Goal: Task Accomplishment & Management: Manage account settings

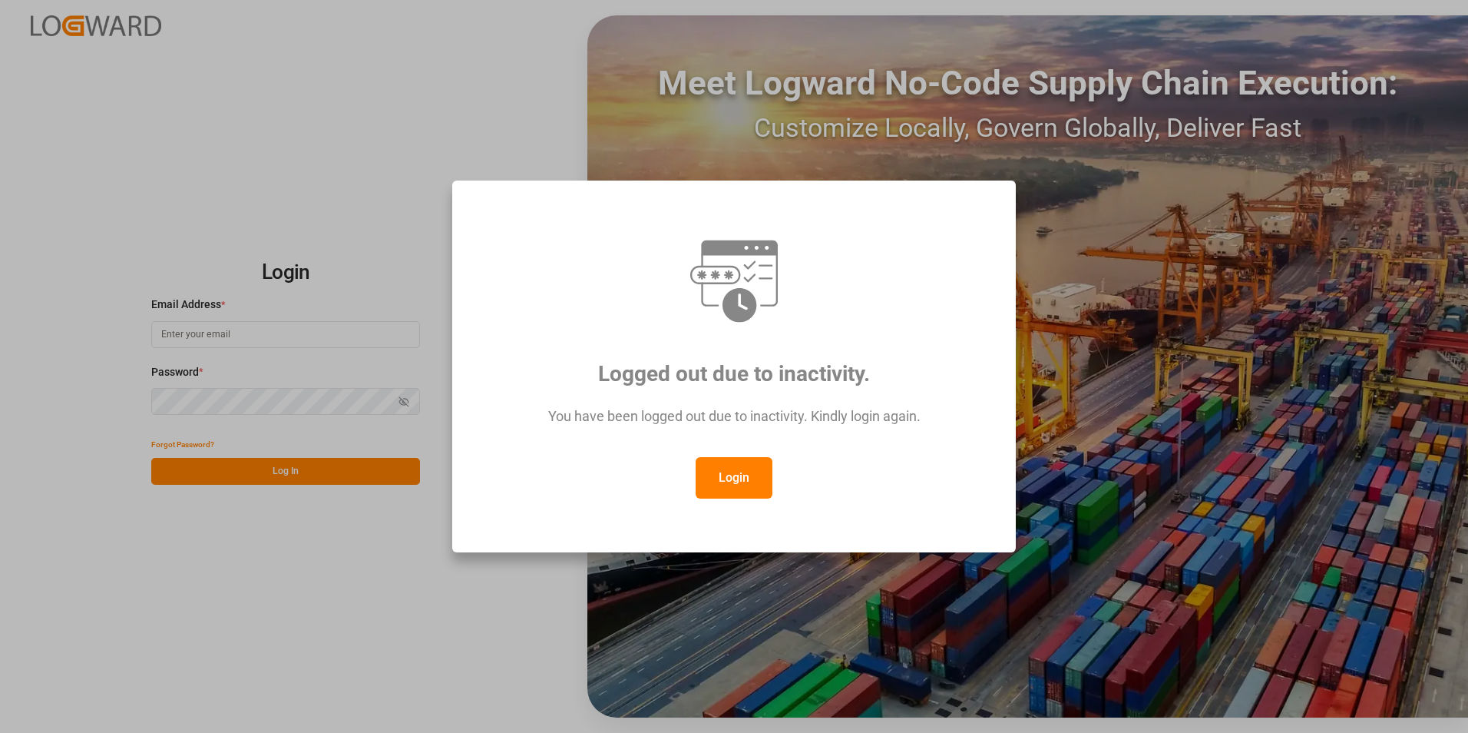
click at [740, 482] on button "Login" at bounding box center [734, 477] width 77 height 41
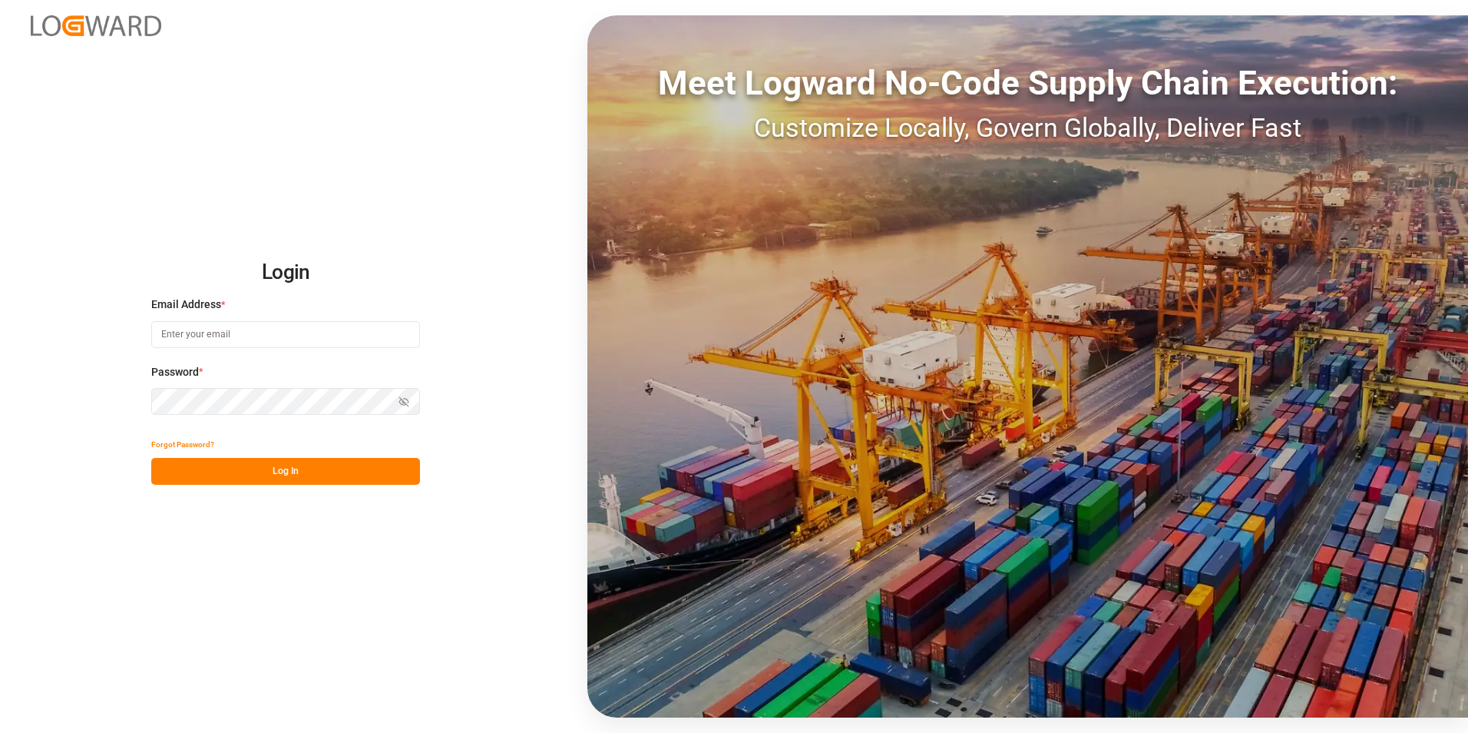
paste input "[EMAIL_ADDRESS][PERSON_NAME][DOMAIN_NAME]"
click at [281, 475] on button "Log In" at bounding box center [285, 471] width 269 height 27
click at [362, 335] on input "[EMAIL_ADDRESS][PERSON_NAME][DOMAIN_NAME]" at bounding box center [285, 334] width 269 height 27
type input "[EMAIL_ADDRESS][PERSON_NAME][DOMAIN_NAME]"
click at [328, 477] on button "Log In" at bounding box center [285, 471] width 269 height 27
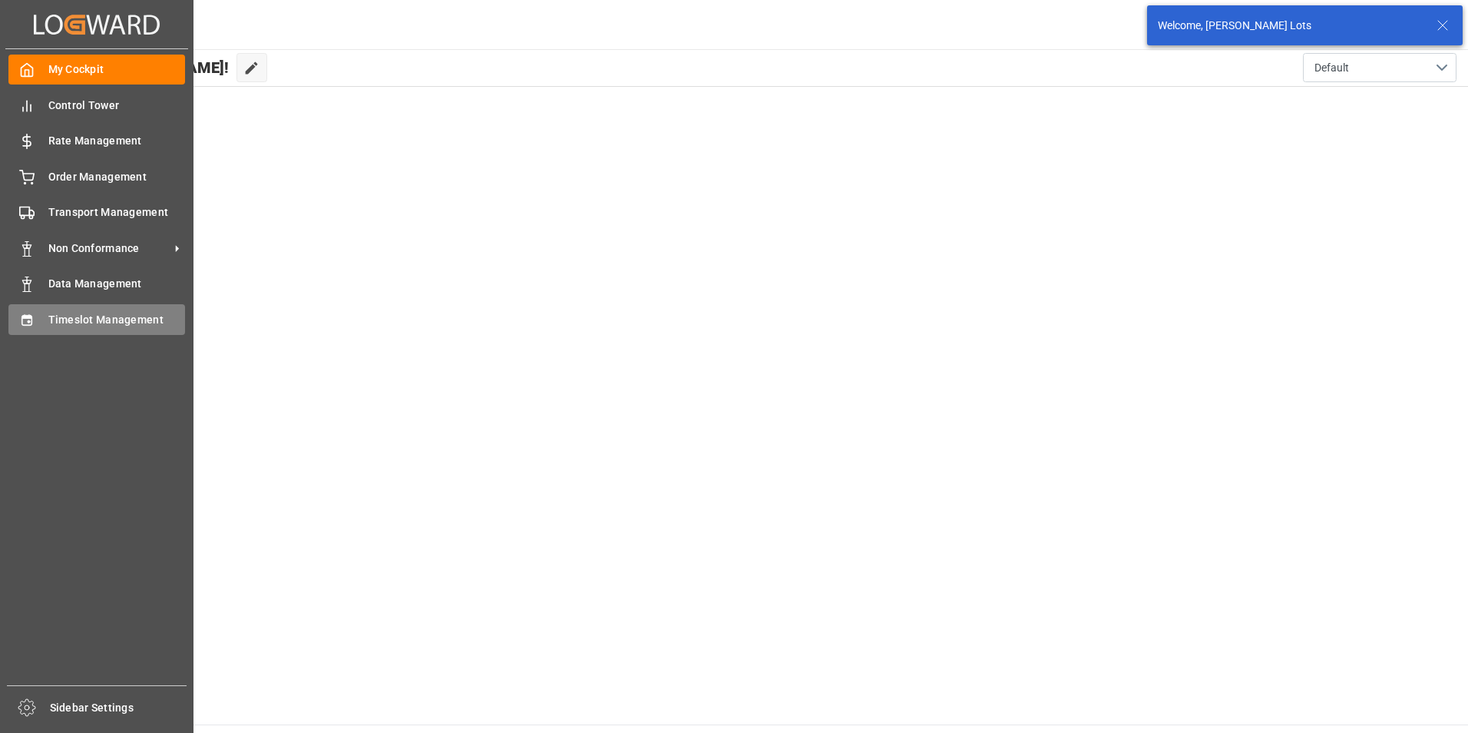
click at [119, 317] on span "Timeslot Management" at bounding box center [116, 320] width 137 height 16
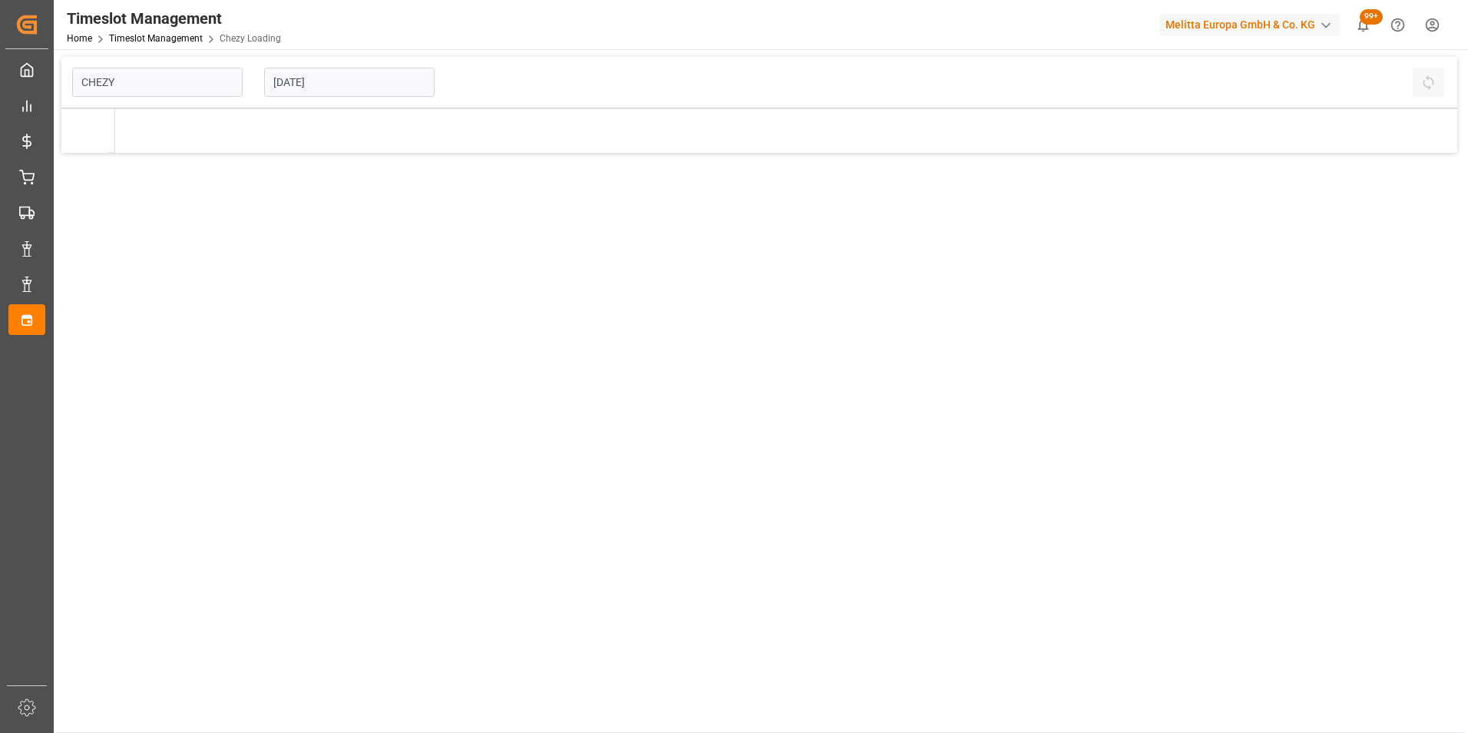
type input "Chezy Loading"
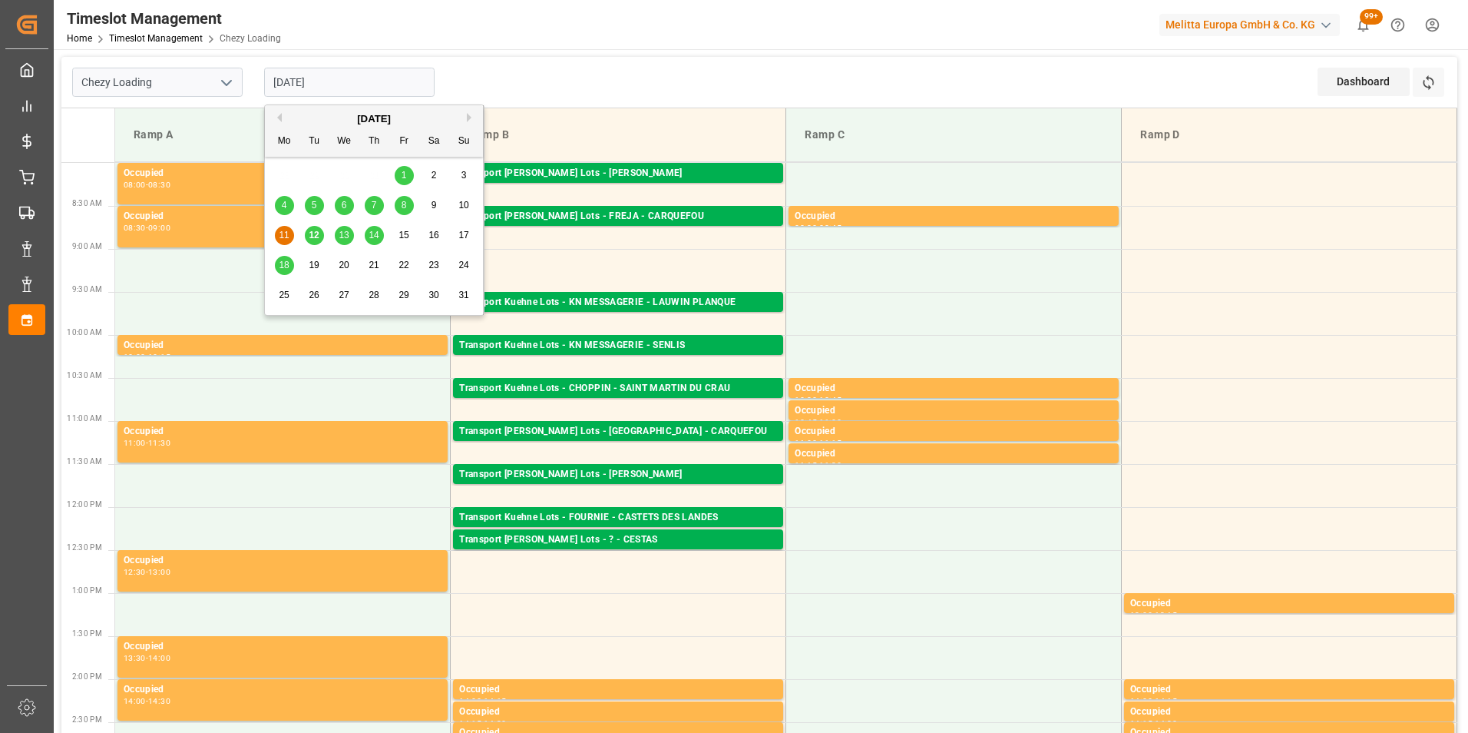
click at [303, 83] on input "[DATE]" at bounding box center [349, 82] width 170 height 29
click at [400, 204] on div "8" at bounding box center [404, 206] width 19 height 18
type input "[DATE]"
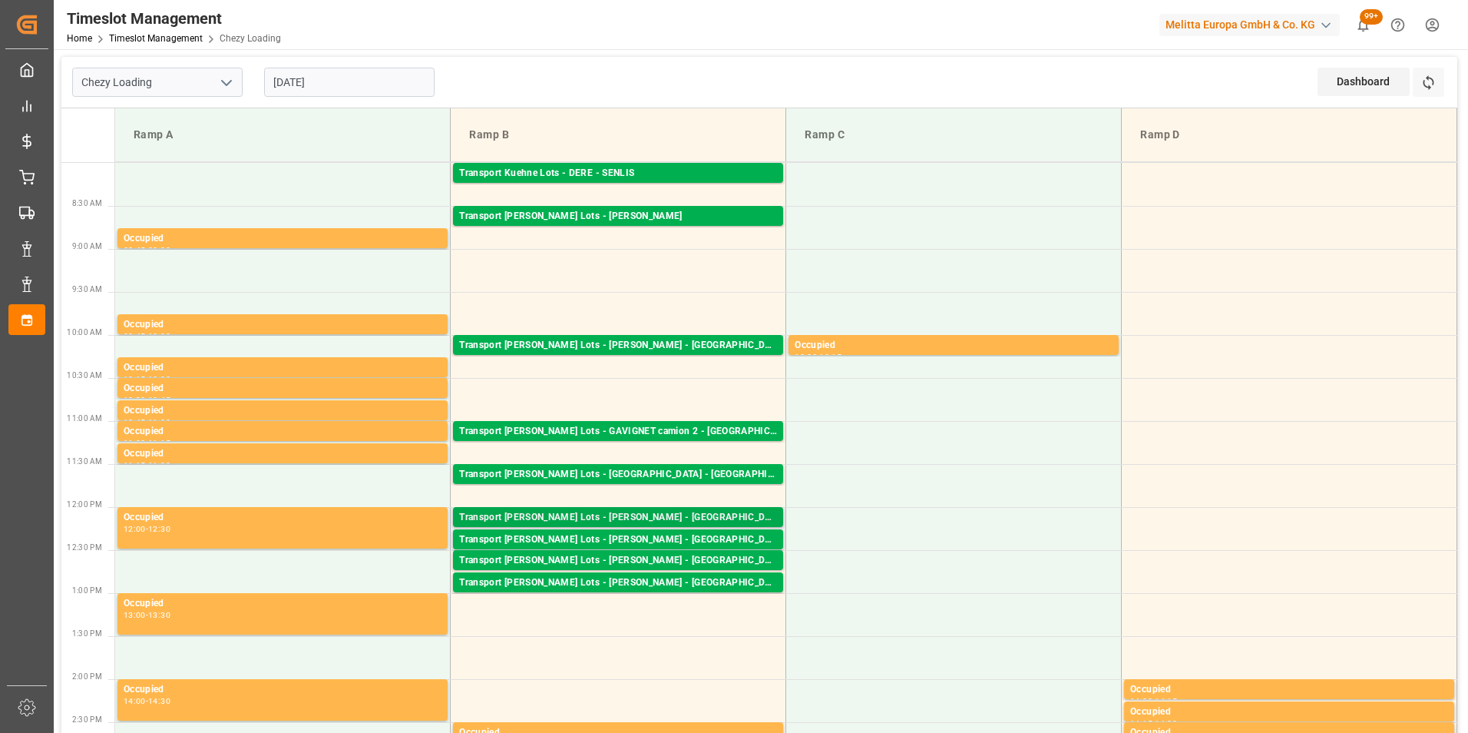
click at [683, 520] on div "Transport [PERSON_NAME] Lots - [PERSON_NAME] - [GEOGRAPHIC_DATA]" at bounding box center [618, 517] width 318 height 15
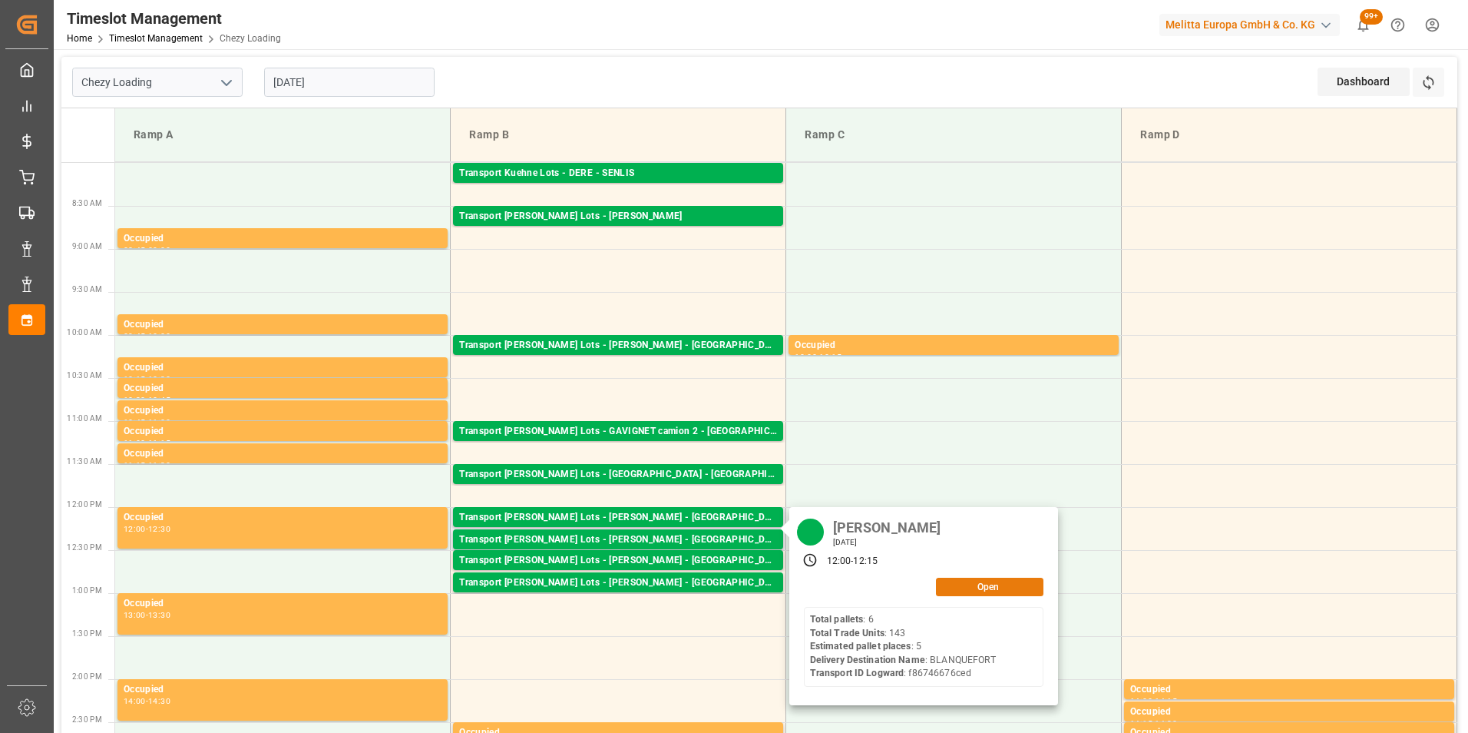
click at [985, 583] on button "Open" at bounding box center [990, 587] width 108 height 18
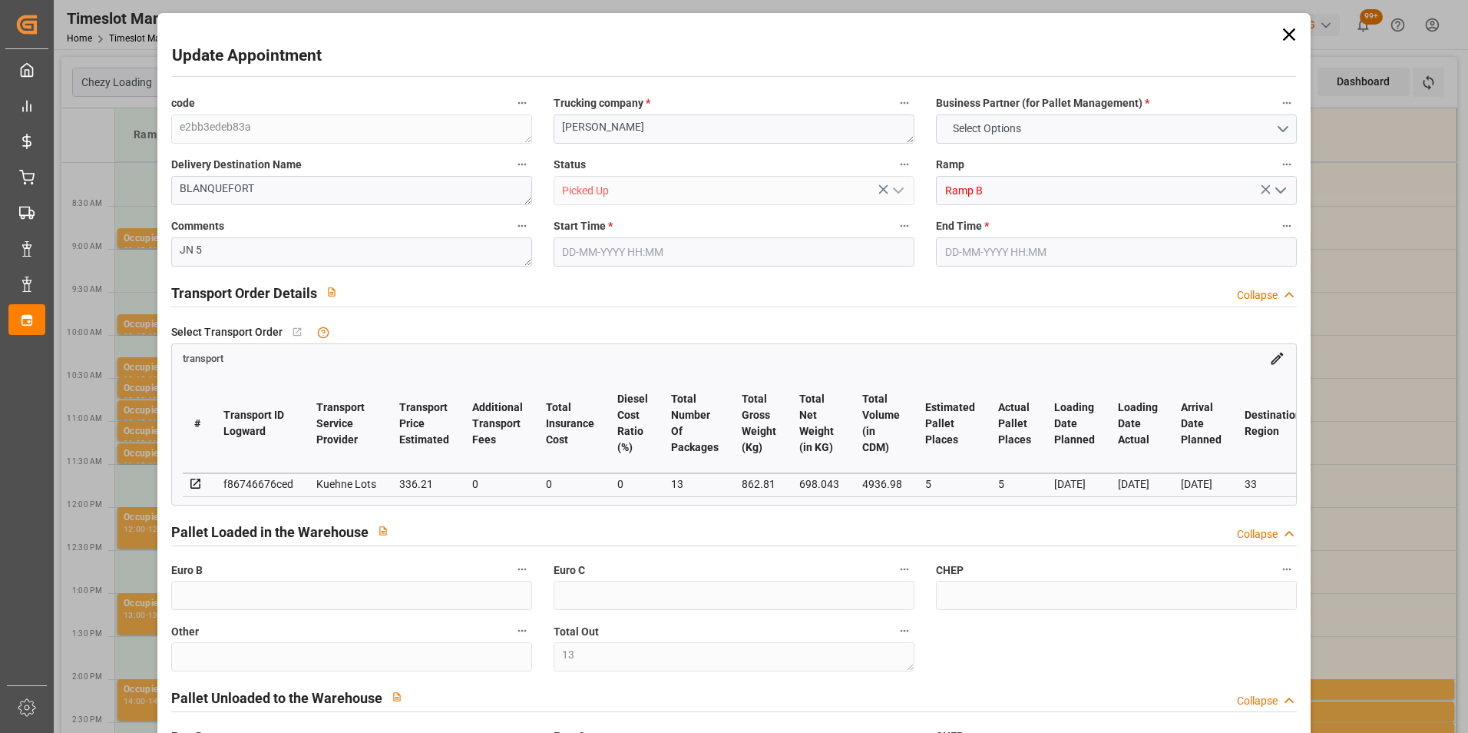
type input "13"
type input "10"
type input "5"
type input "336.21"
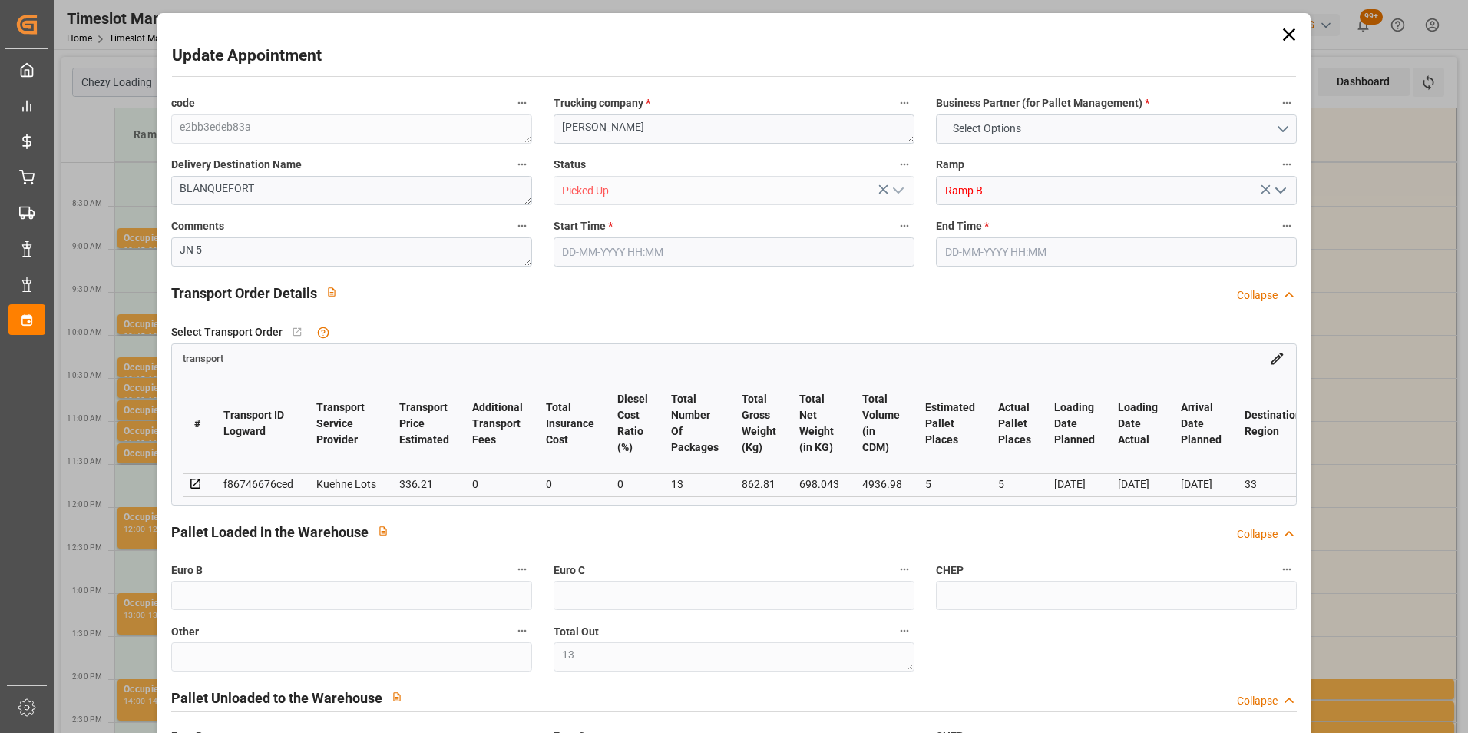
type input "0"
type input "336.21"
type input "0"
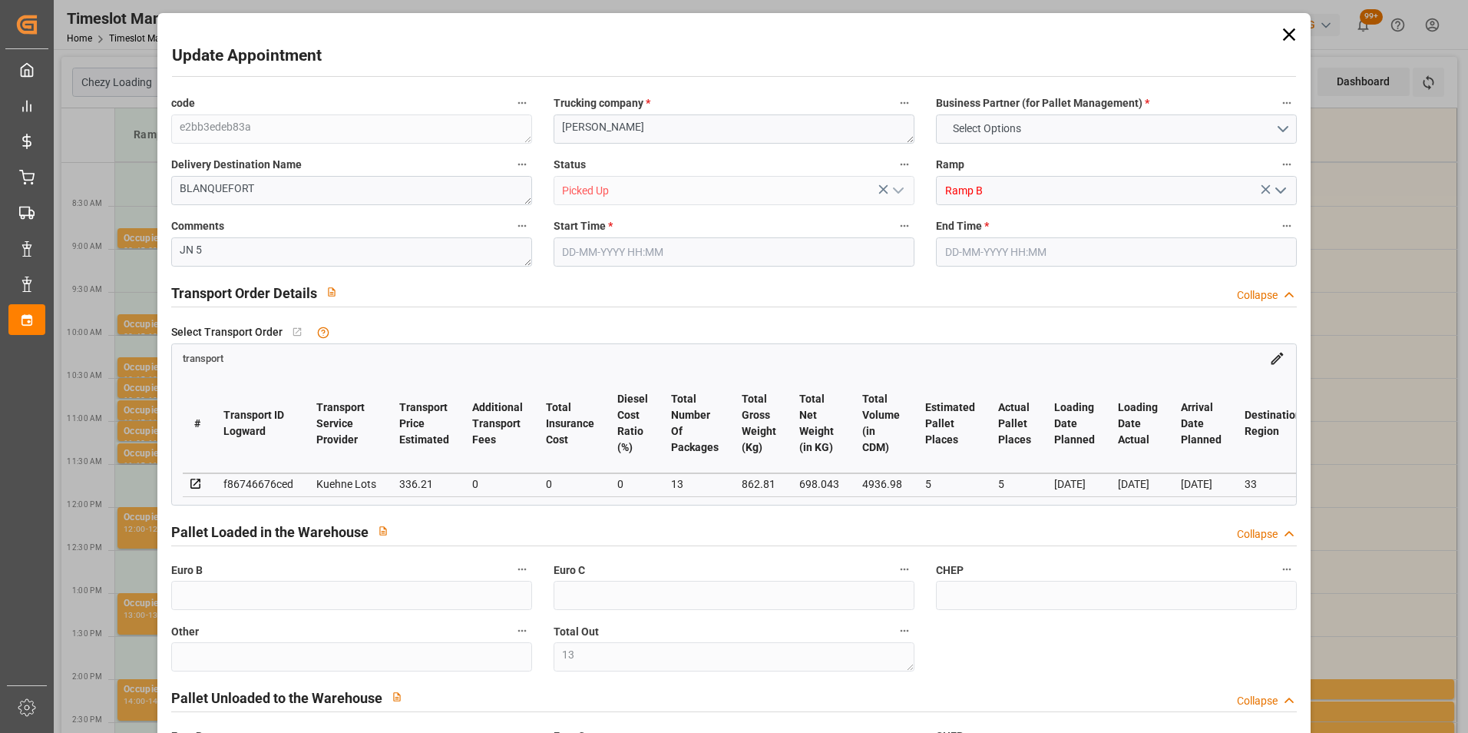
type input "13"
type input "698.043"
type input "1212.954"
type input "4936.98"
type input "33"
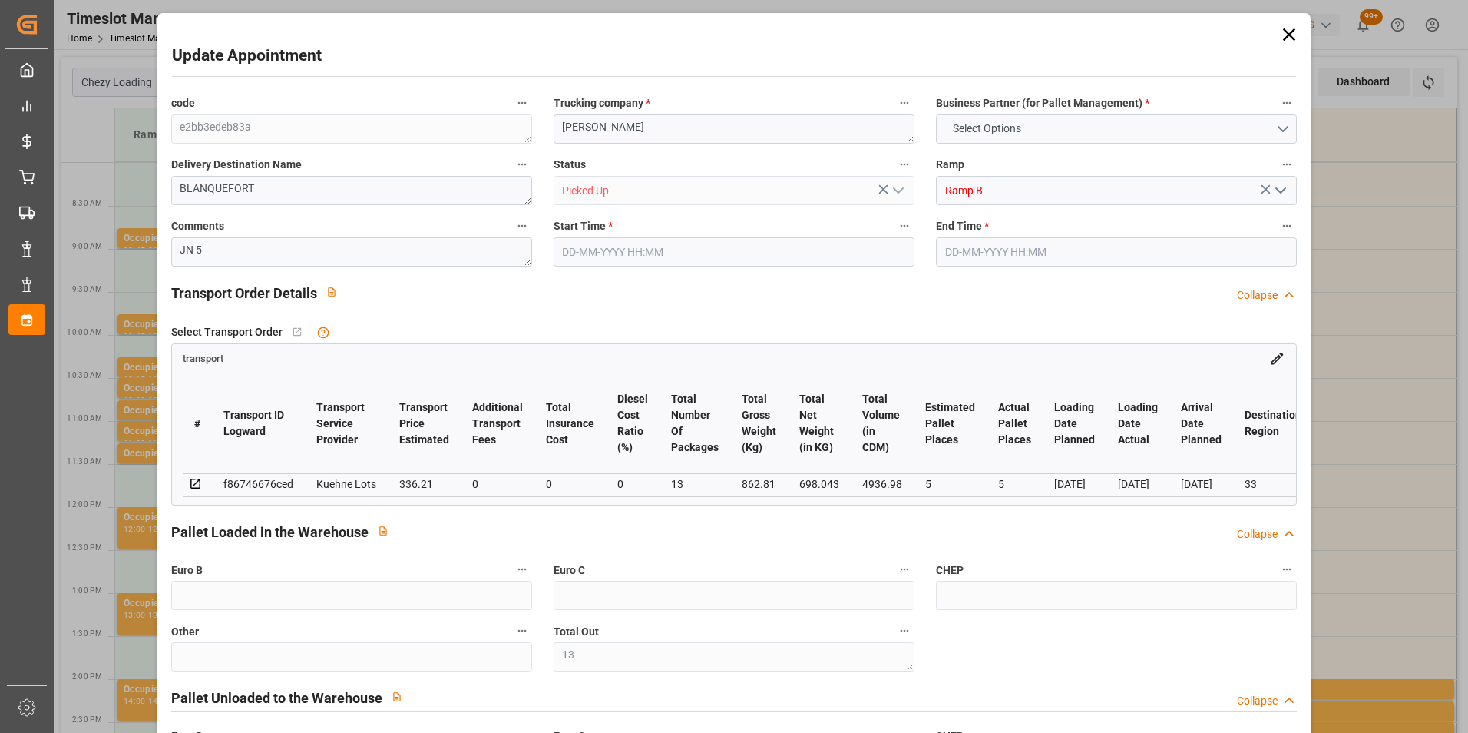
type input "6"
type input "143"
type input "13"
type input "101"
type input "862.81"
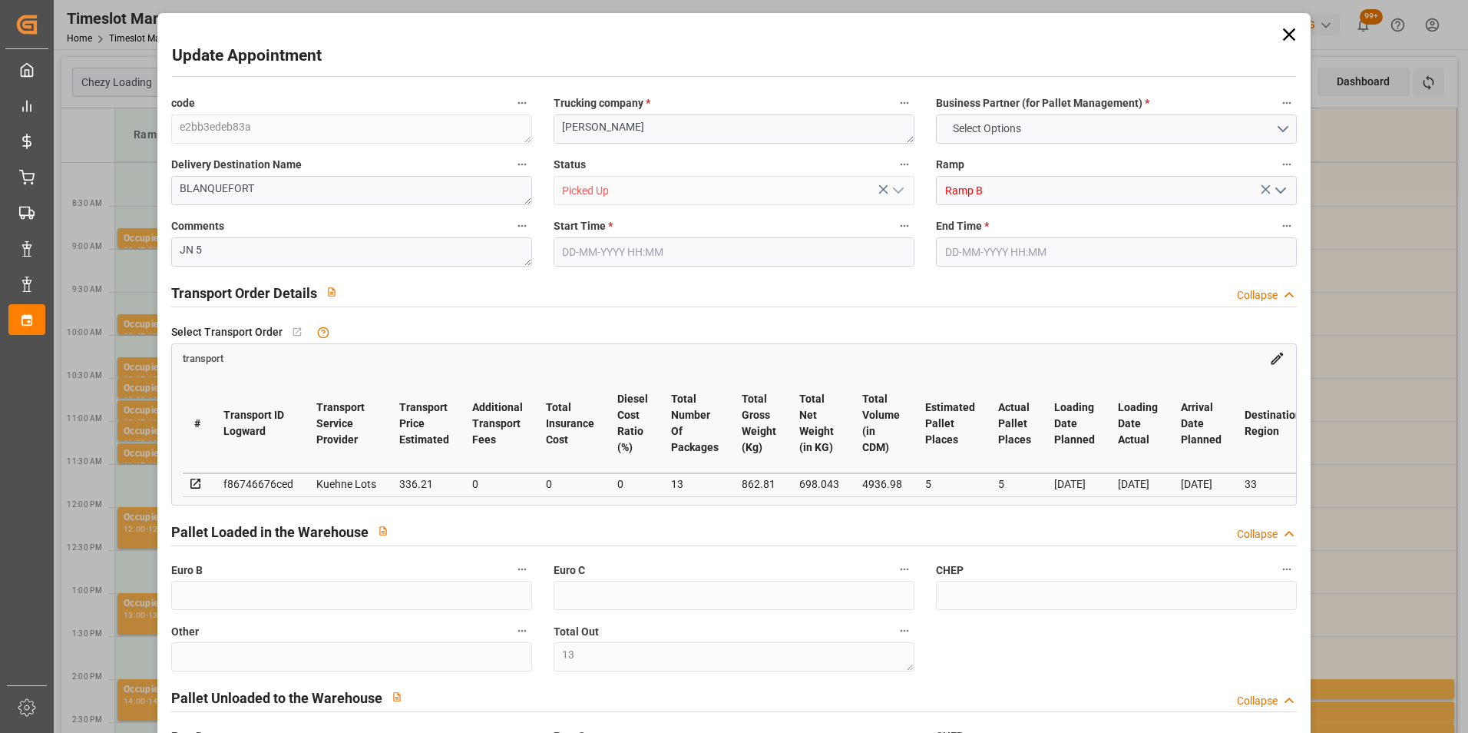
type input "0"
type input "4710.8598"
type input "0"
type input "21"
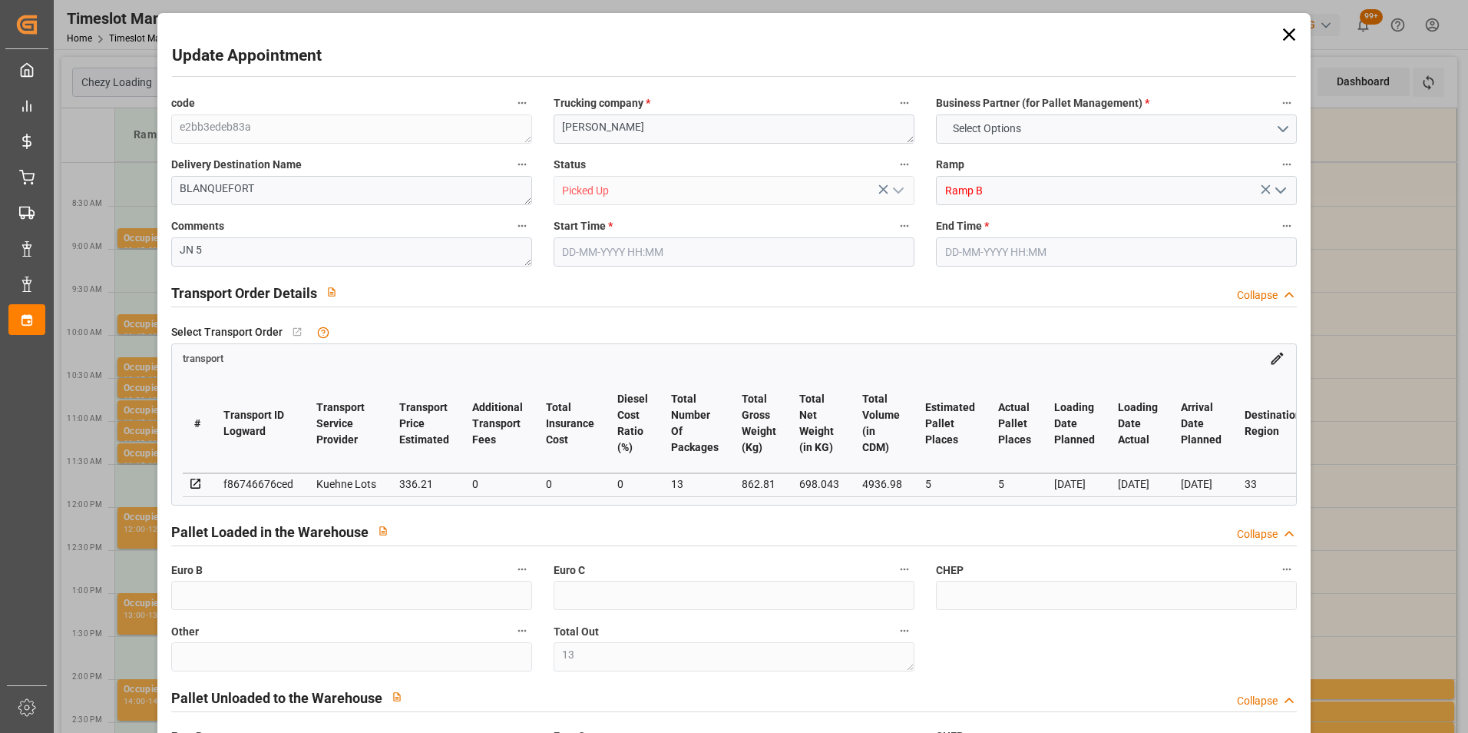
type input "35"
type input "[DATE] 12:00"
type input "[DATE] 12:15"
type input "[DATE] 15:32"
type input "[DATE] 12:45"
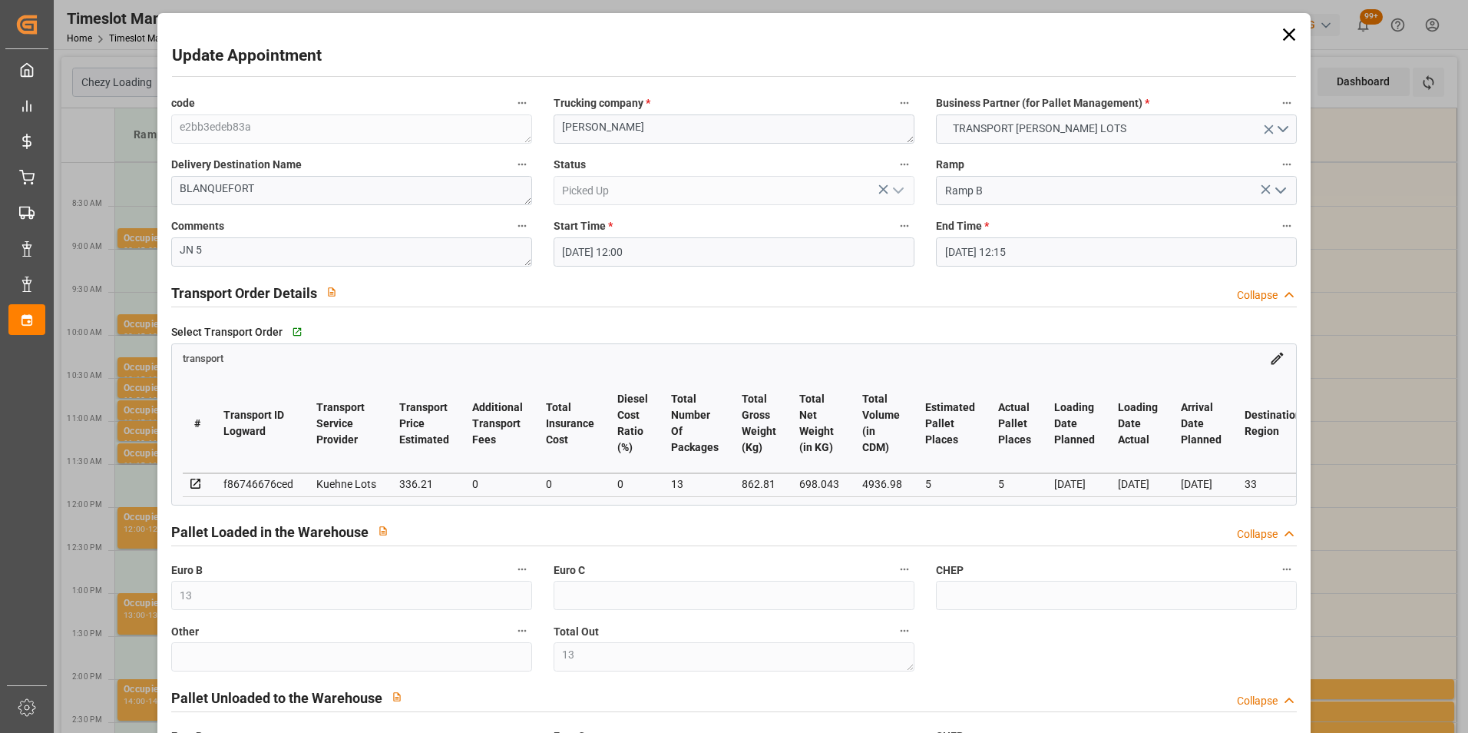
type input "[DATE]"
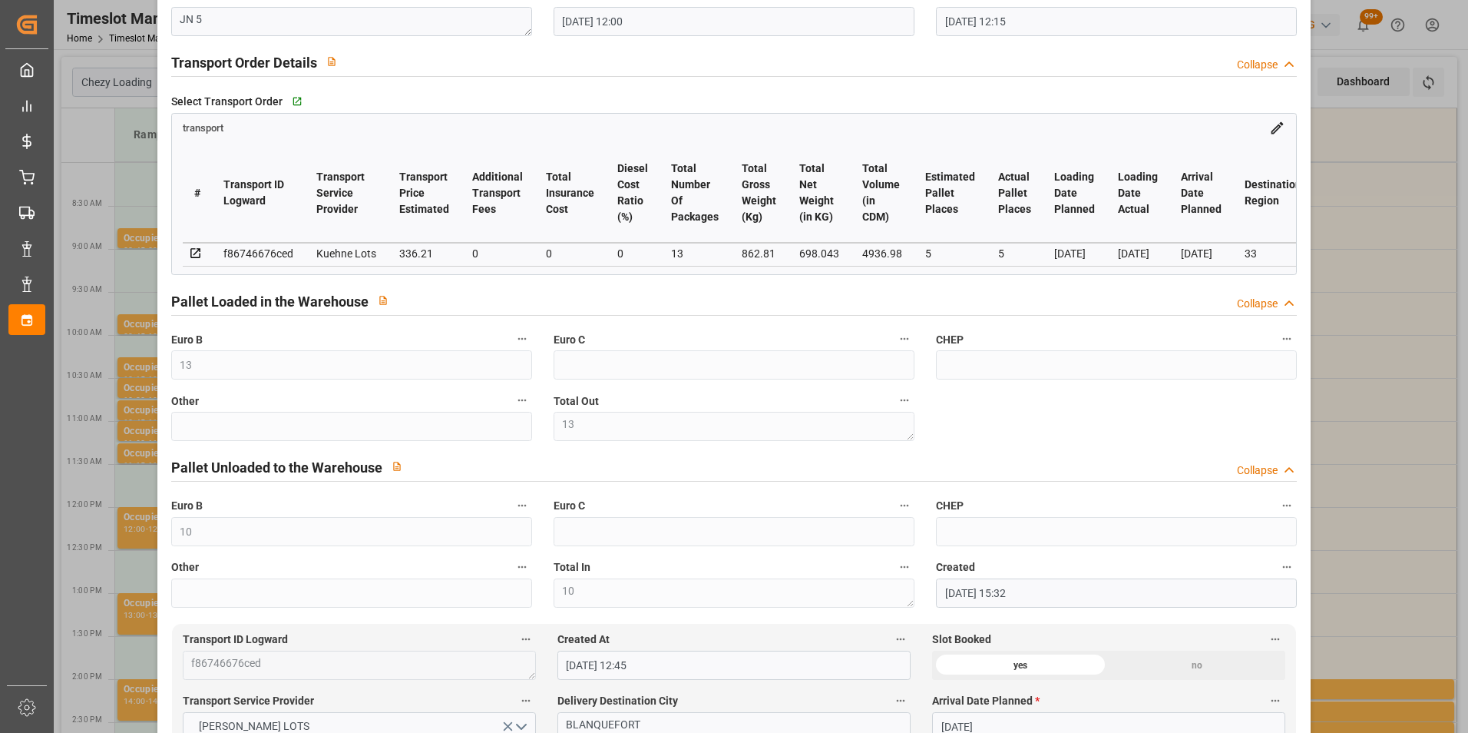
scroll to position [307, 0]
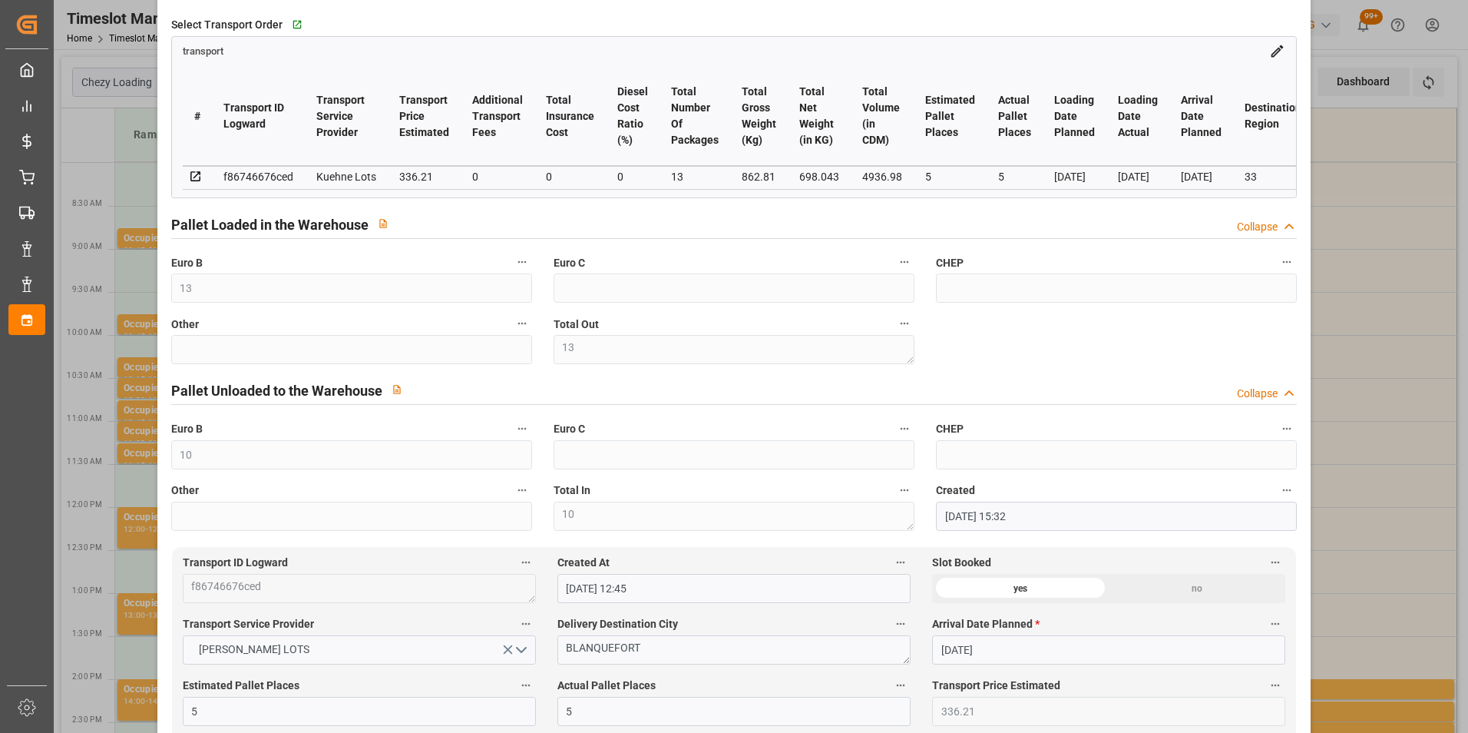
click at [1349, 482] on div "Update Appointment code e2bb3edeb83a Trucking company * [PERSON_NAME] Business …" at bounding box center [734, 366] width 1468 height 733
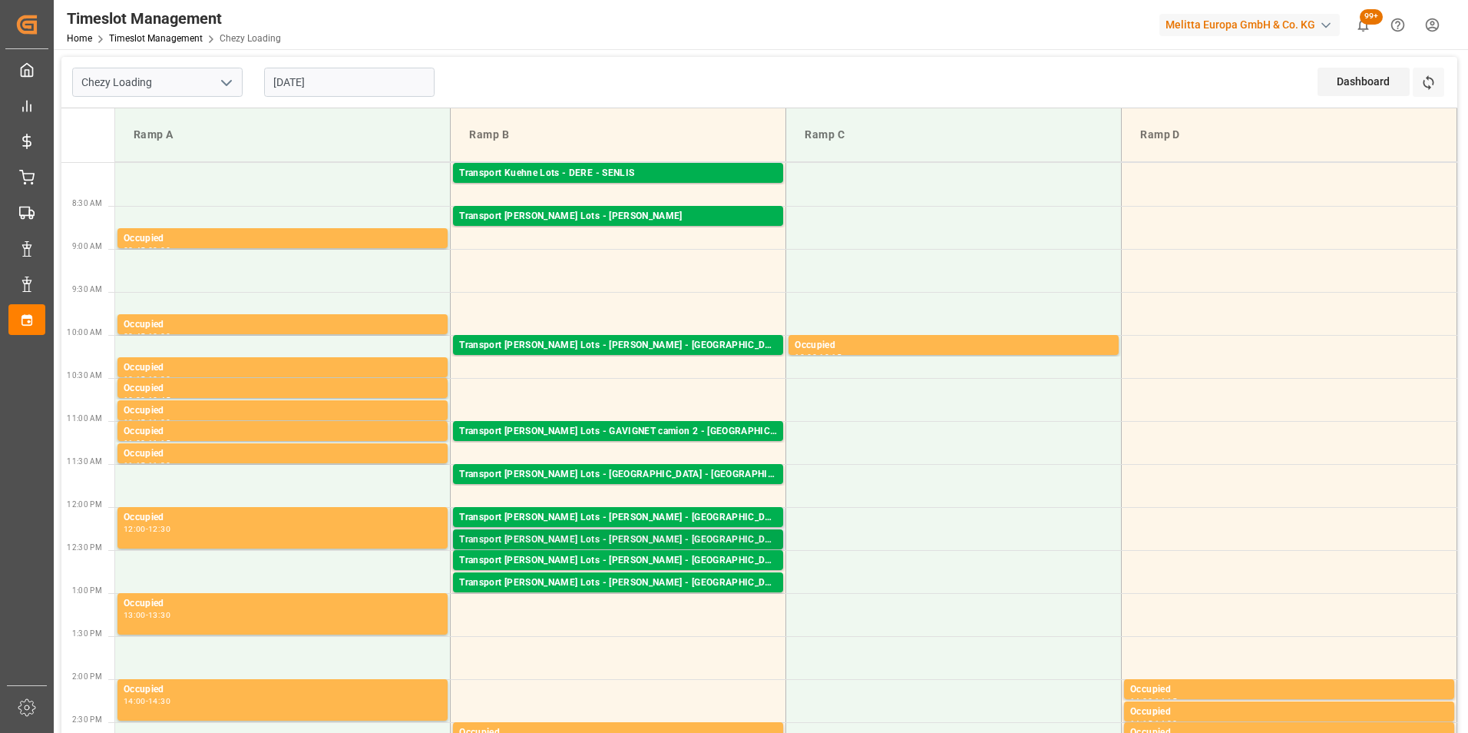
click at [654, 538] on div "Transport [PERSON_NAME] Lots - [PERSON_NAME] - [GEOGRAPHIC_DATA]" at bounding box center [618, 539] width 318 height 15
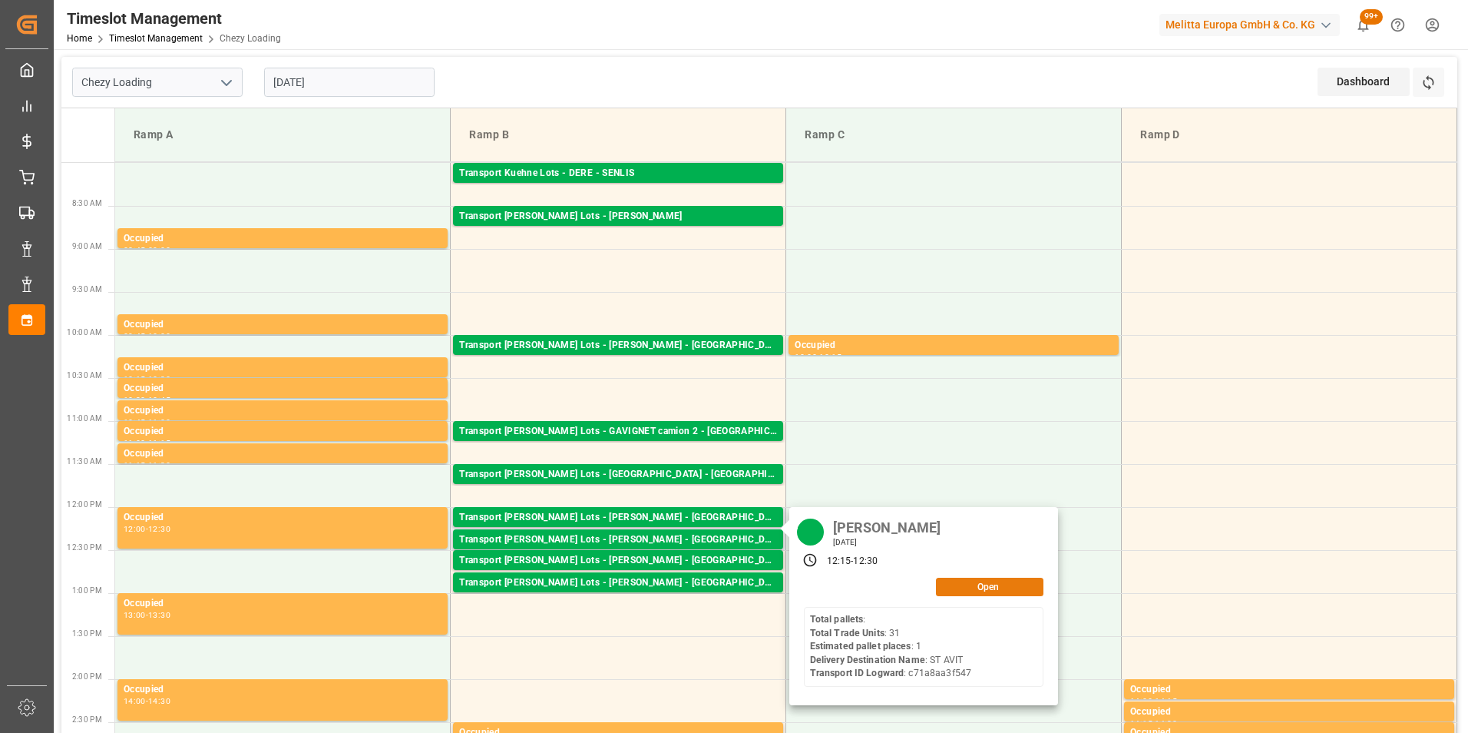
click at [977, 584] on button "Open" at bounding box center [990, 587] width 108 height 18
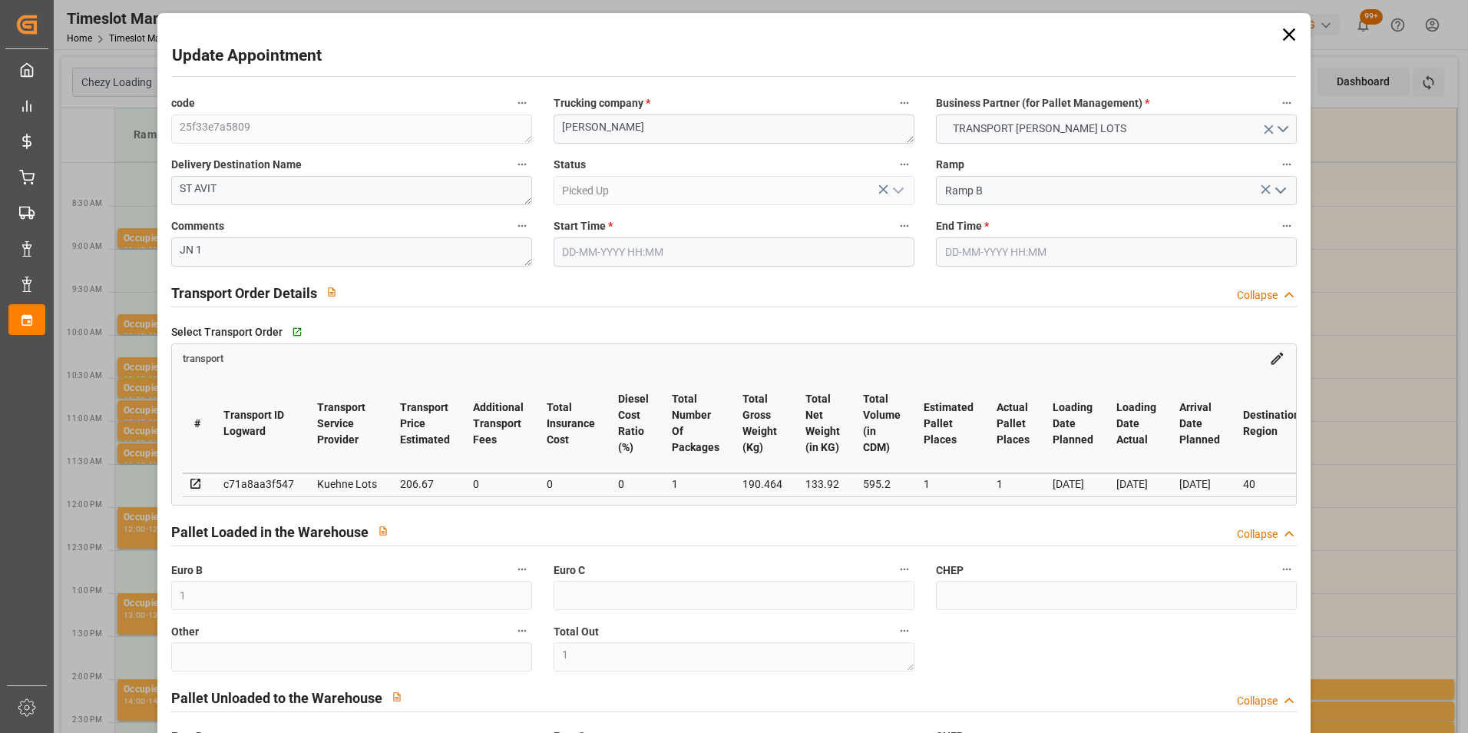
type input "[DATE] 12:15"
type input "[DATE] 12:30"
type input "[DATE] 15:38"
type input "[DATE] 12:46"
type input "[DATE]"
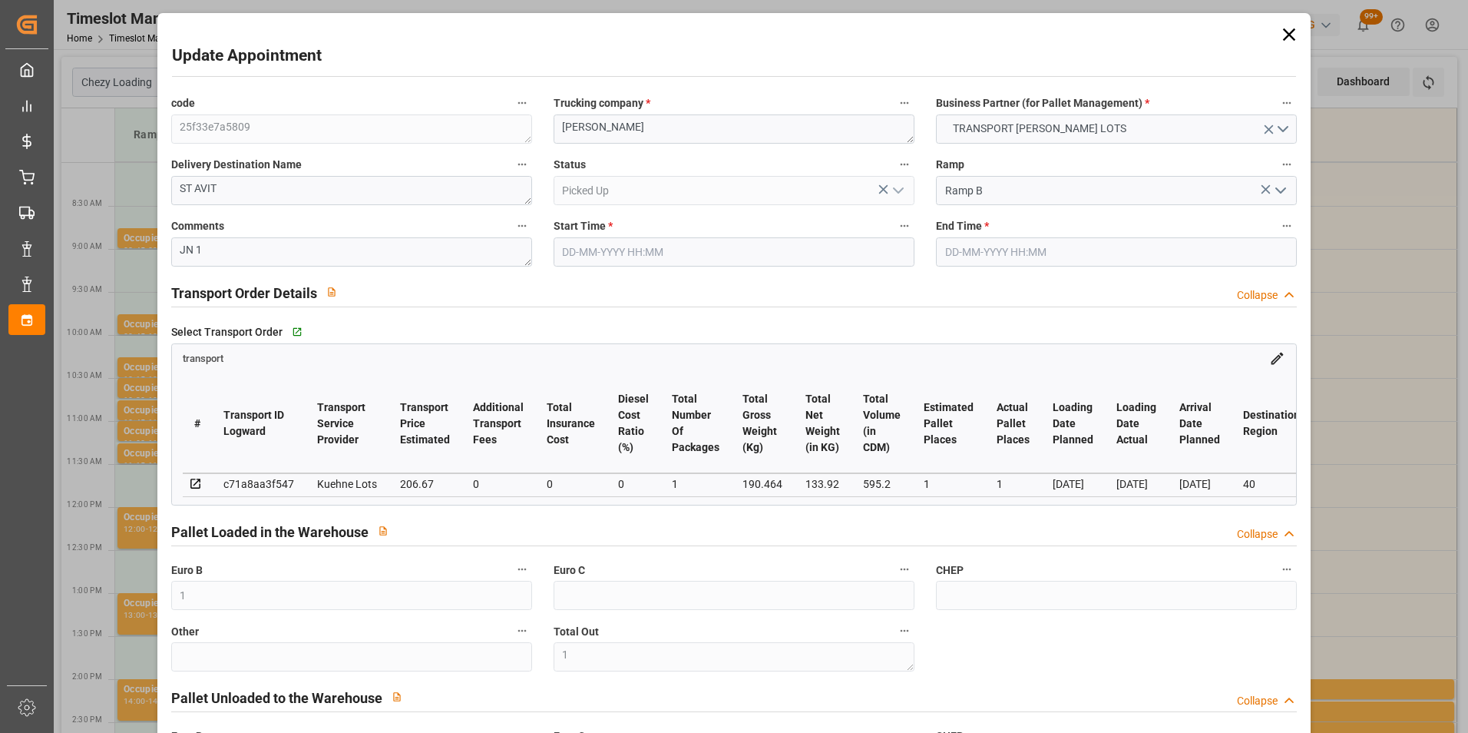
type input "[DATE]"
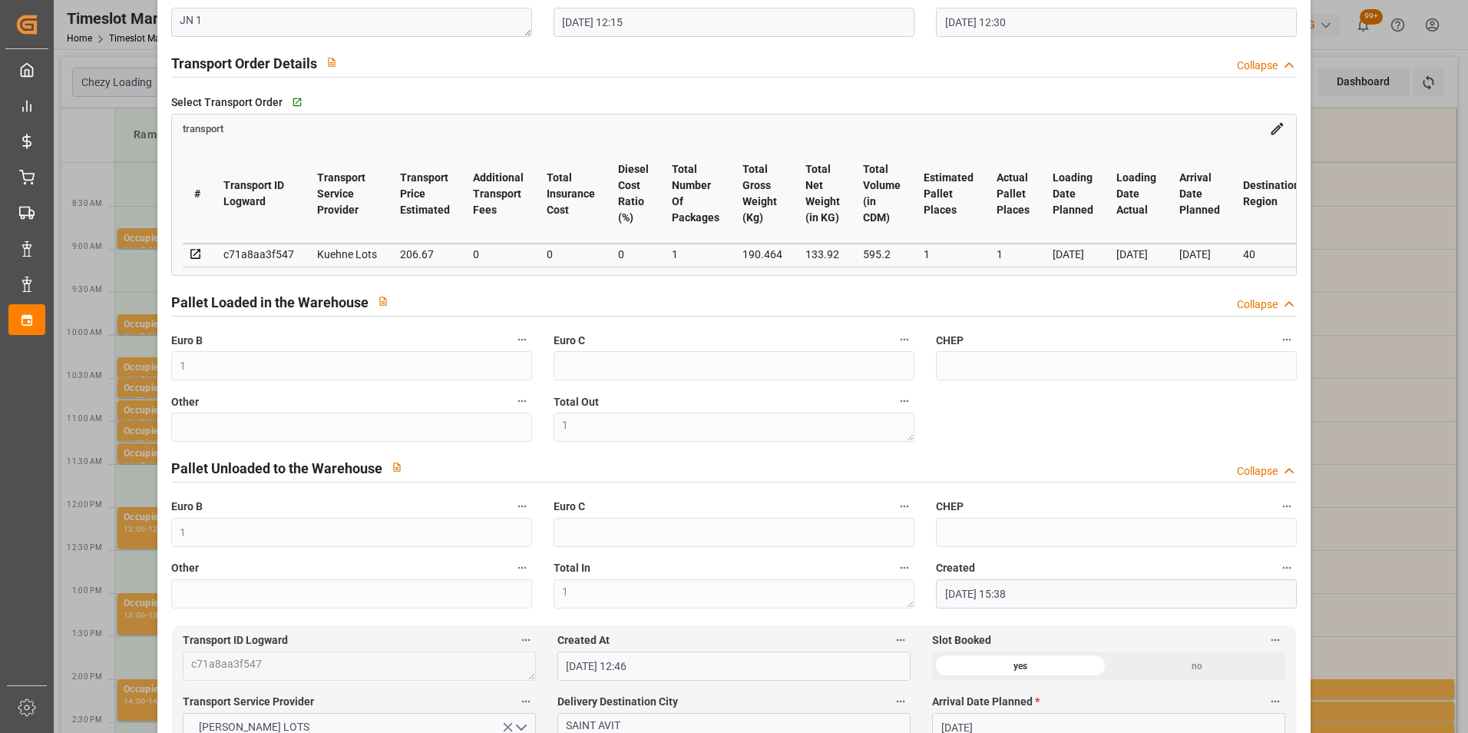
scroll to position [230, 0]
click at [1362, 369] on div "Update Appointment code 25f33e7a5809 Trucking company * [PERSON_NAME] Business …" at bounding box center [734, 366] width 1468 height 733
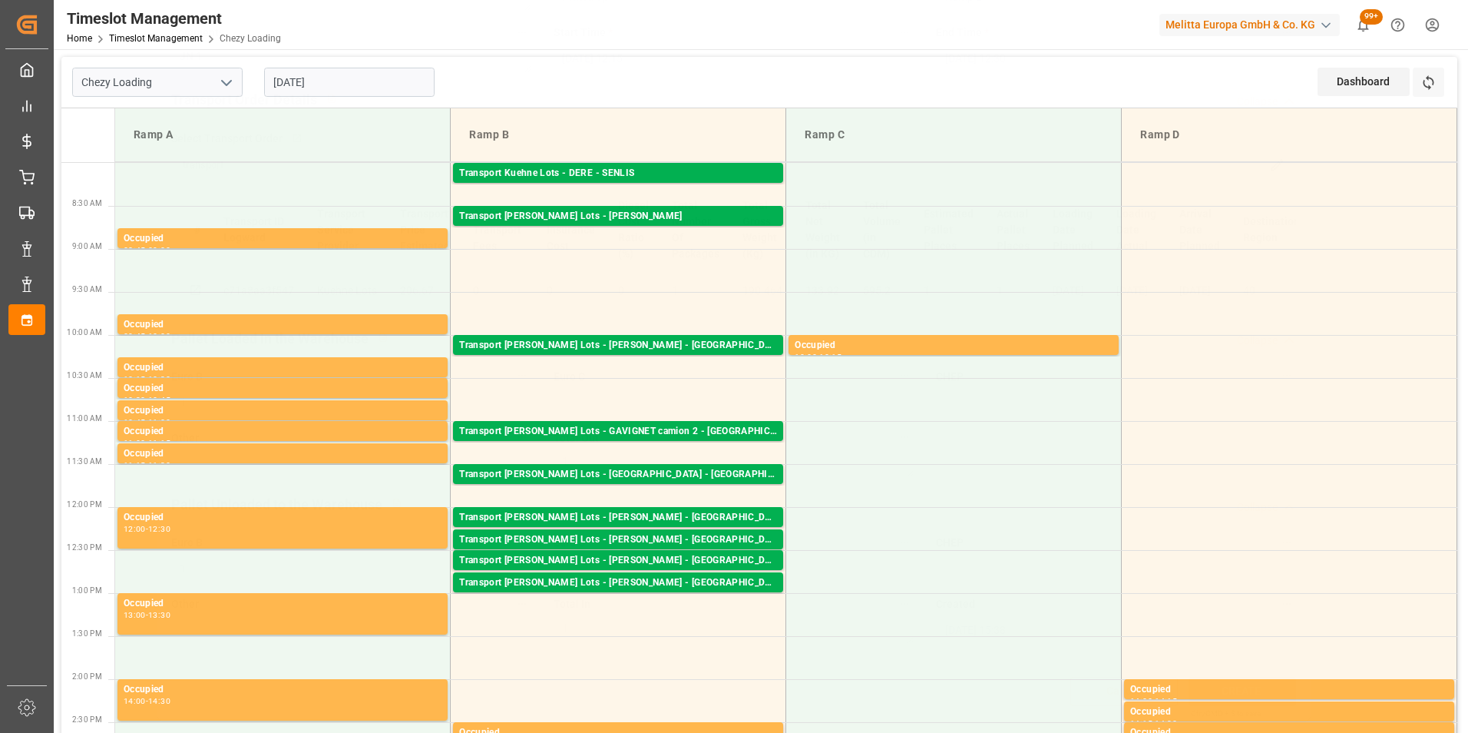
scroll to position [199, 0]
click at [664, 556] on div "Transport [PERSON_NAME] Lots - [PERSON_NAME] - [GEOGRAPHIC_DATA]" at bounding box center [618, 560] width 318 height 15
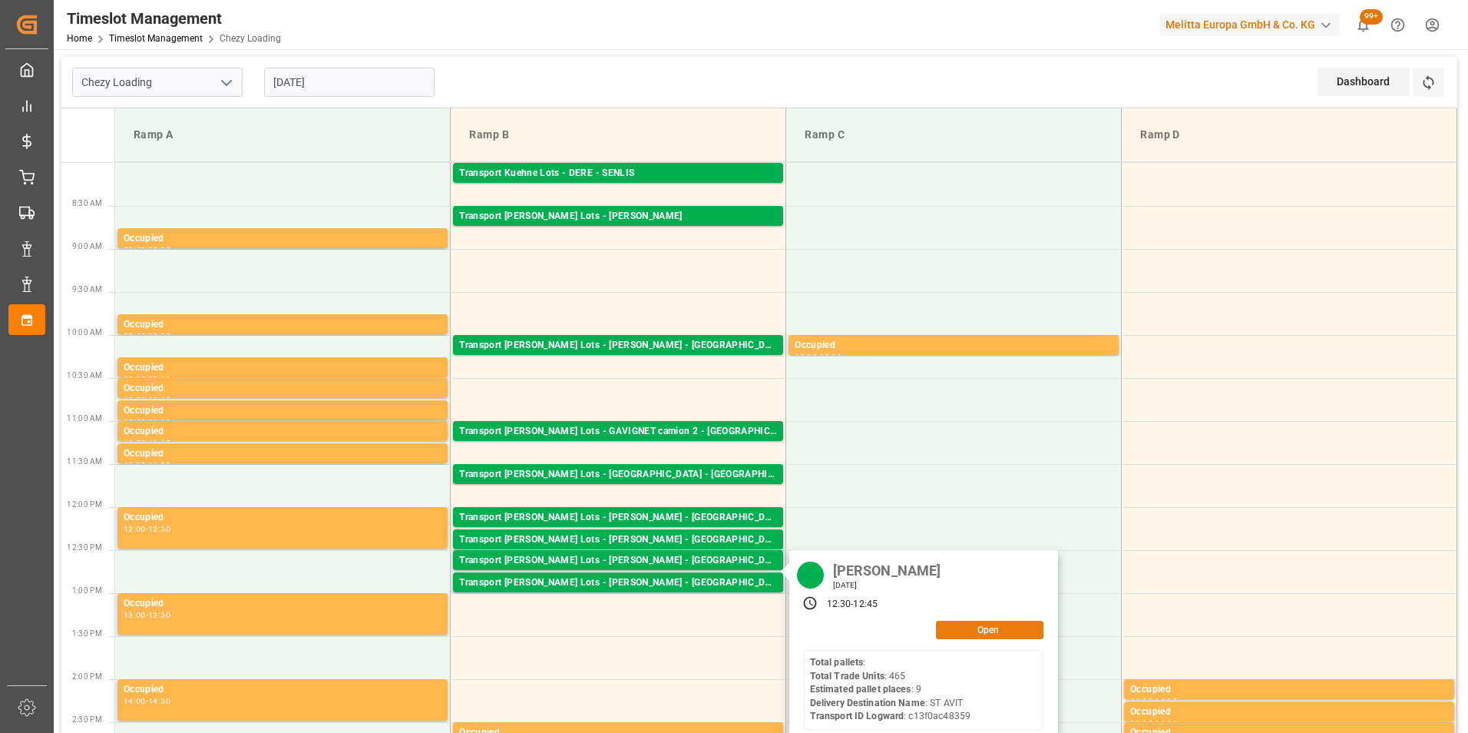
click at [964, 627] on button "Open" at bounding box center [990, 630] width 108 height 18
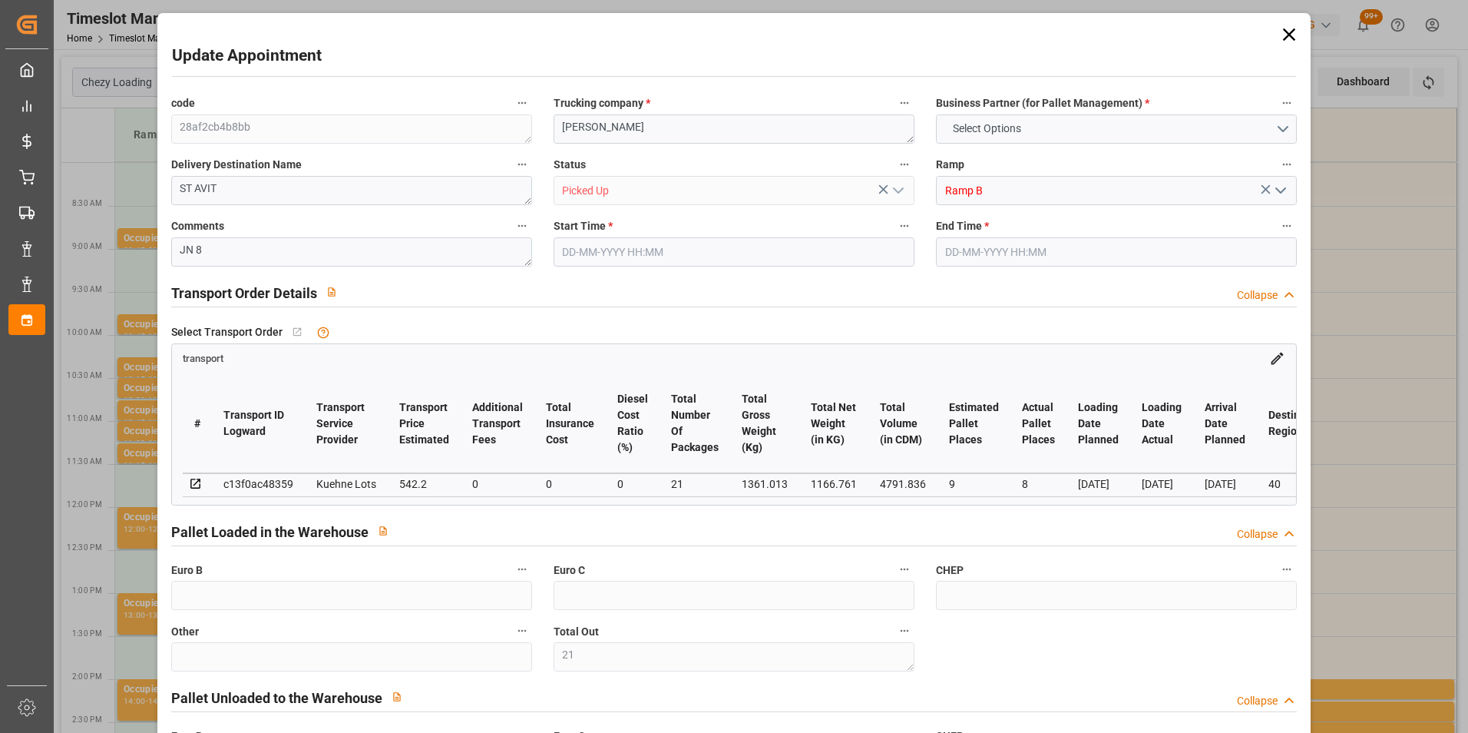
type input "21"
type input "9"
type input "8"
type input "542.2"
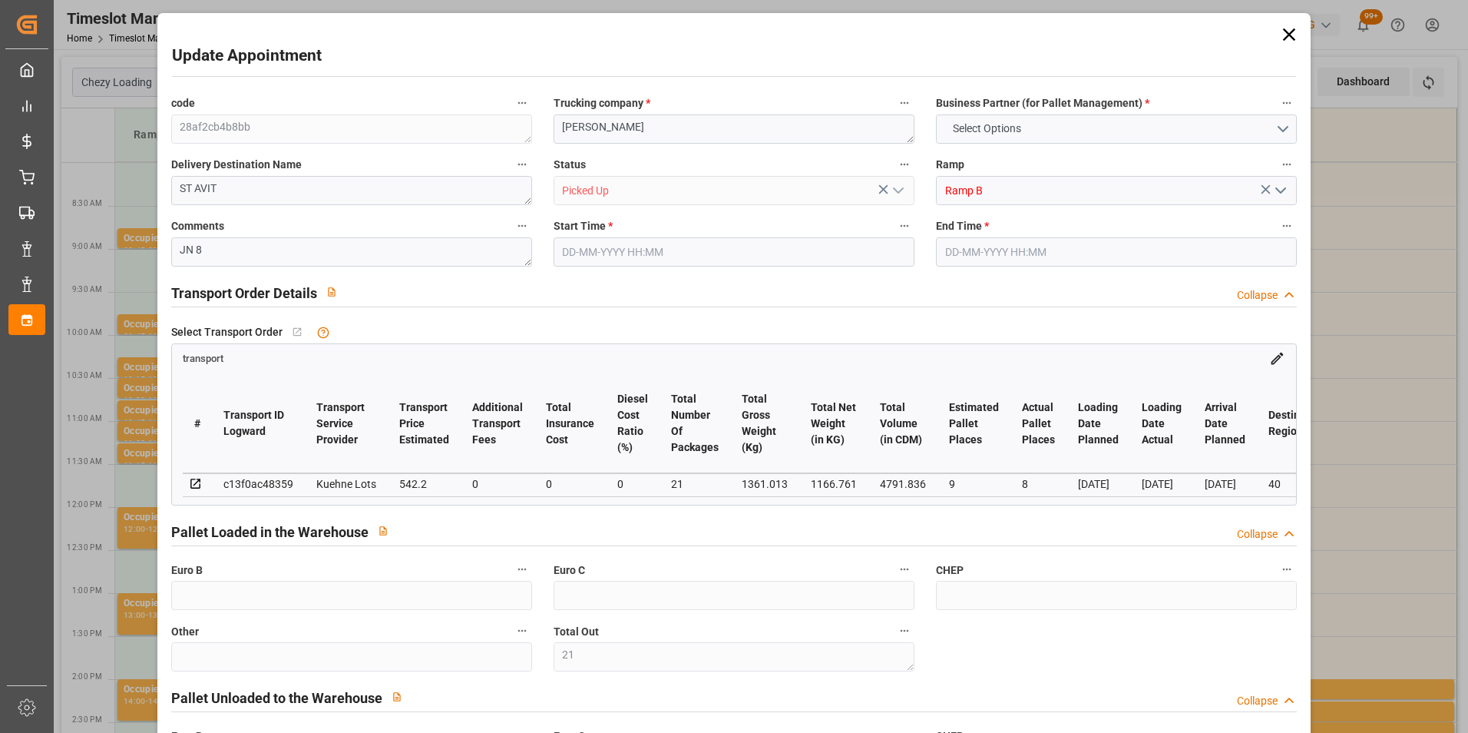
type input "0"
type input "542.2"
type input "0"
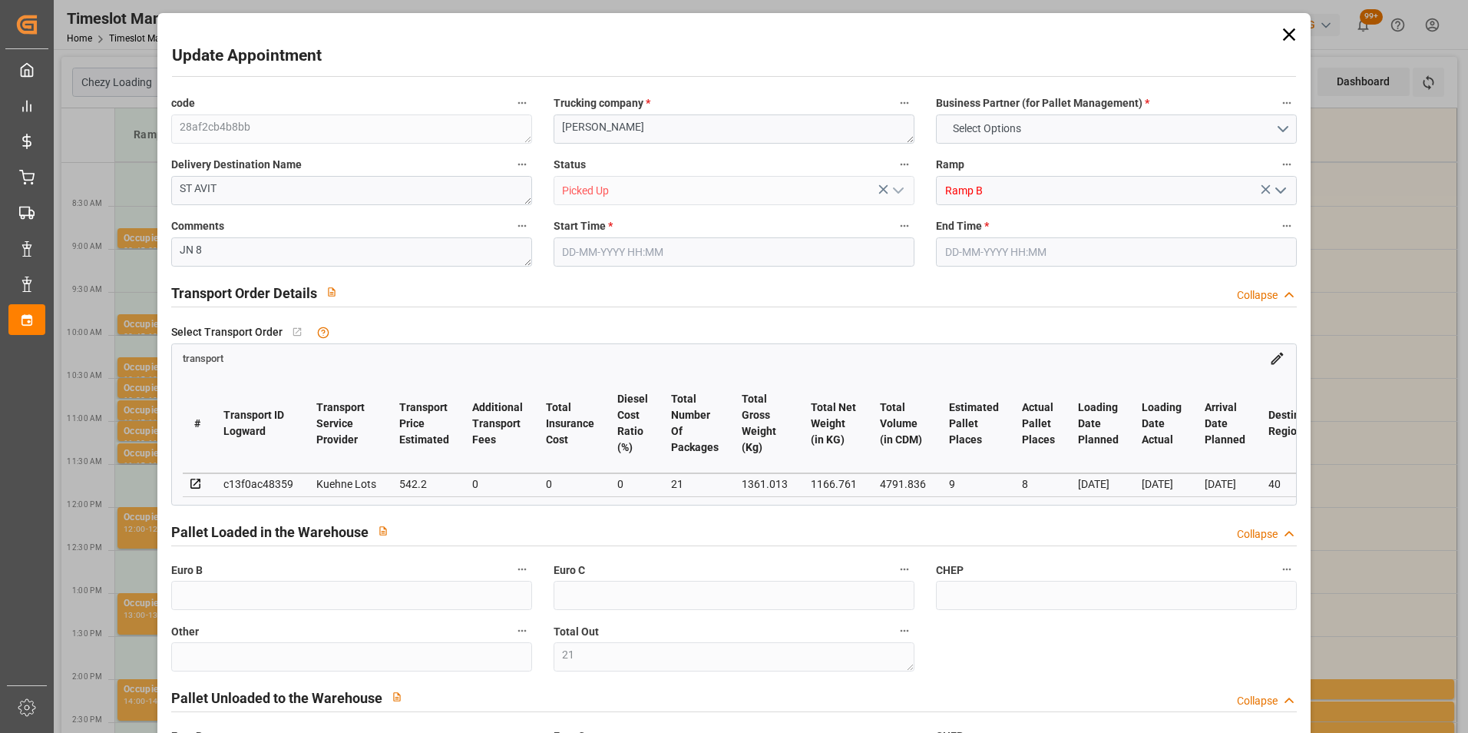
type input "21"
type input "1166.761"
type input "2418.461"
type input "4791.836"
type input "40"
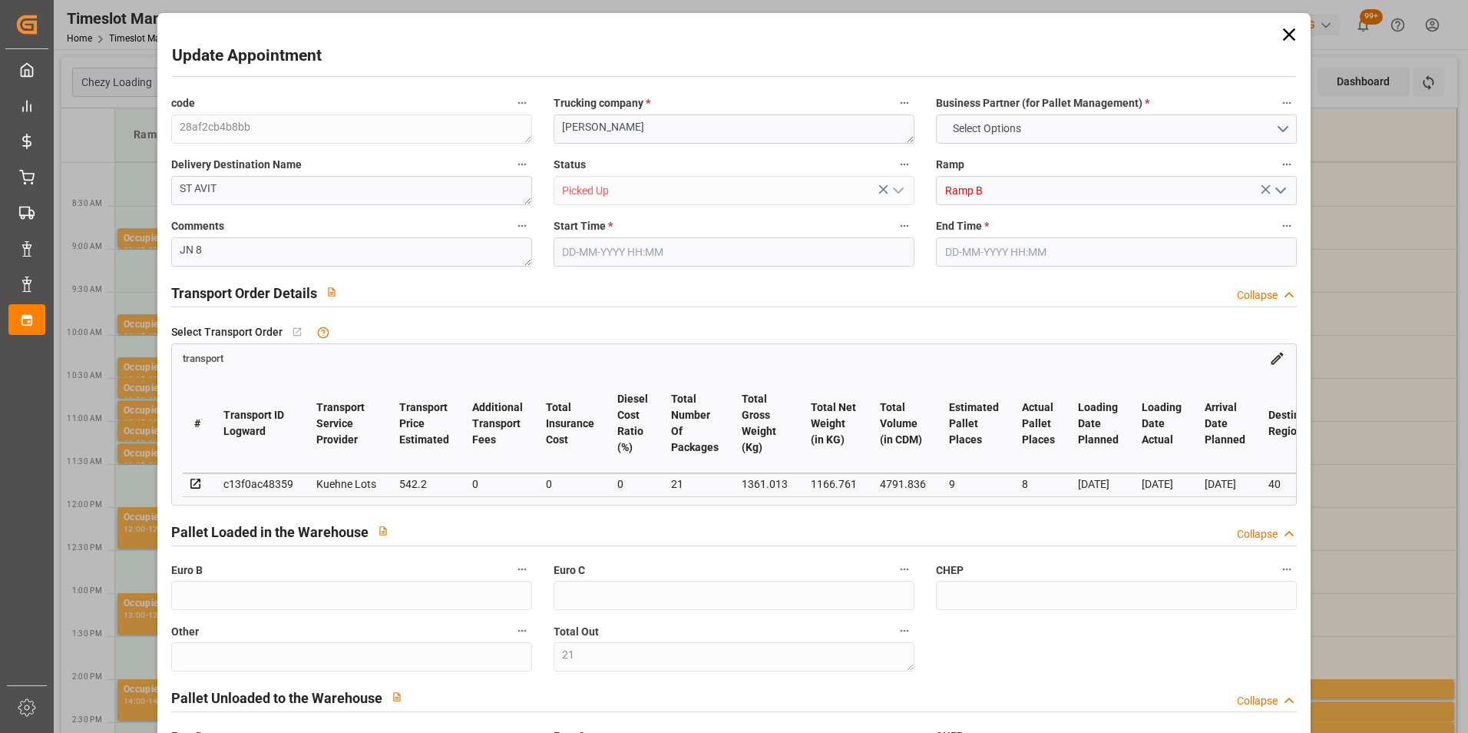
type input "0"
type input "465"
type input "46"
type input "101"
type input "1361.013"
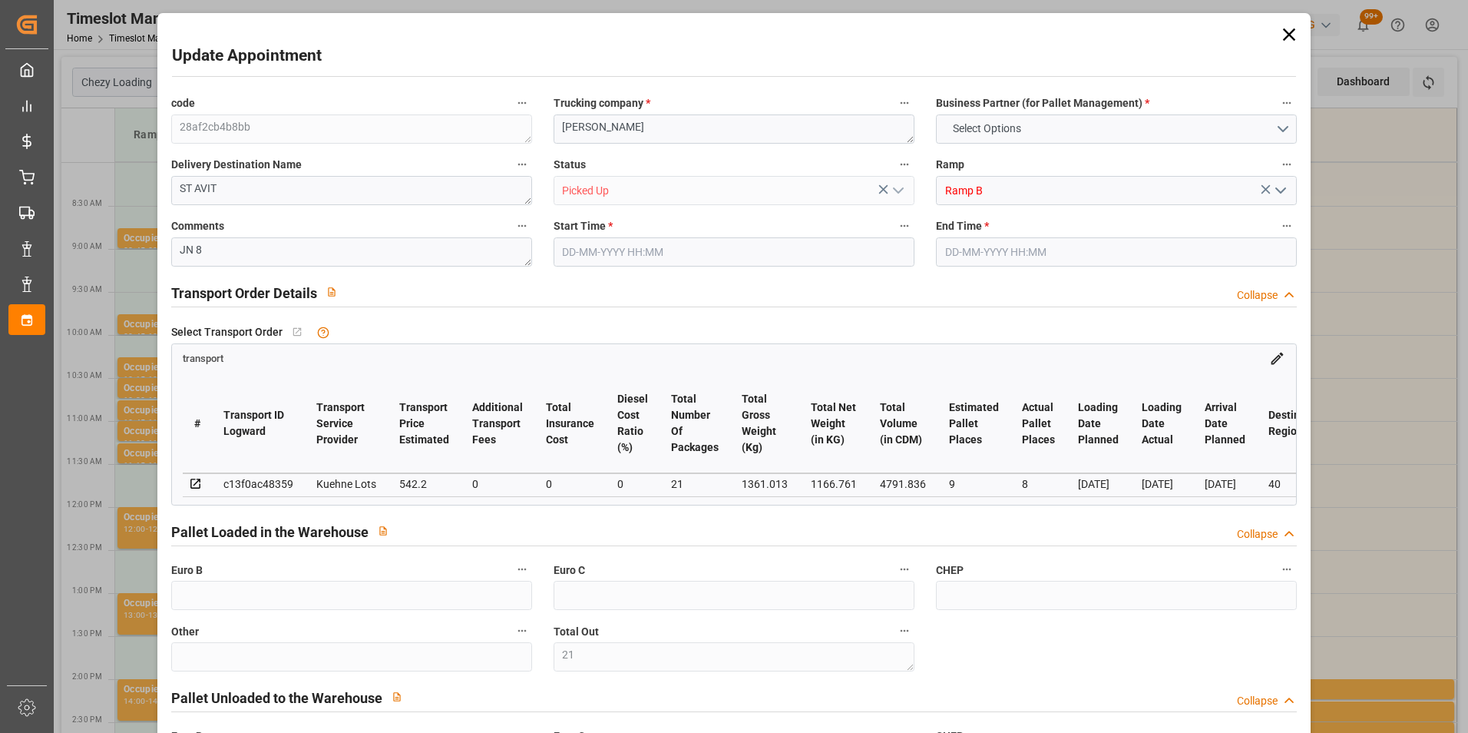
type input "0"
type input "10767.6795"
type input "0"
type input "21"
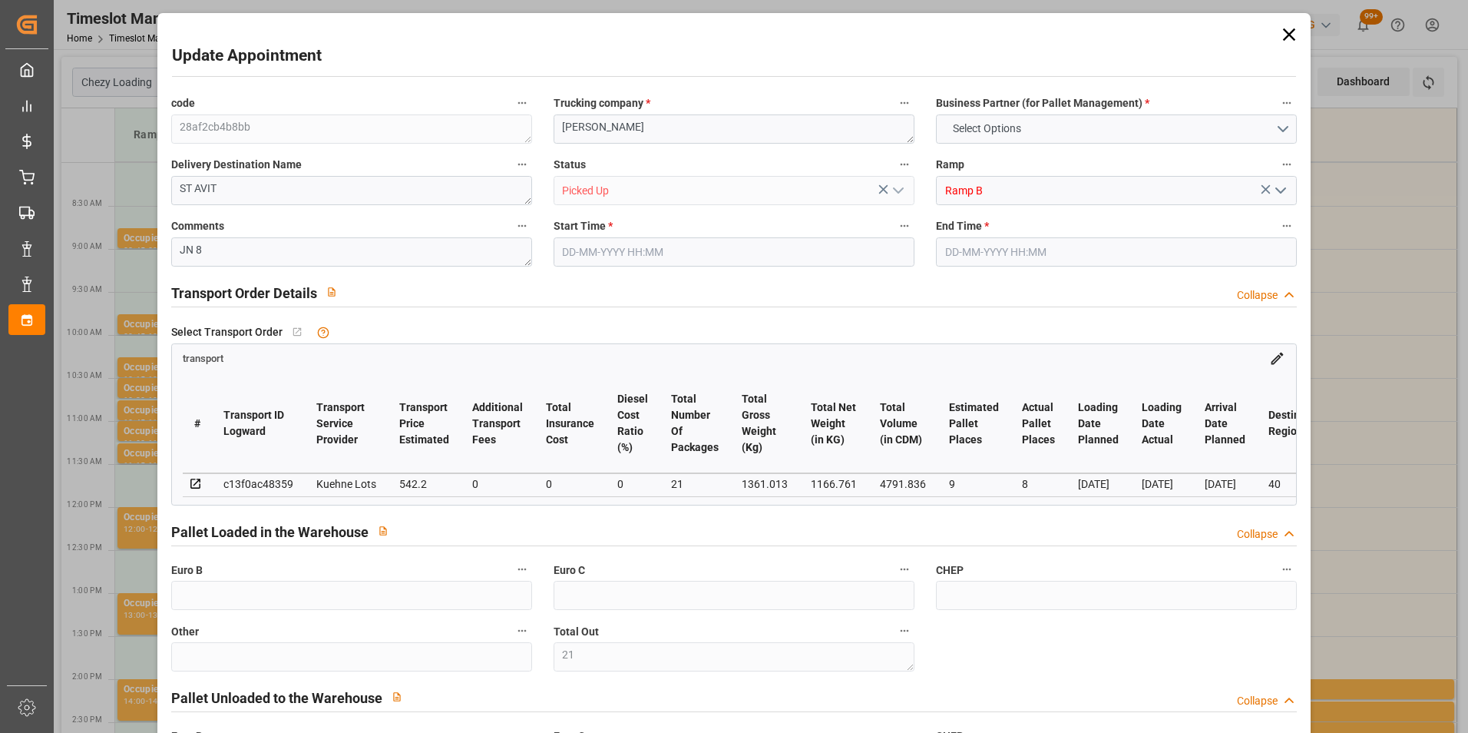
type input "80"
type input "[DATE] 12:30"
type input "[DATE] 12:45"
type input "[DATE] 15:17"
type input "[DATE] 12:39"
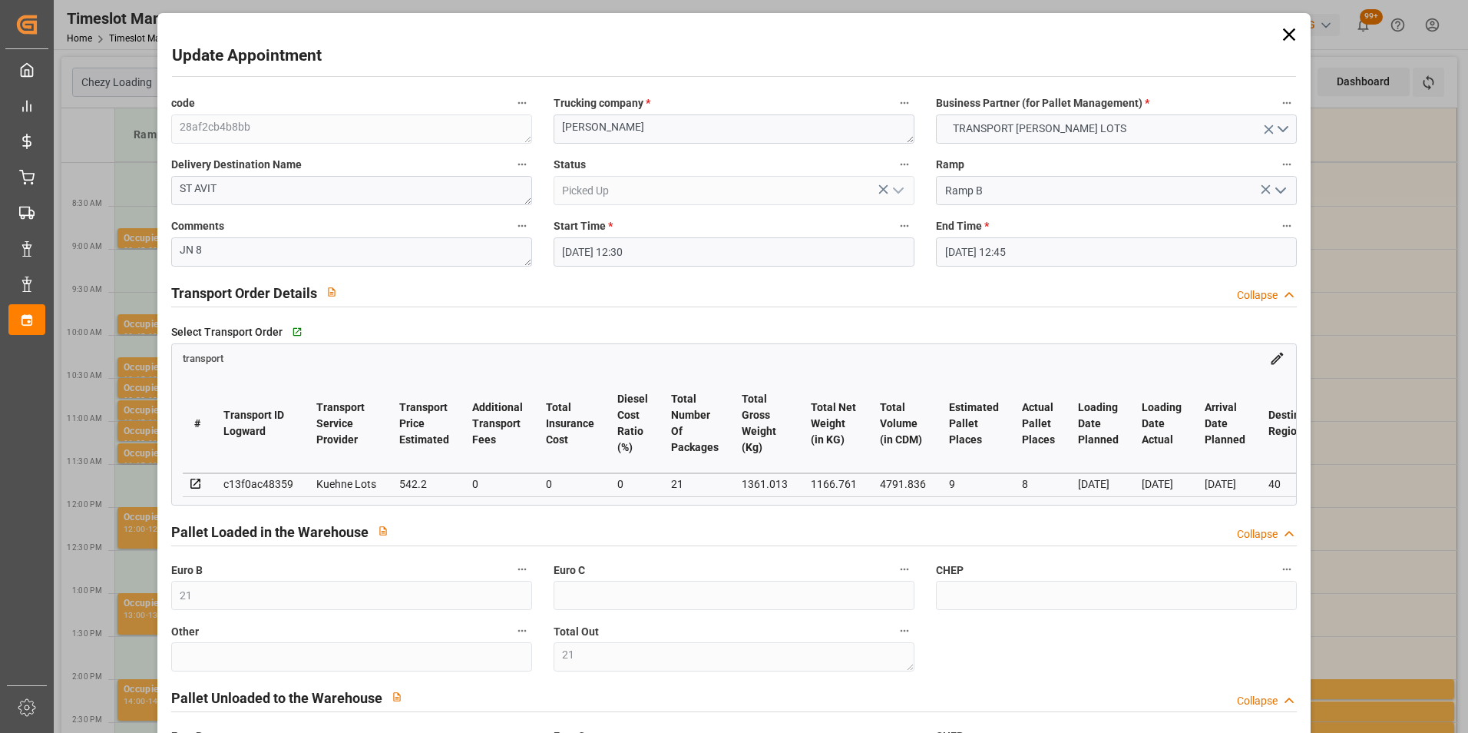
type input "[DATE]"
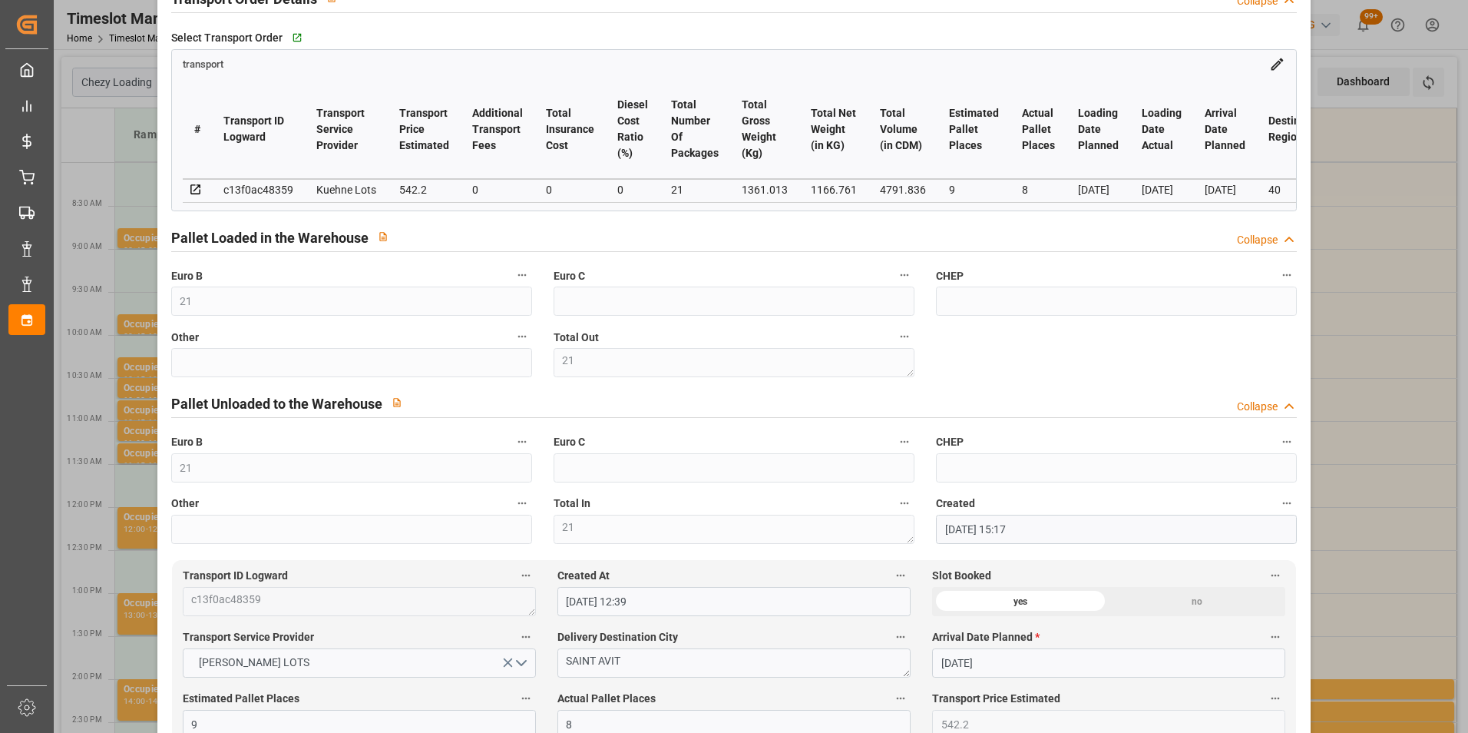
scroll to position [307, 0]
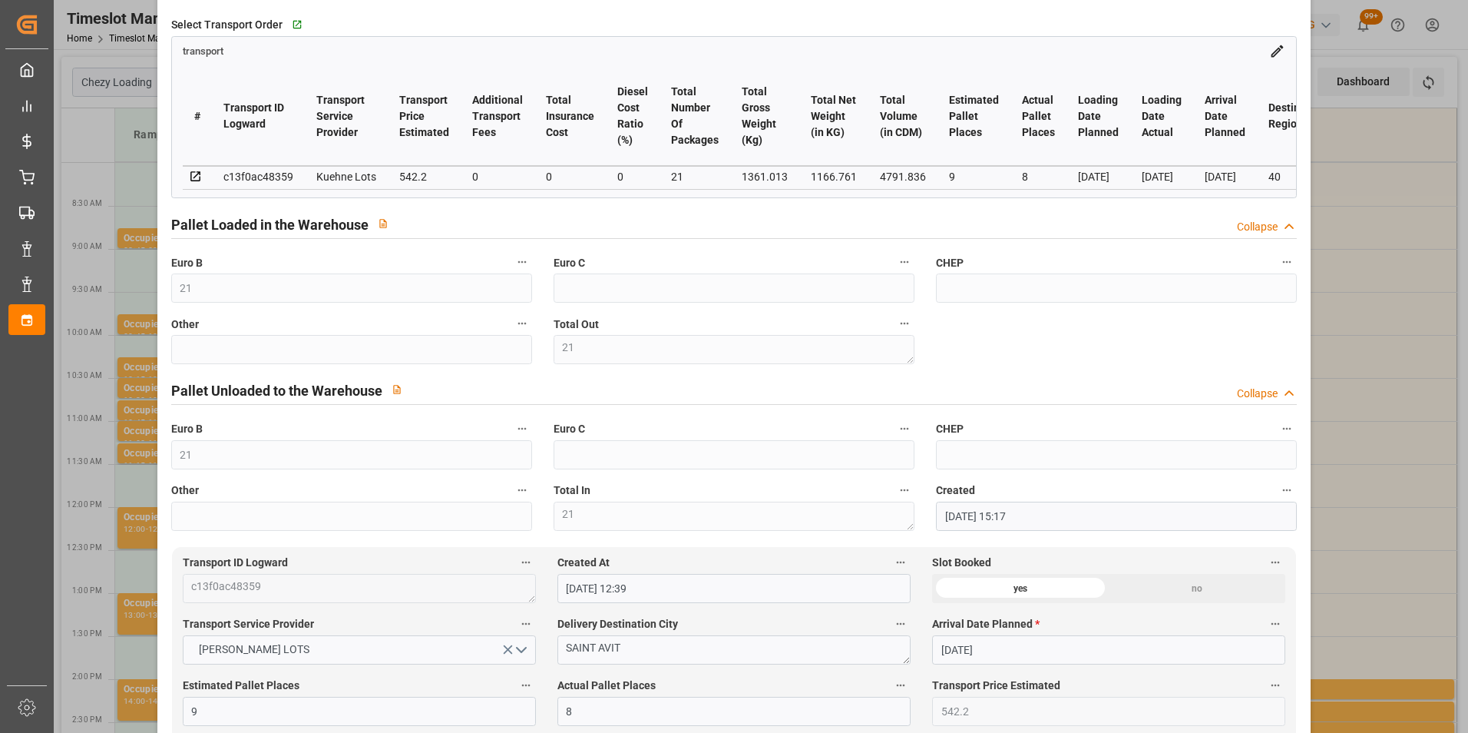
click at [1339, 405] on div "Update Appointment code 28af2cb4b8bb Trucking company * [PERSON_NAME] Business …" at bounding box center [734, 366] width 1468 height 733
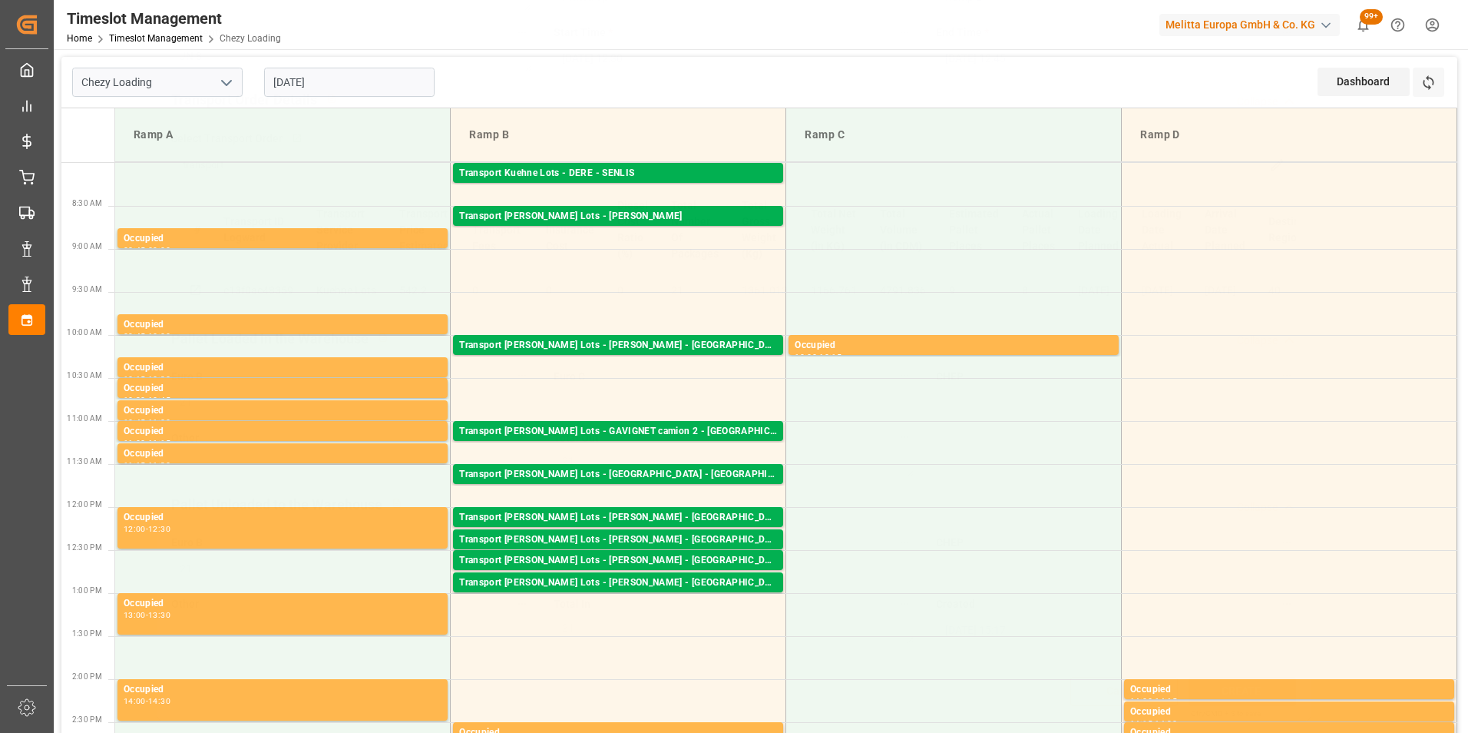
scroll to position [199, 0]
click at [669, 576] on div "Transport [PERSON_NAME] Lots - [PERSON_NAME] - [GEOGRAPHIC_DATA][PERSON_NAME]" at bounding box center [618, 582] width 318 height 15
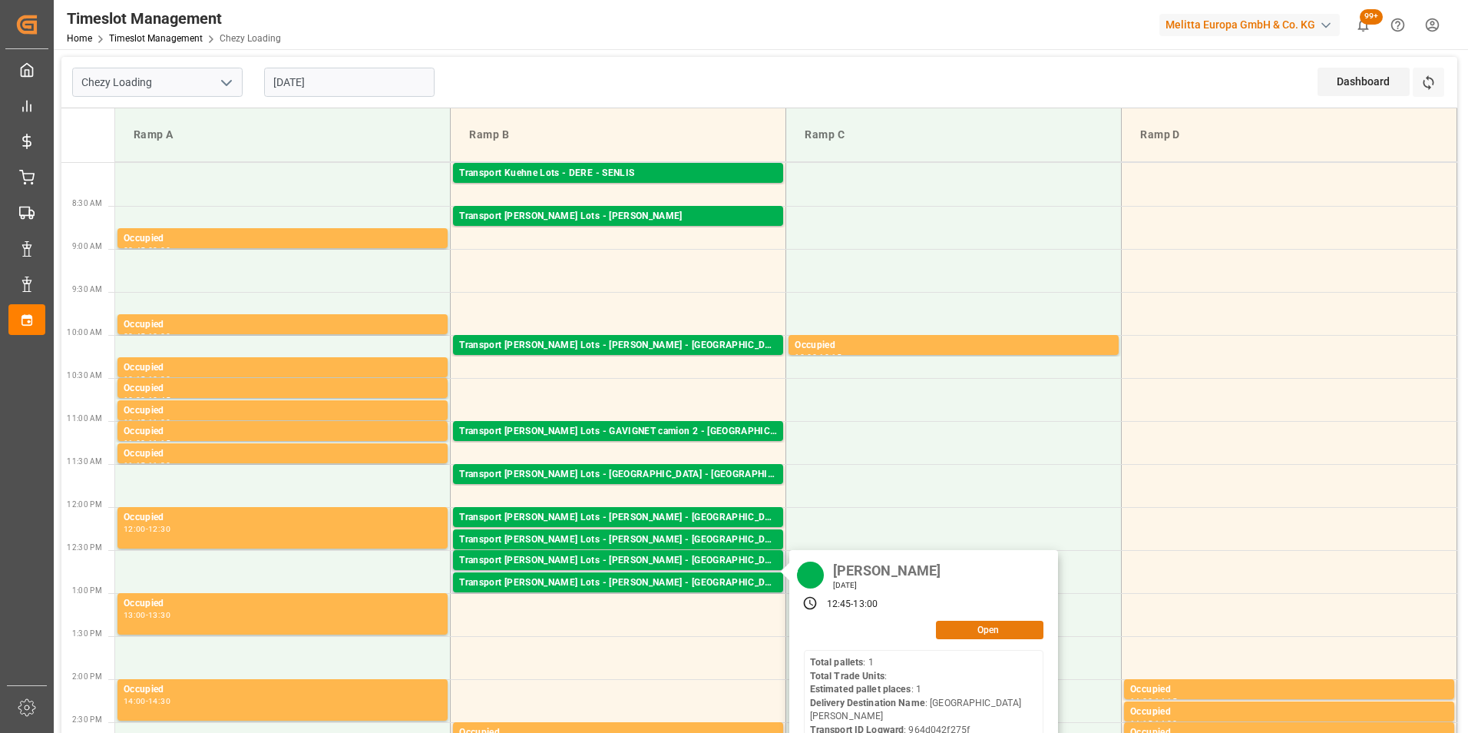
click at [987, 632] on button "Open" at bounding box center [990, 630] width 108 height 18
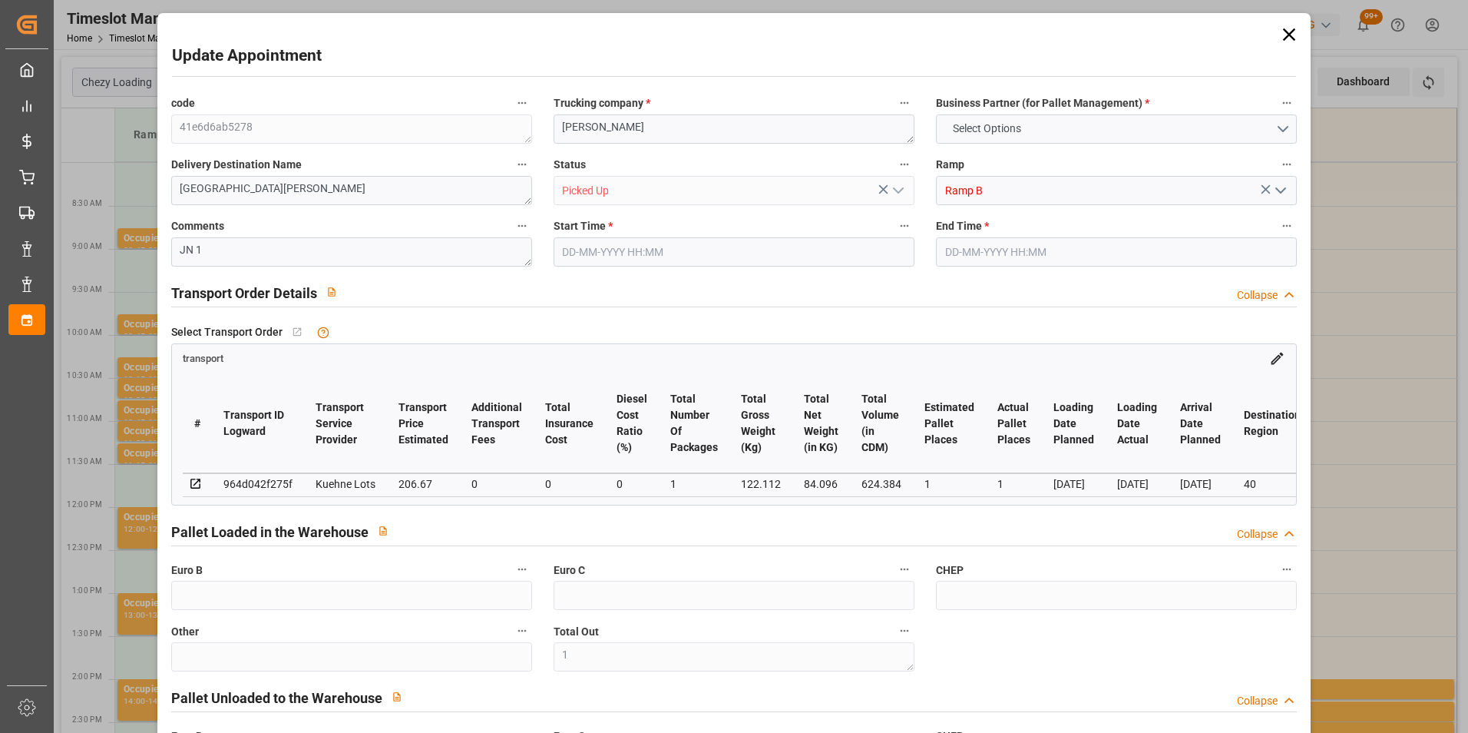
type input "1"
type input "206.67"
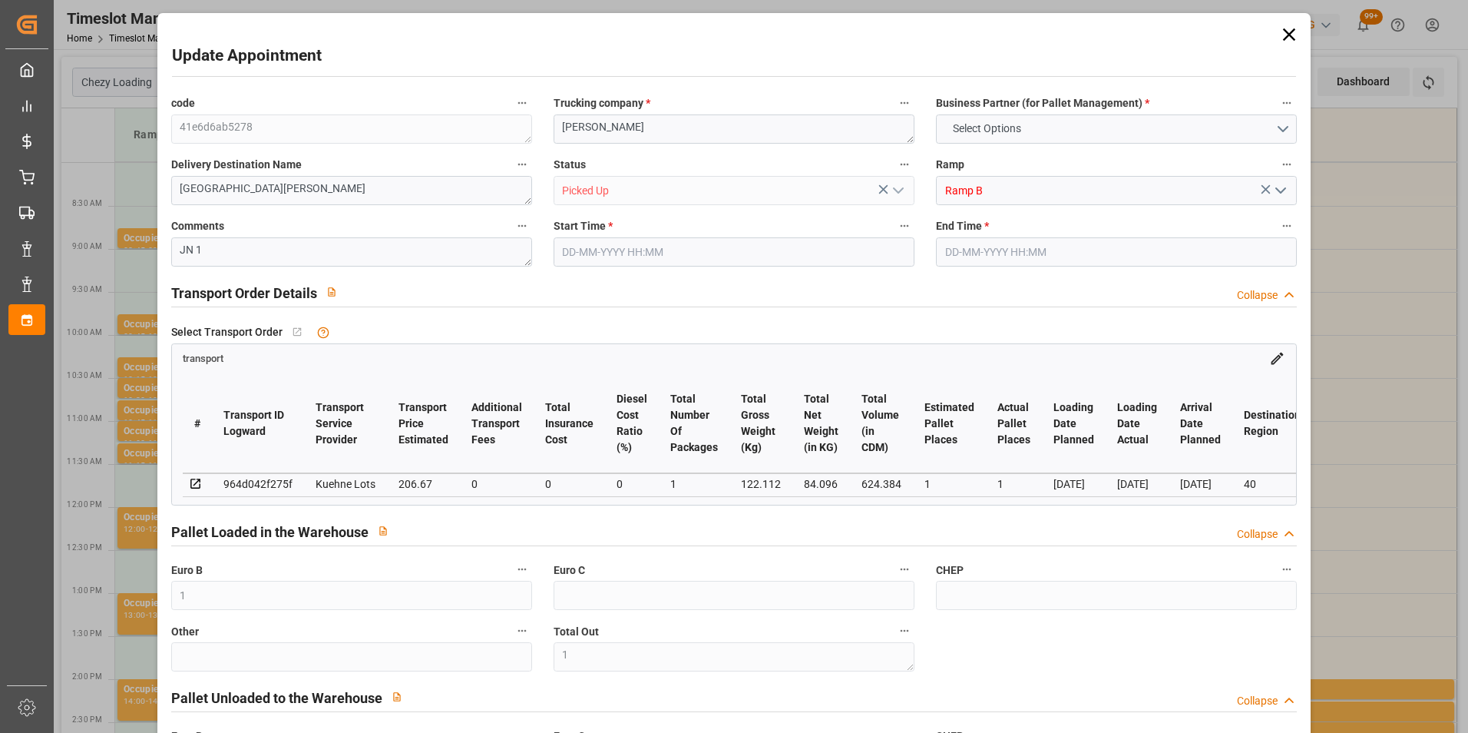
type input "0"
type input "206.67"
type input "0"
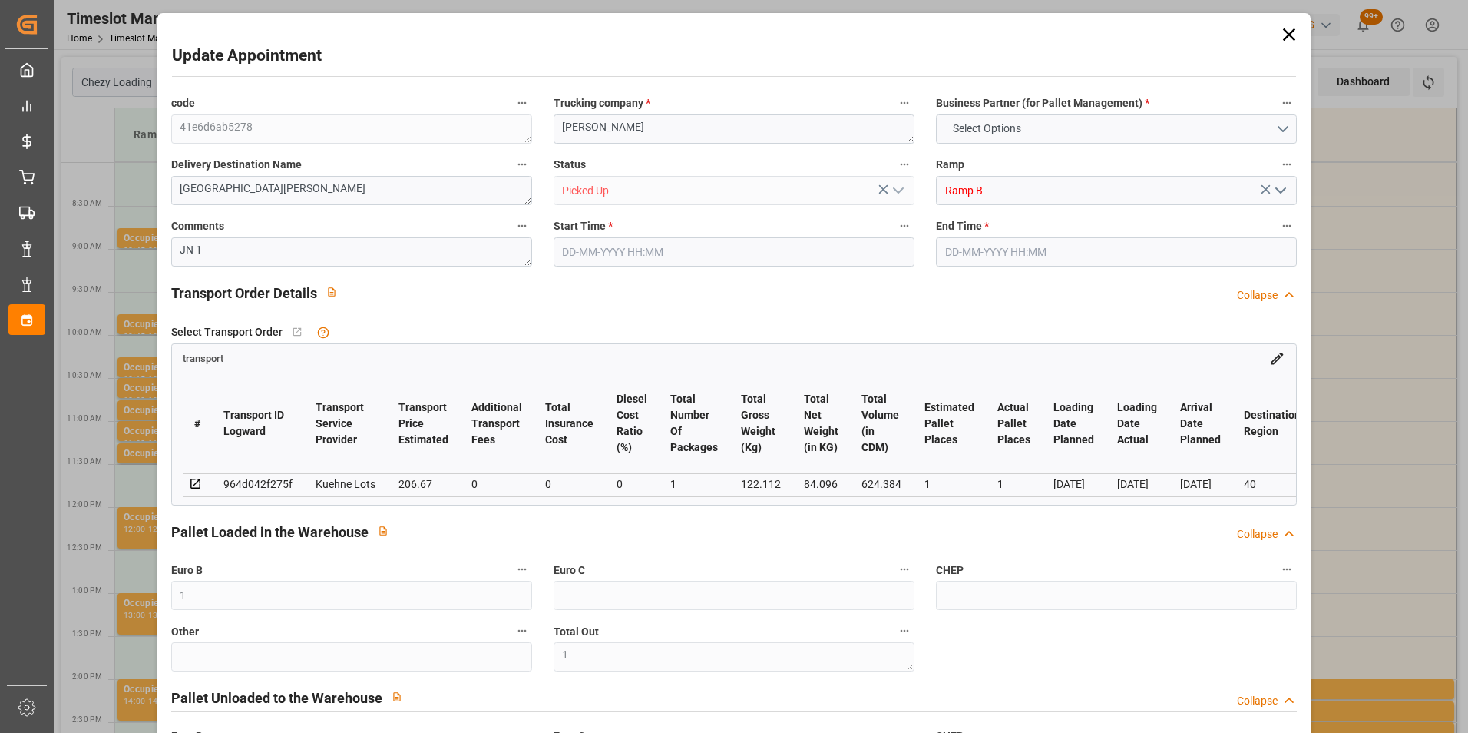
type input "1"
type input "84.096"
type input "150"
type input "624.384"
type input "40"
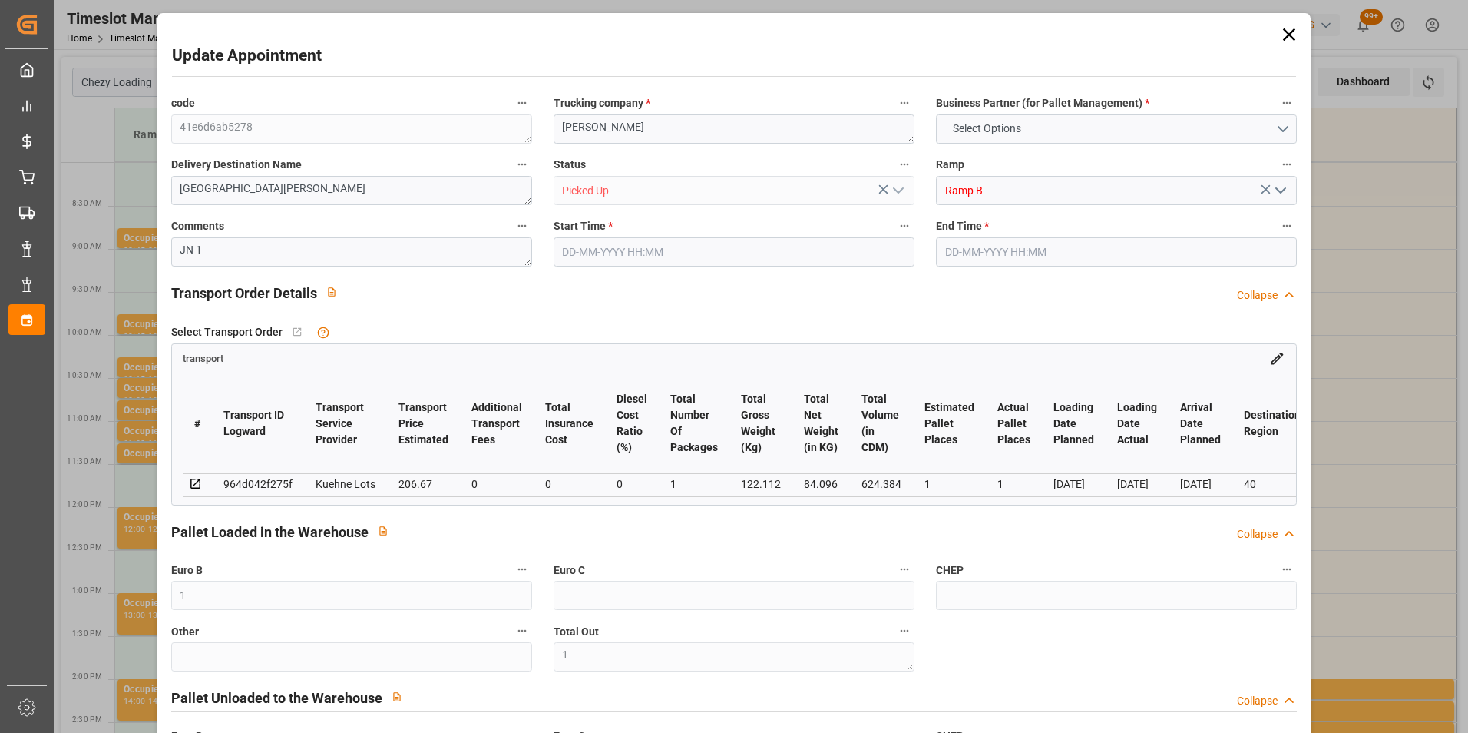
type input "1"
type input "0"
type input "1"
type input "101"
type input "122.112"
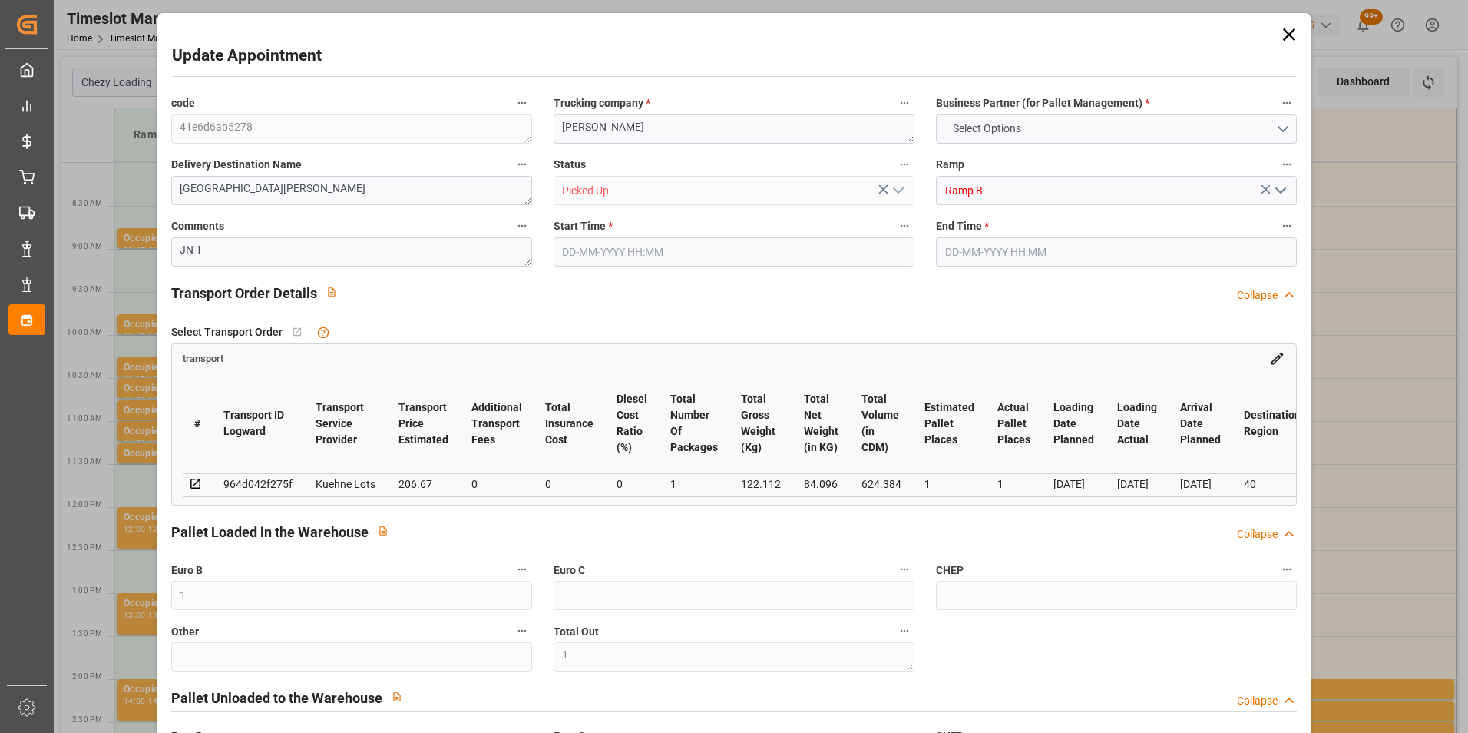
type input "0"
type input "4710.8598"
type input "0"
type input "21"
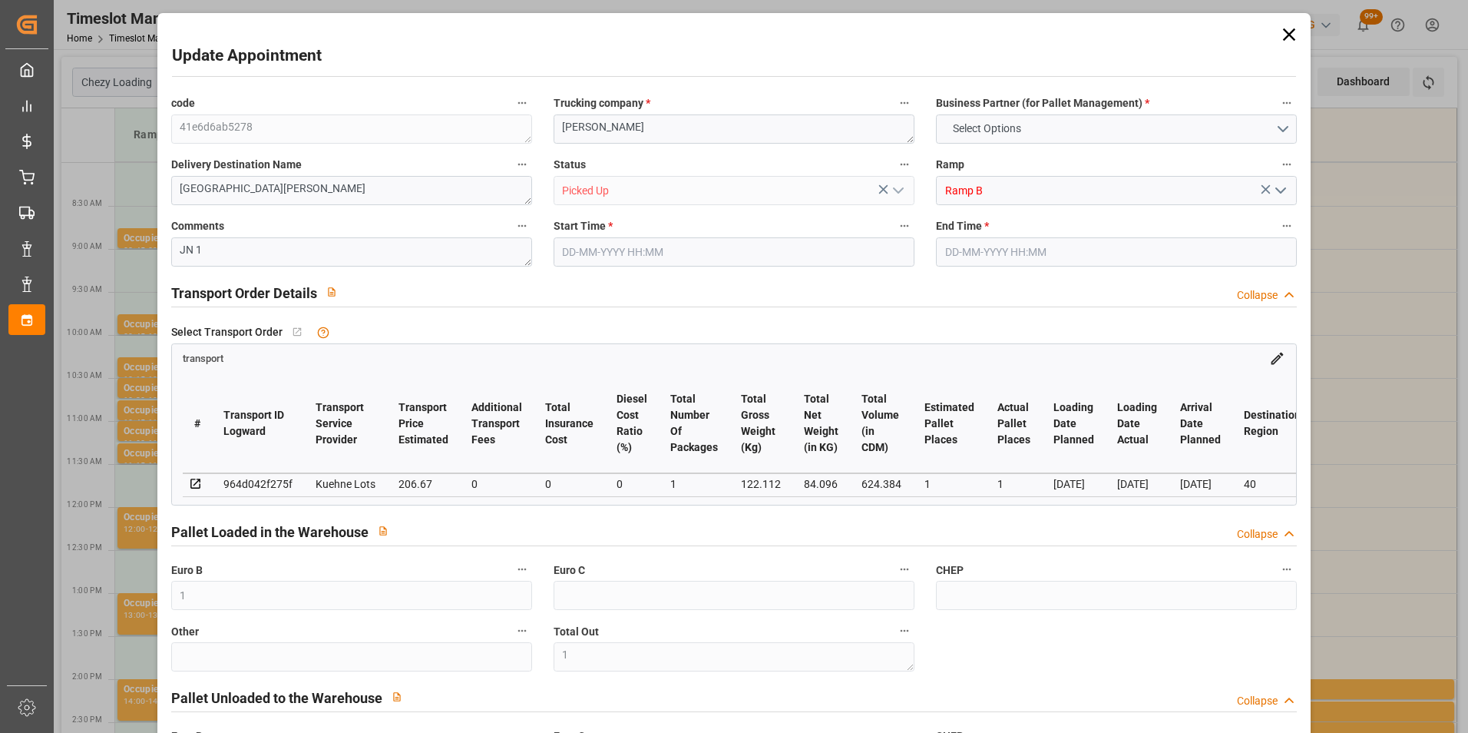
type input "35"
type input "[DATE] 12:45"
type input "[DATE] 13:00"
type input "[DATE] 15:18"
type input "[DATE] 12:38"
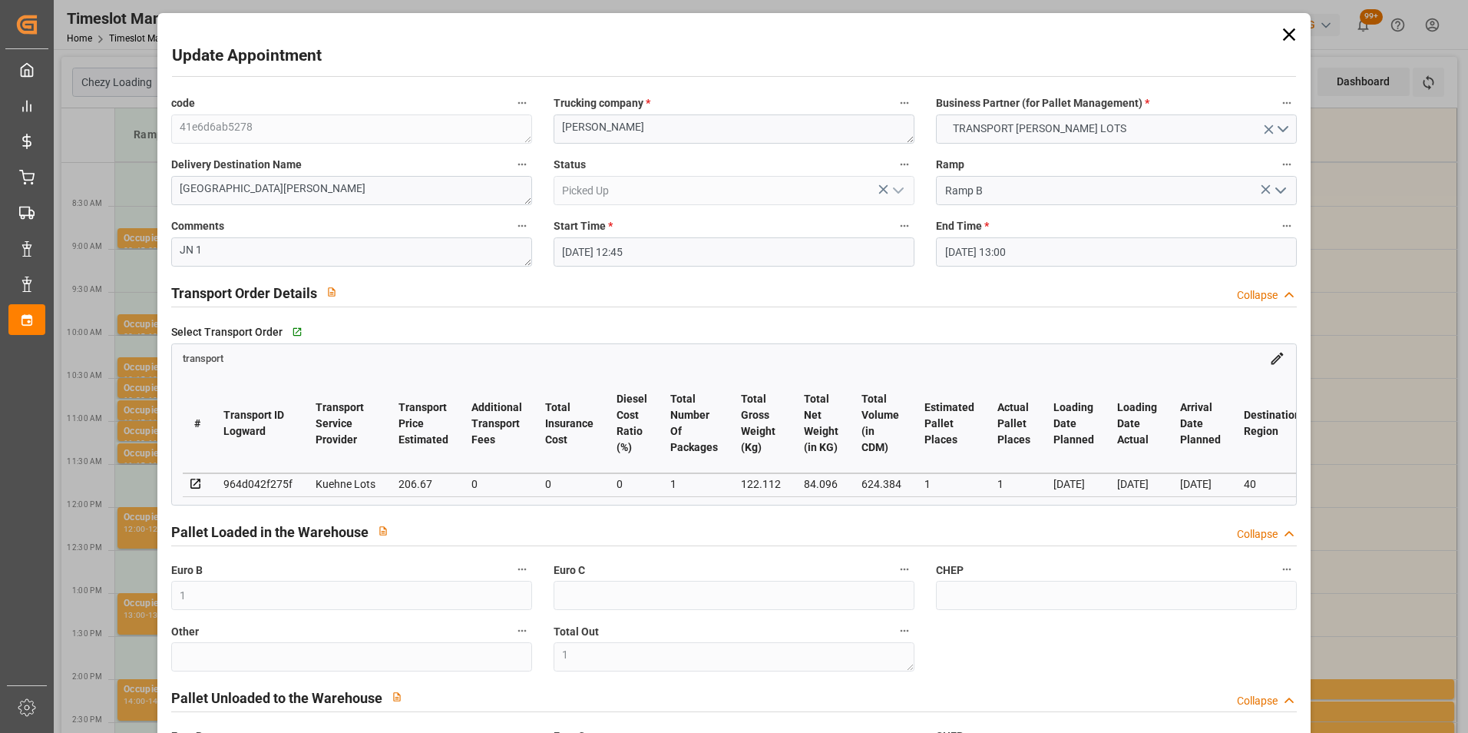
type input "[DATE]"
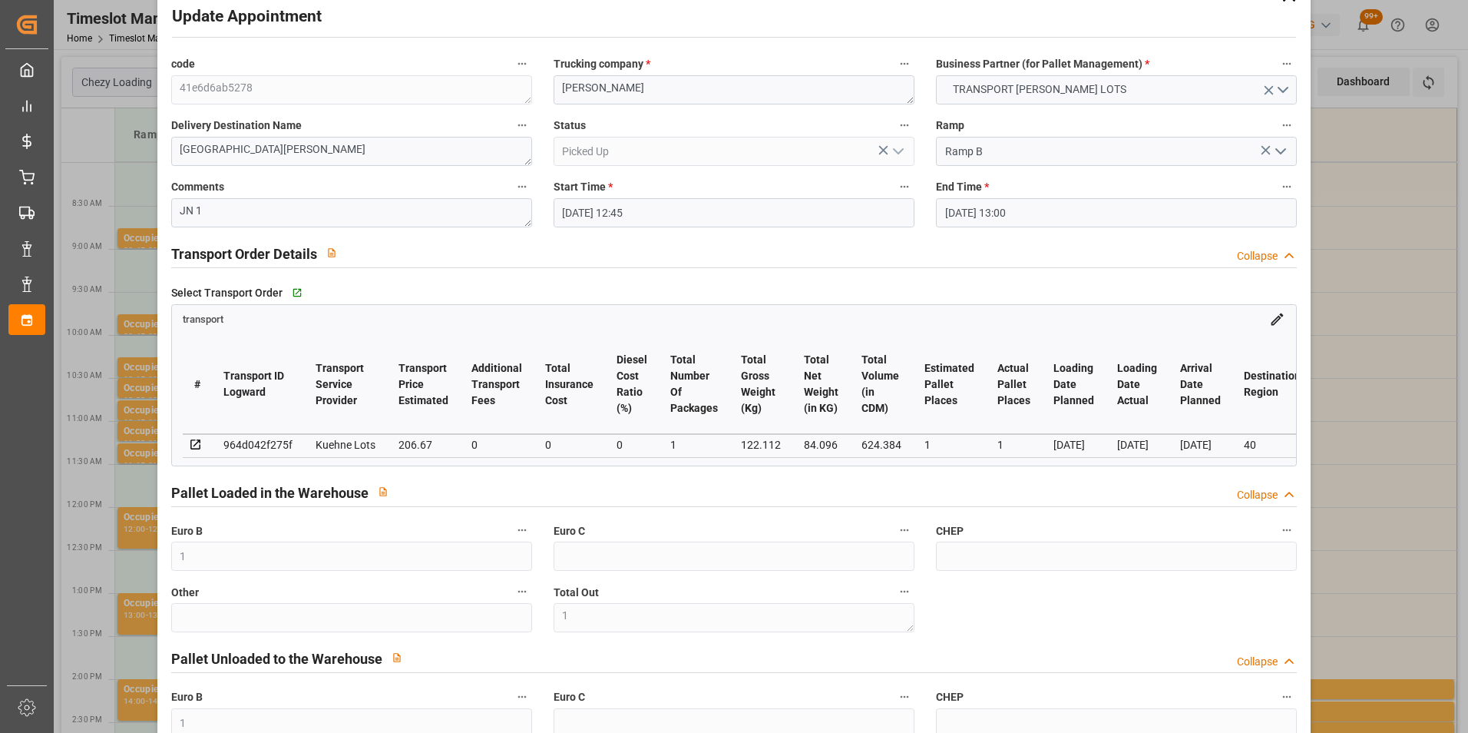
scroll to position [77, 0]
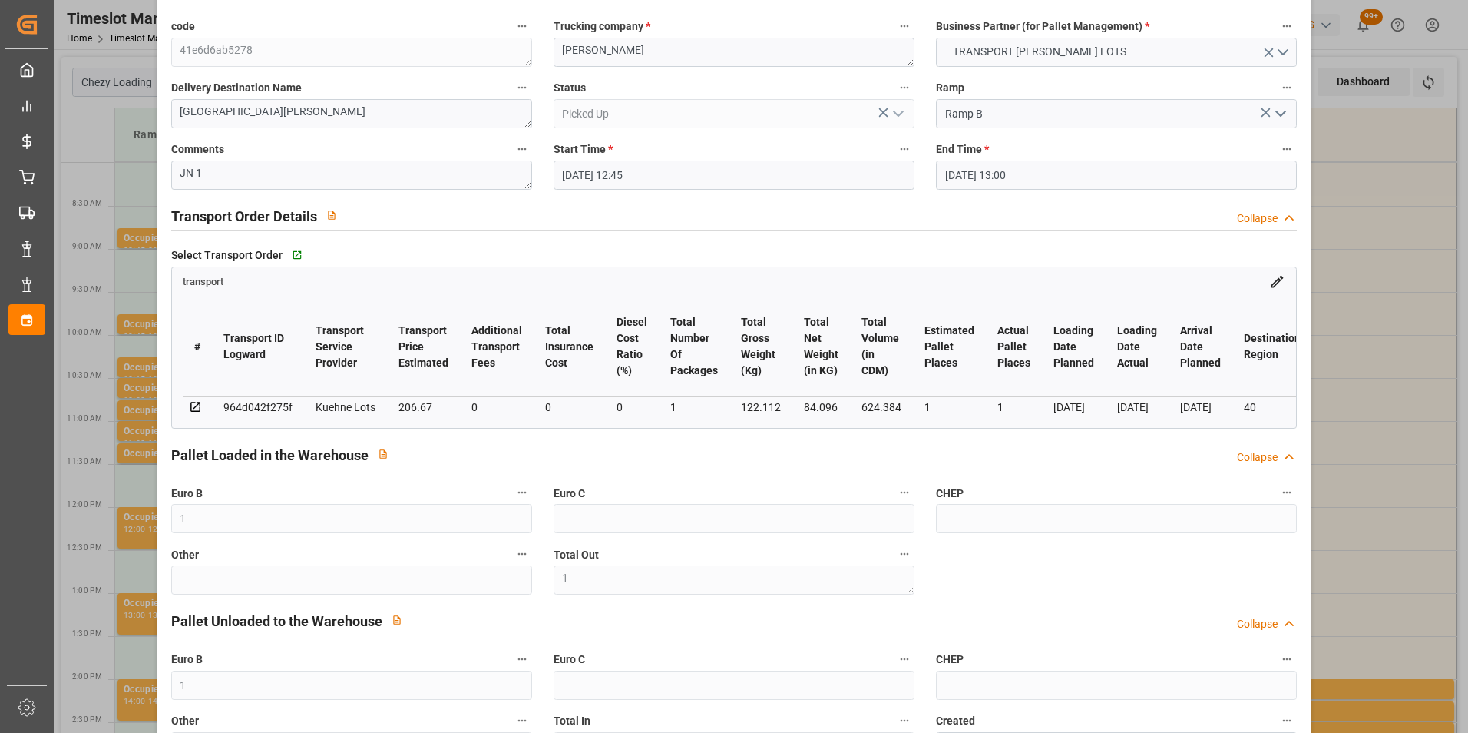
click at [1399, 154] on div "Update Appointment code 41e6d6ab5278 Trucking company * [PERSON_NAME] Business …" at bounding box center [734, 366] width 1468 height 733
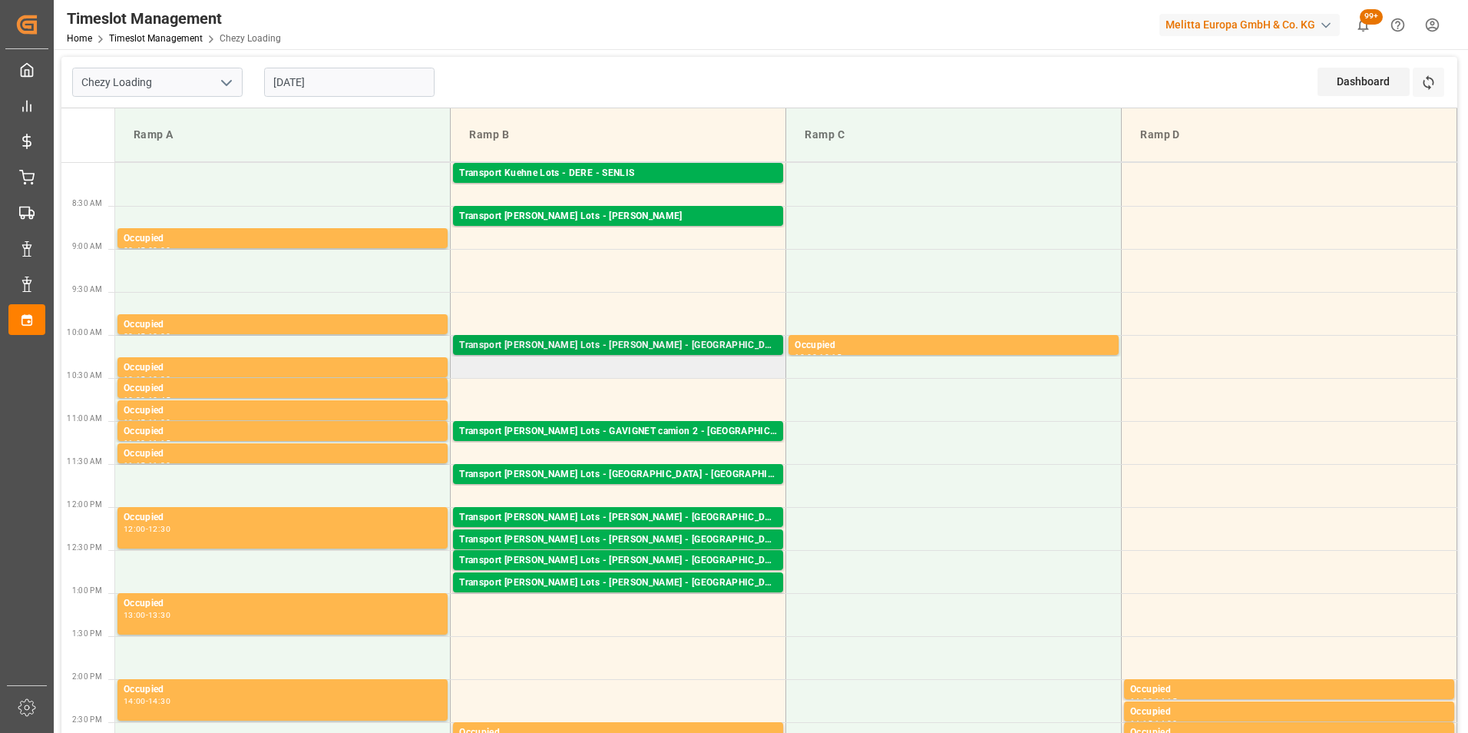
click at [627, 342] on div "Transport [PERSON_NAME] Lots - [PERSON_NAME] - [GEOGRAPHIC_DATA]" at bounding box center [618, 345] width 318 height 15
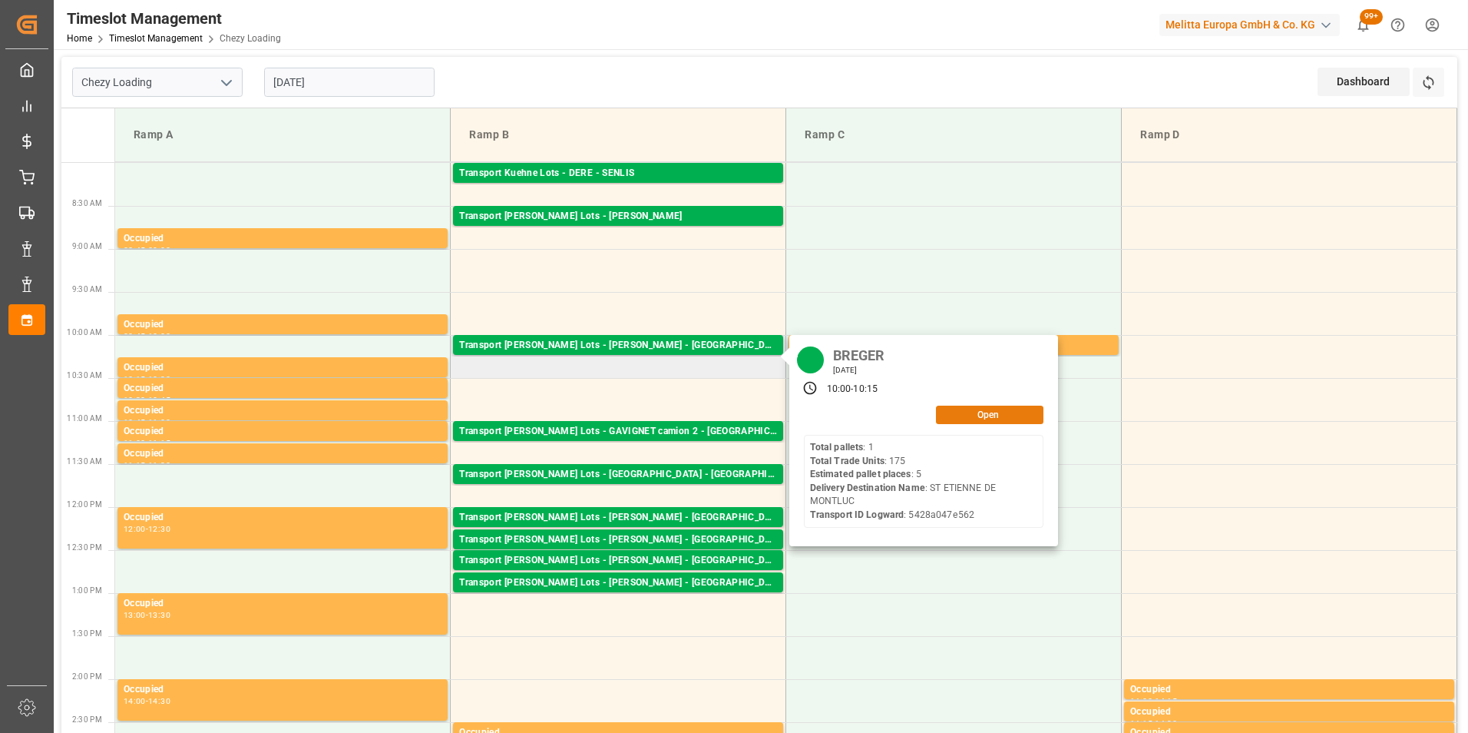
click at [995, 409] on button "Open" at bounding box center [990, 414] width 108 height 18
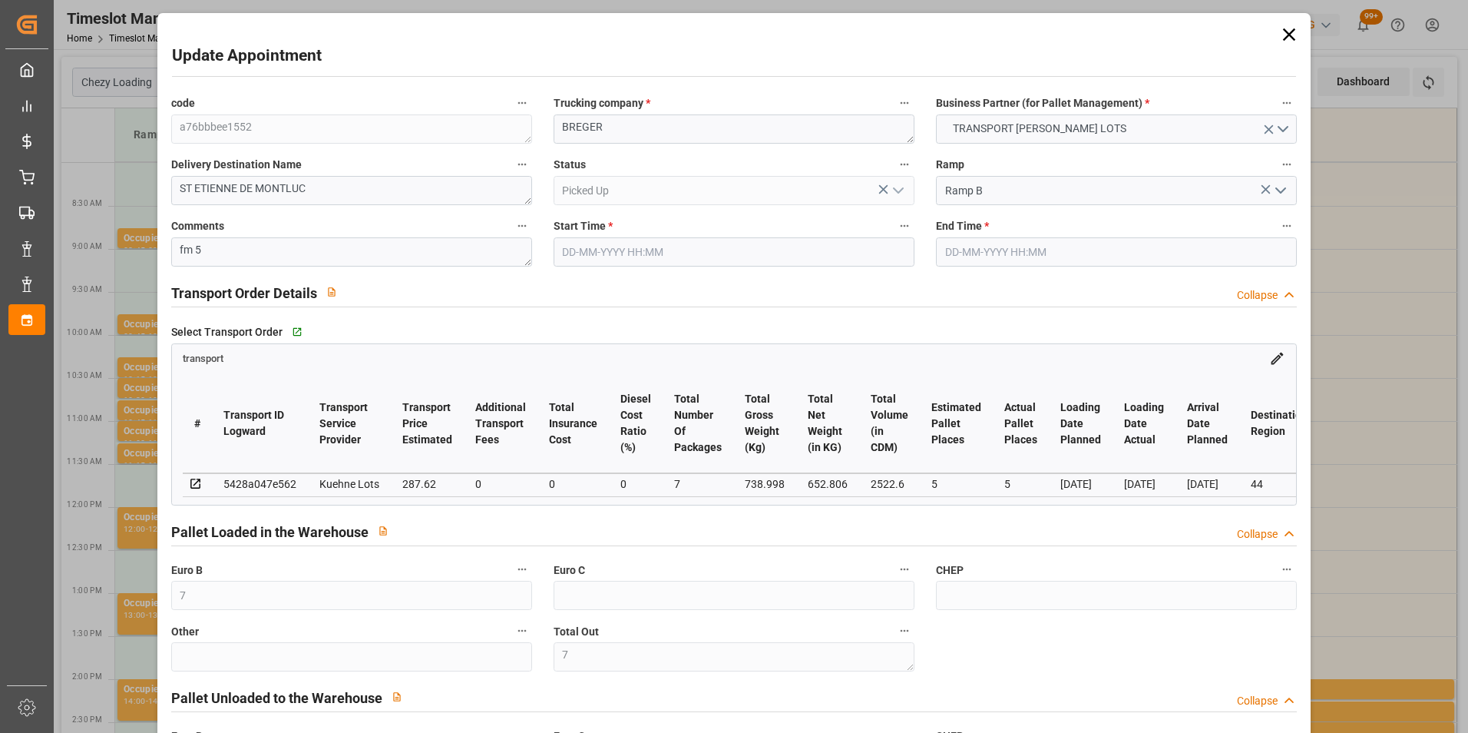
type input "[DATE] 10:00"
type input "[DATE] 10:15"
type input "[DATE] 15:42"
type input "[DATE] 12:47"
type input "[DATE]"
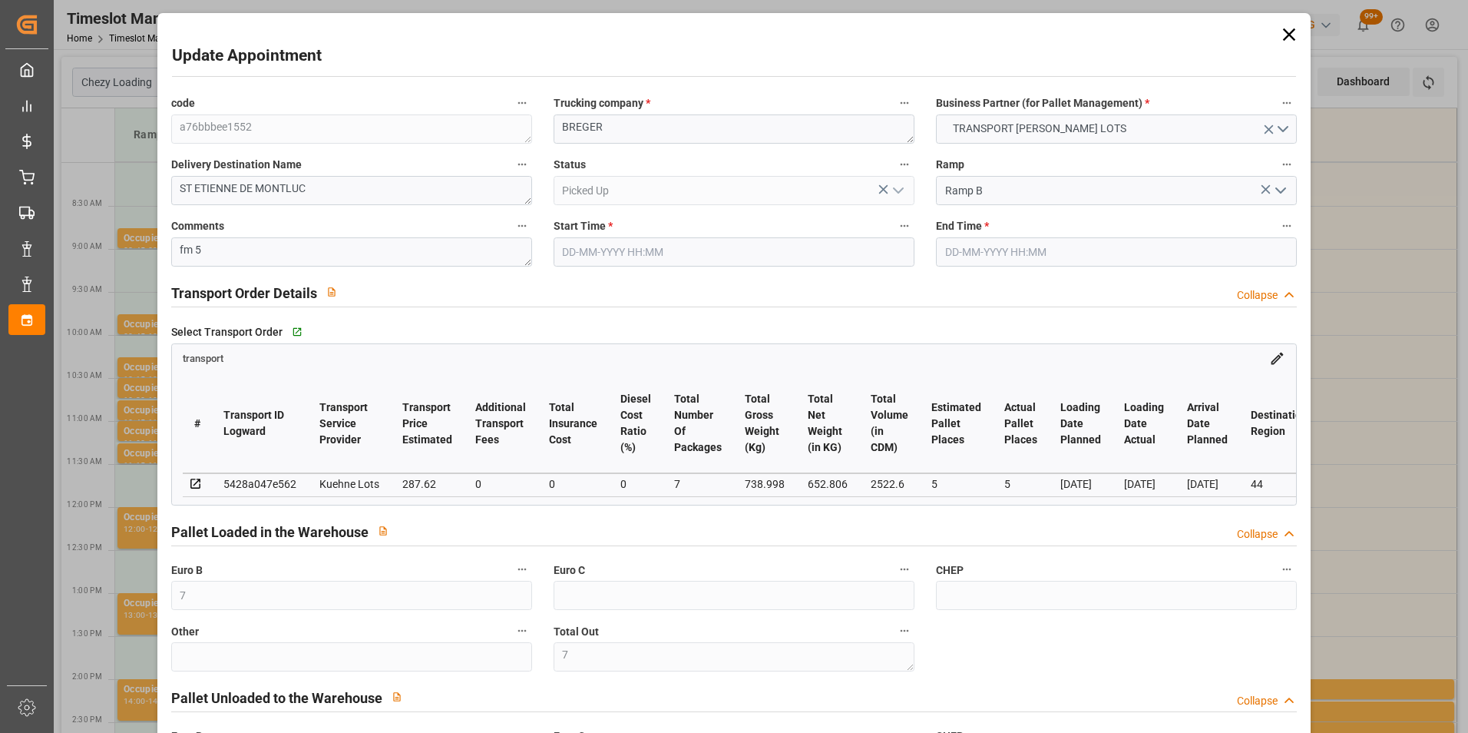
type input "[DATE]"
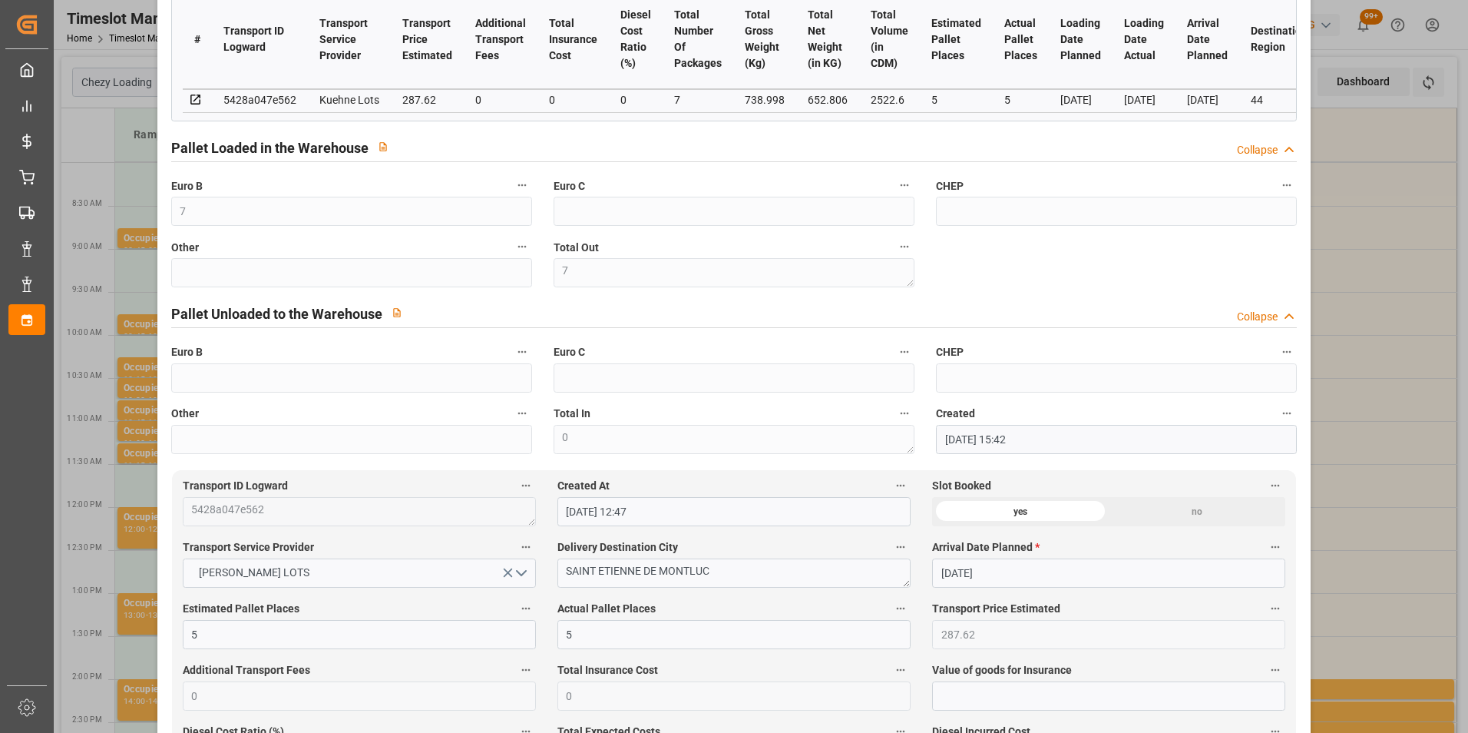
scroll to position [0, 0]
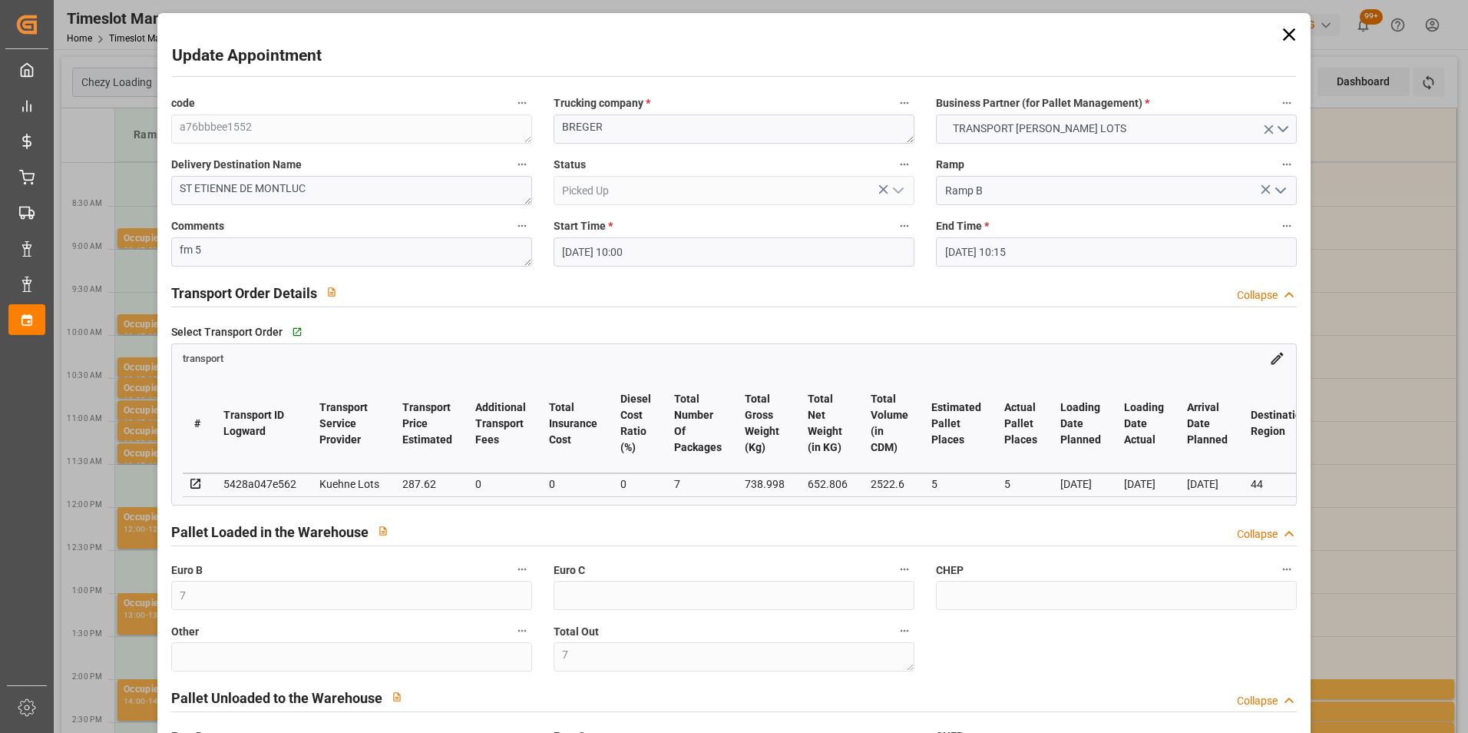
click at [1377, 331] on div "Update Appointment code a76bbbee1552 Trucking company * [PERSON_NAME] Business …" at bounding box center [734, 366] width 1468 height 733
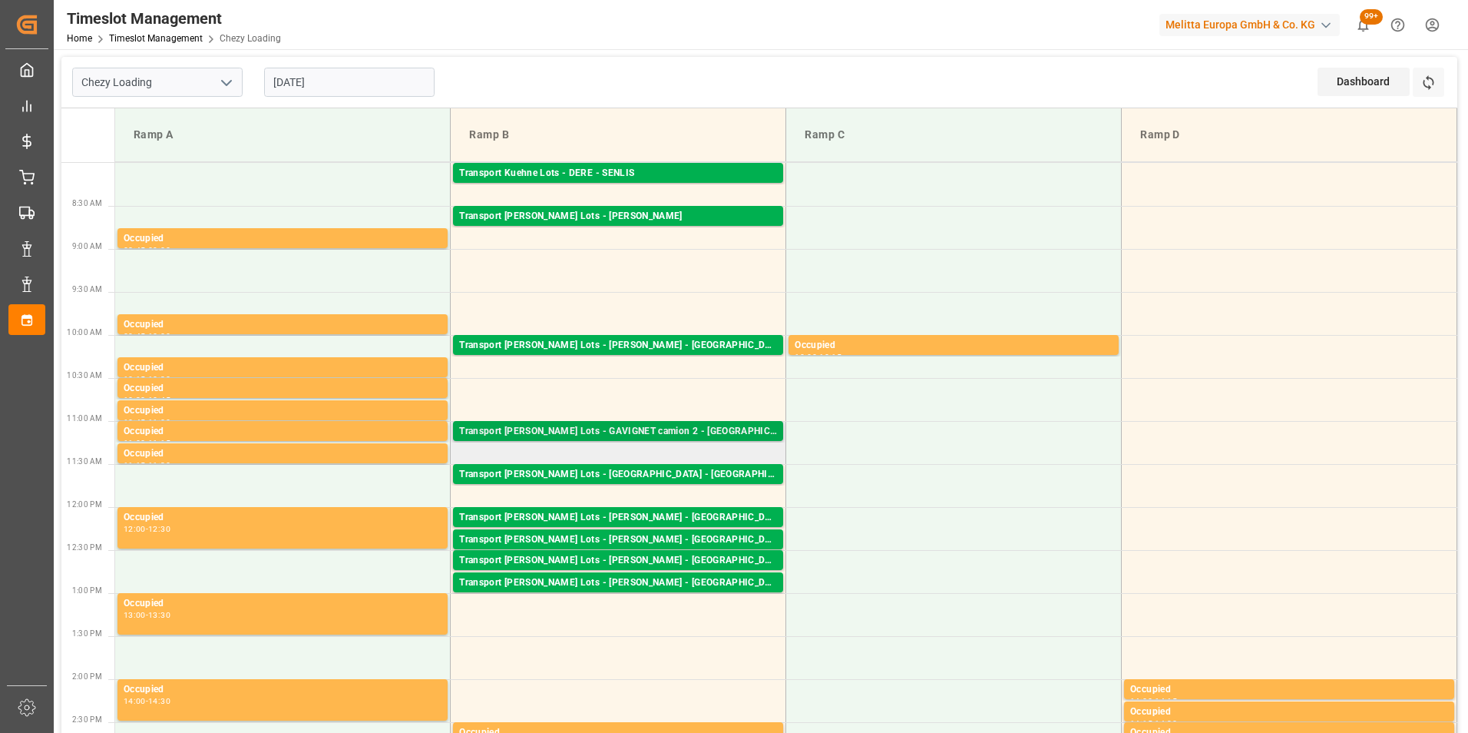
click at [657, 429] on div "Transport [PERSON_NAME] Lots - GAVIGNET camion 2 - [GEOGRAPHIC_DATA]" at bounding box center [618, 431] width 318 height 15
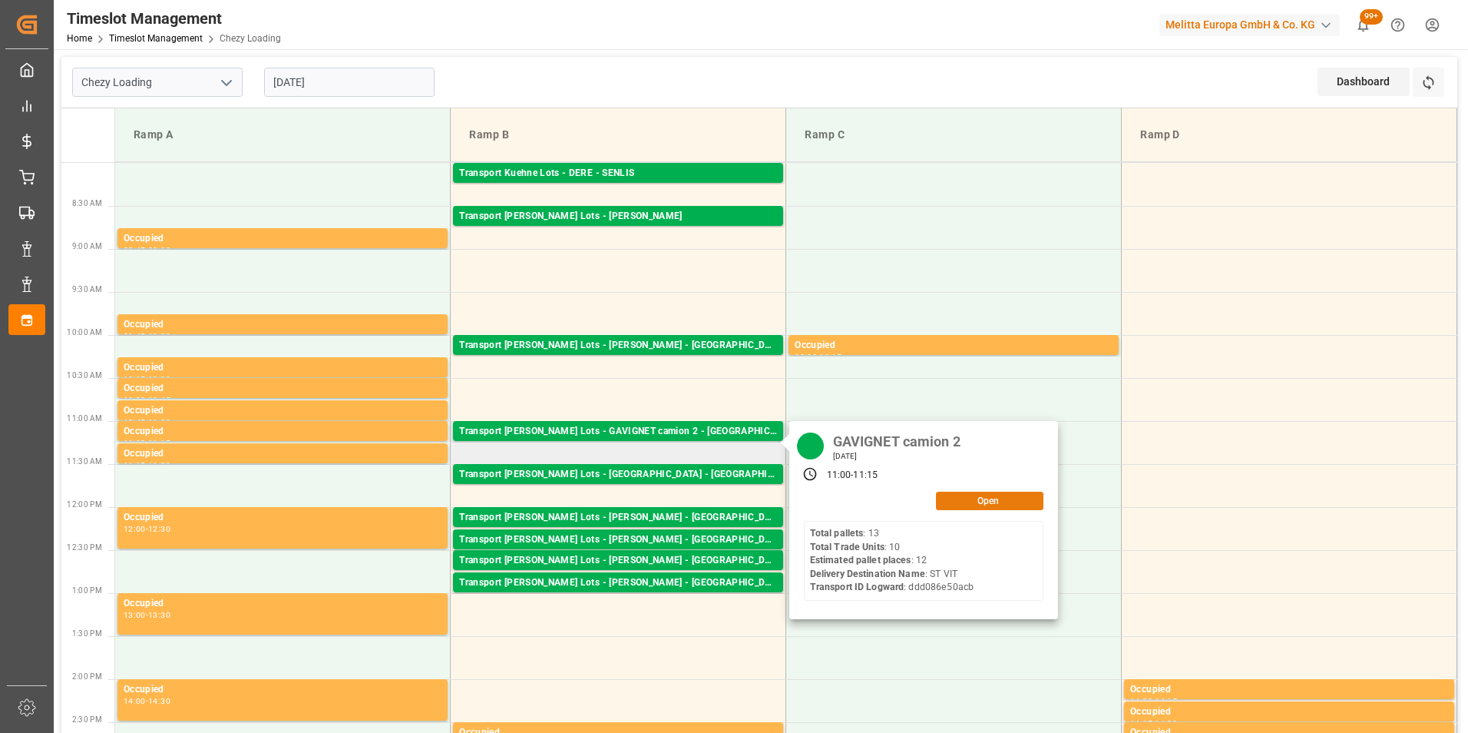
click at [962, 501] on button "Open" at bounding box center [990, 501] width 108 height 18
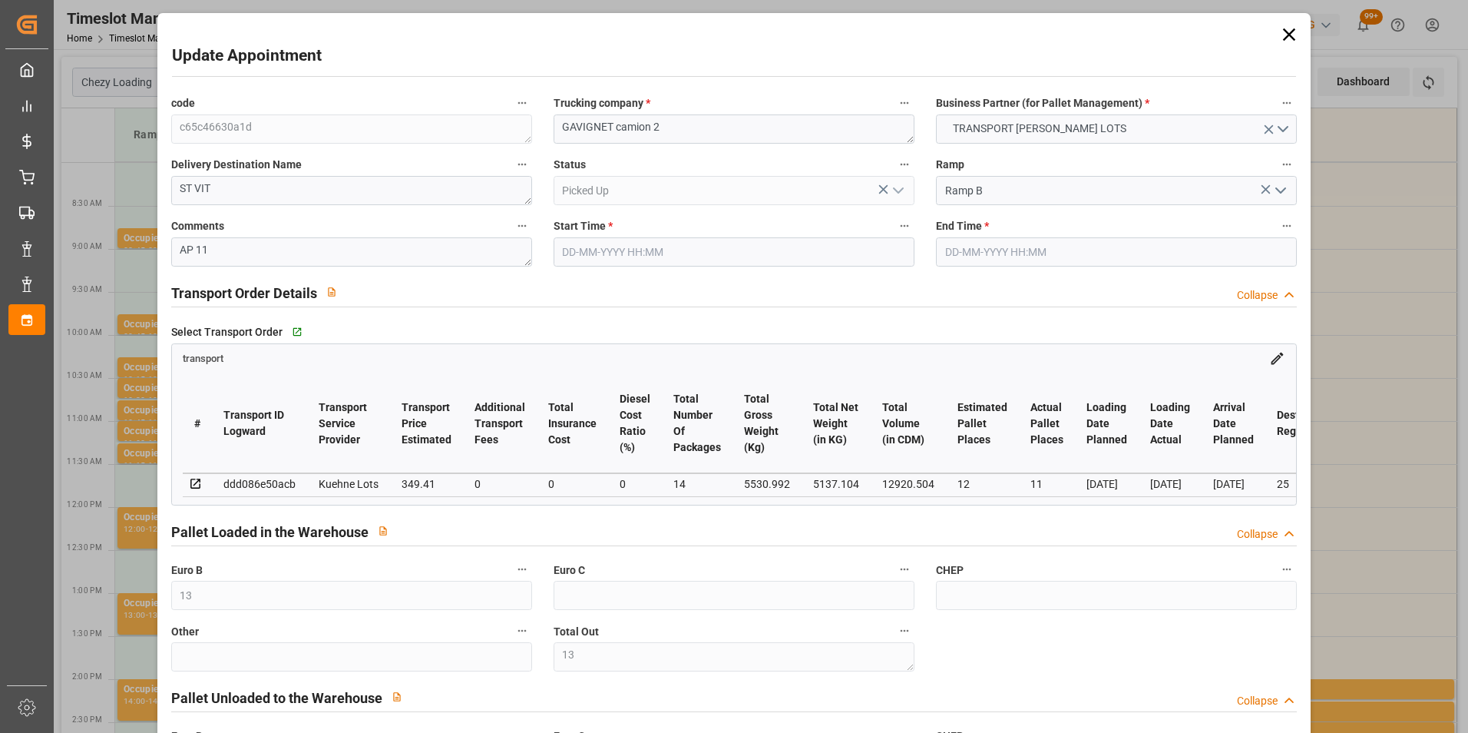
type input "[DATE] 11:00"
type input "[DATE] 11:15"
type input "[DATE] 14:14"
type input "[DATE] 12:43"
type input "[DATE]"
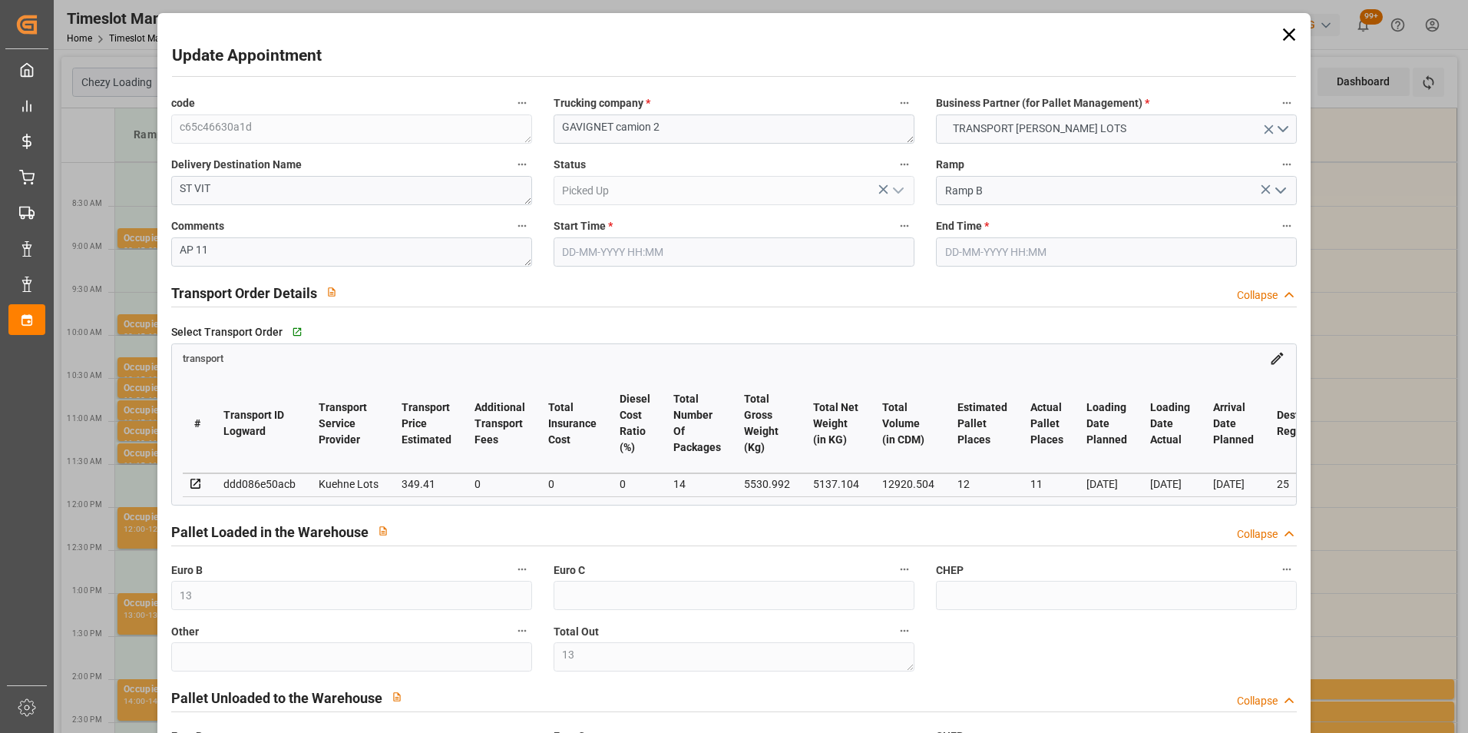
type input "[DATE]"
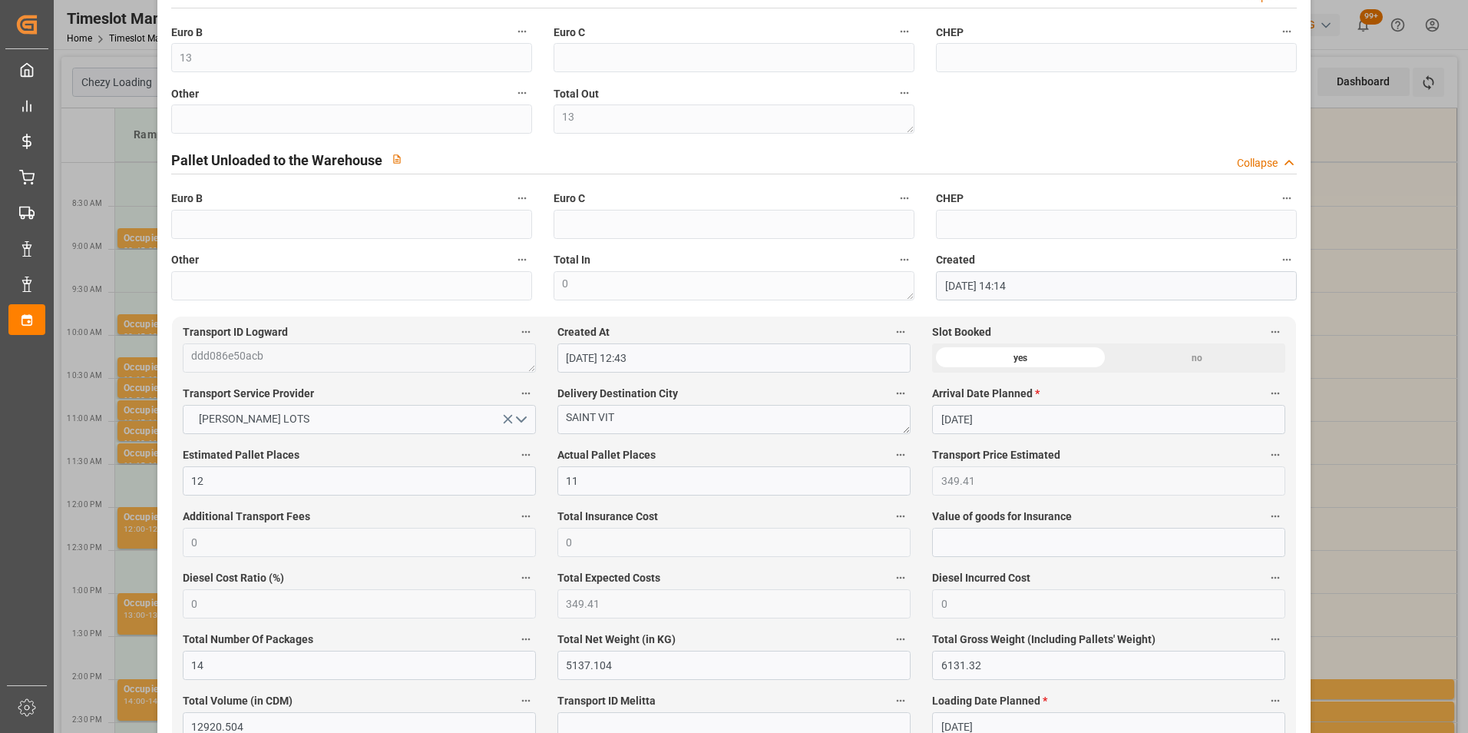
scroll to position [461, 0]
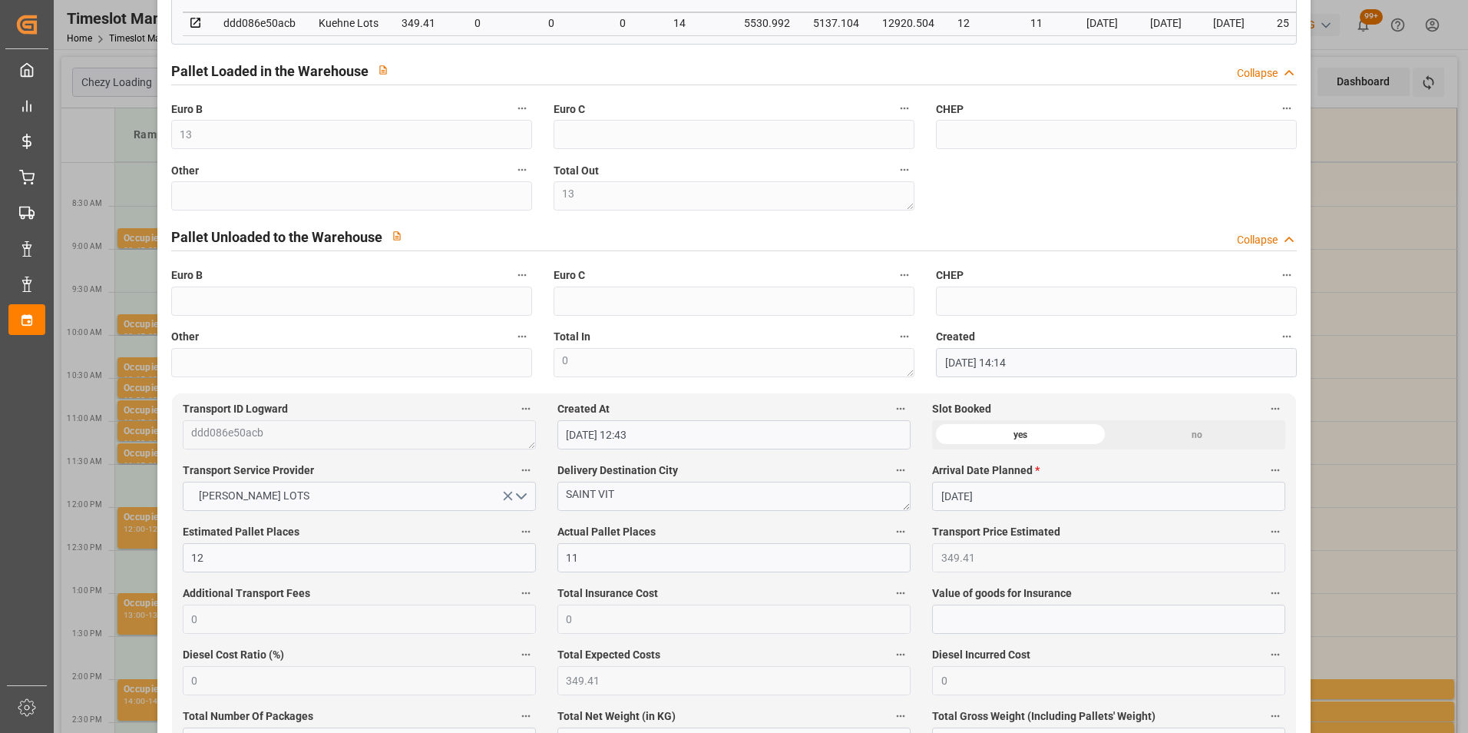
click at [294, 348] on label "Other" at bounding box center [351, 337] width 361 height 22
click at [512, 346] on button "Other" at bounding box center [522, 336] width 20 height 20
click at [1370, 279] on div at bounding box center [734, 366] width 1468 height 733
click at [1385, 219] on div "Update Appointment code c65c46630a1d Trucking company * GAVIGNET camion 2 Busin…" at bounding box center [734, 366] width 1468 height 733
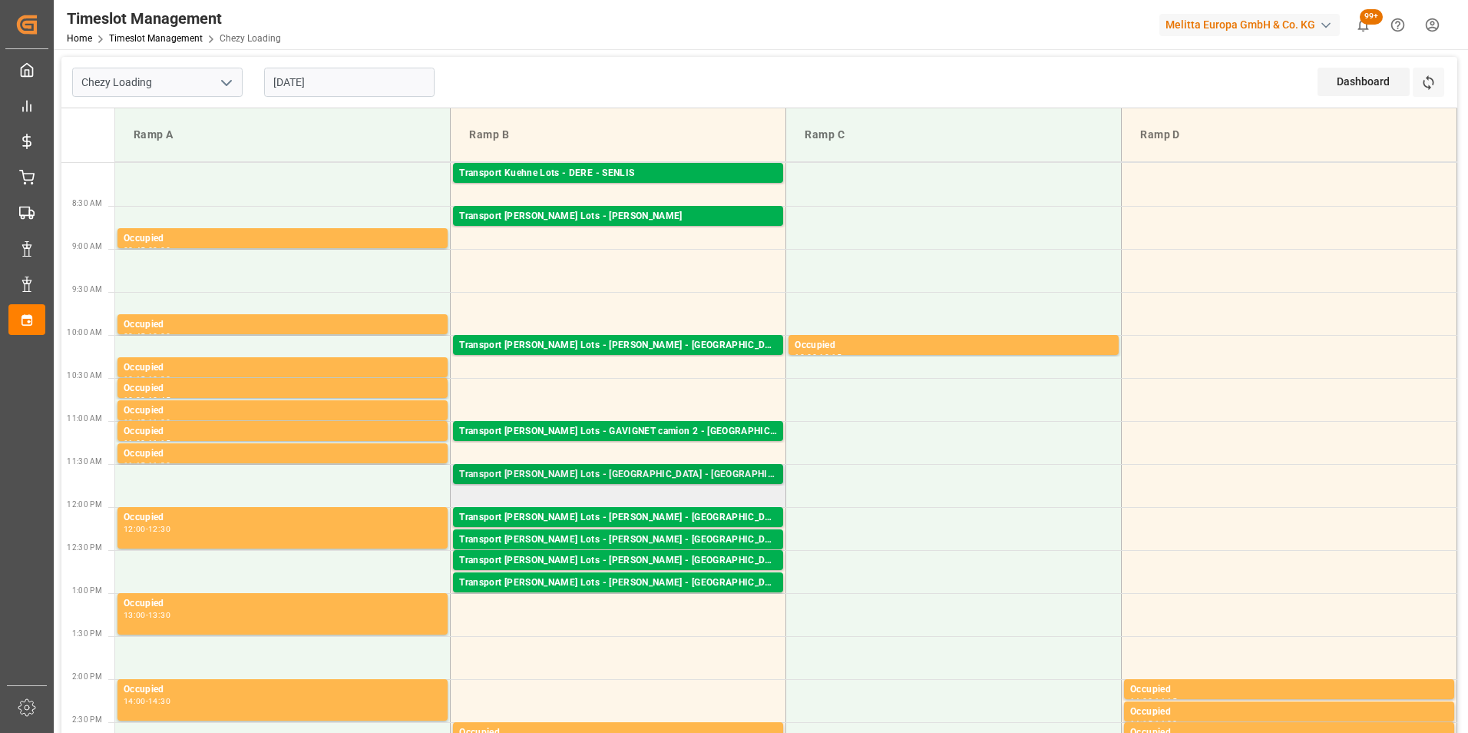
click at [678, 479] on div "Transport [PERSON_NAME] Lots - [GEOGRAPHIC_DATA] - [GEOGRAPHIC_DATA]" at bounding box center [618, 474] width 318 height 15
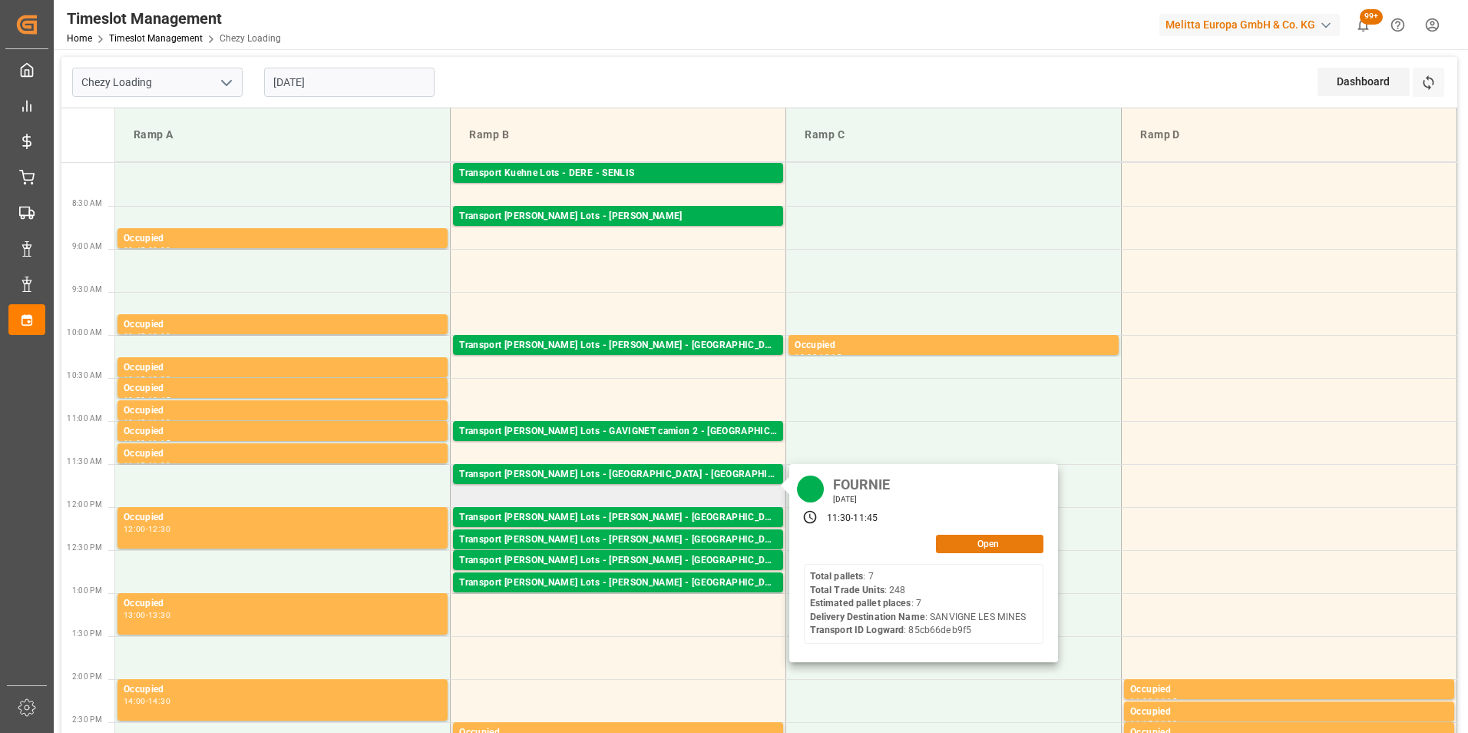
click at [958, 545] on button "Open" at bounding box center [990, 544] width 108 height 18
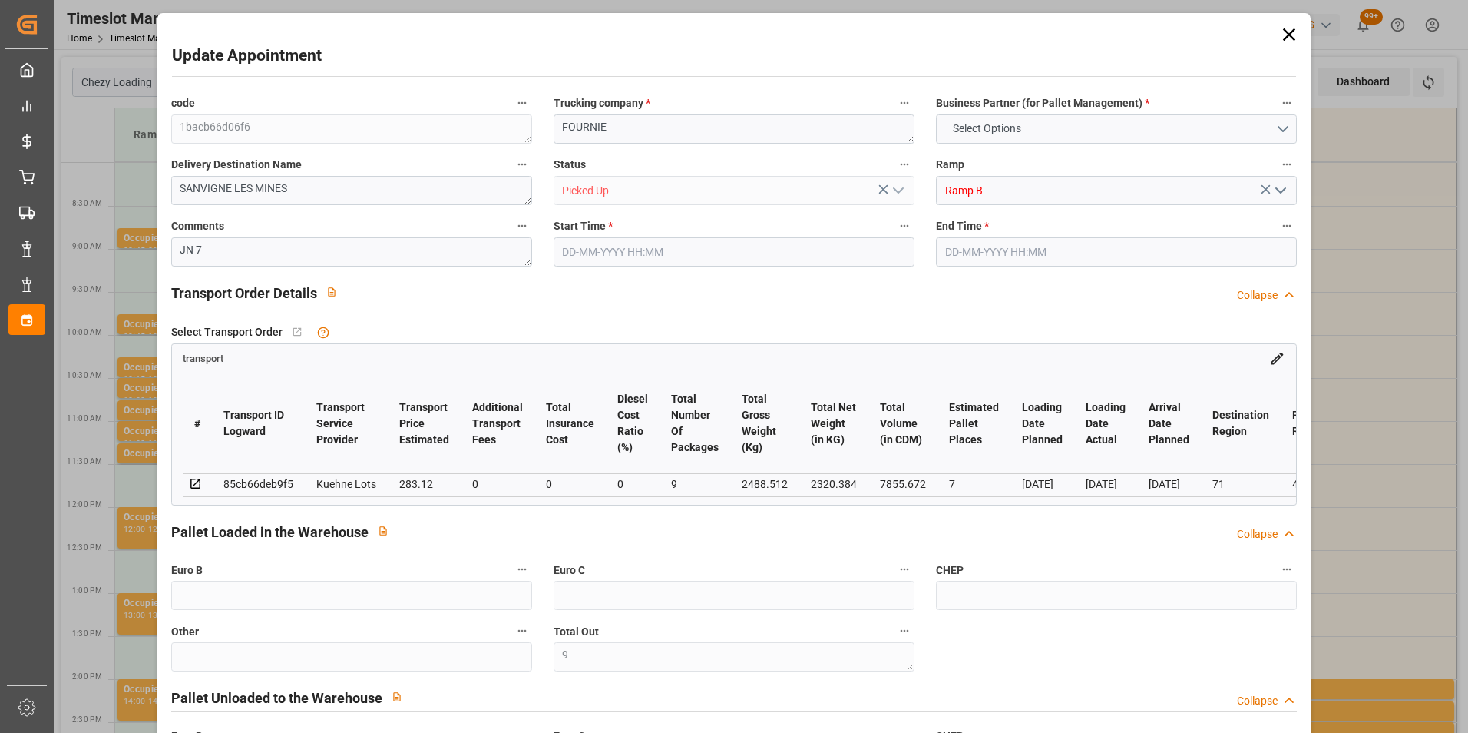
type input "9"
type input "7"
type input "283.12"
type input "0"
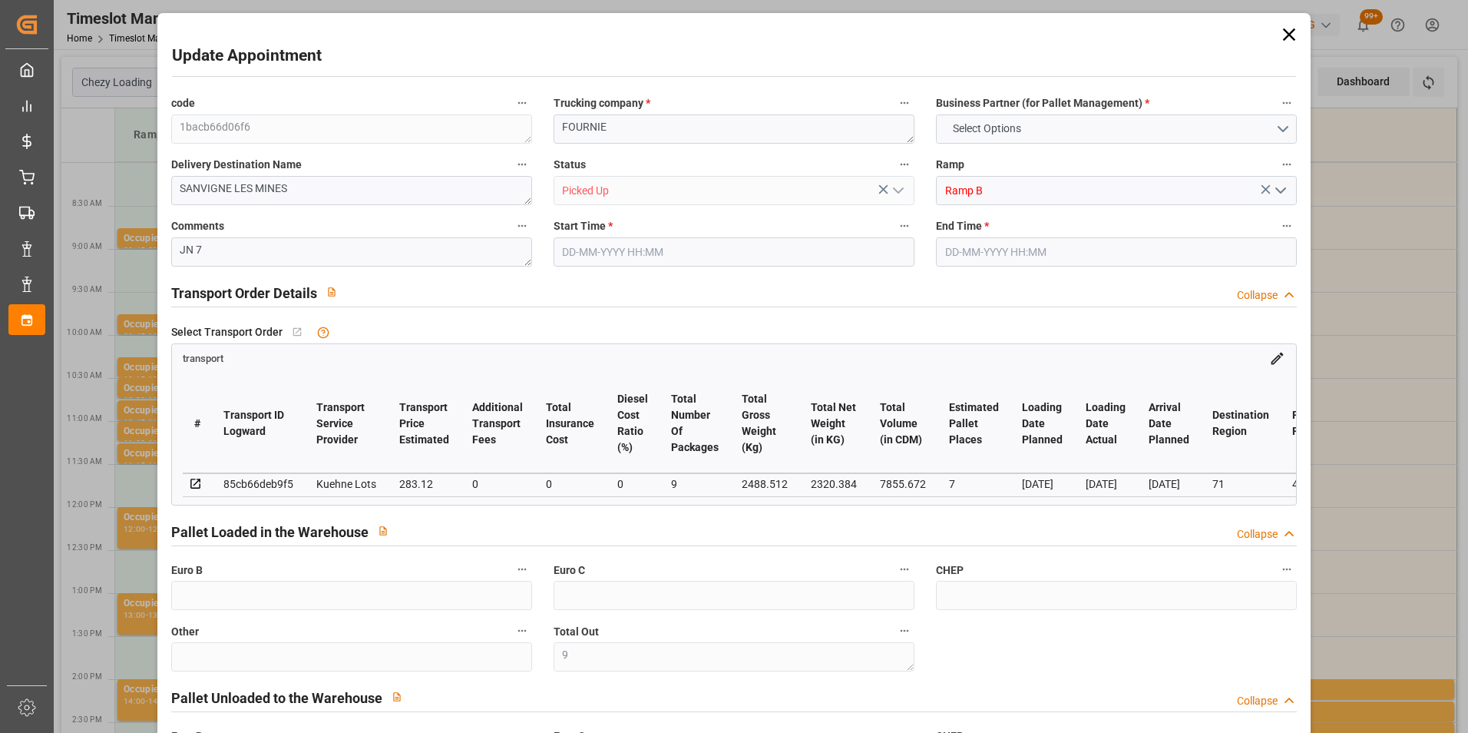
type input "0"
type input "283.12"
type input "0"
type input "9"
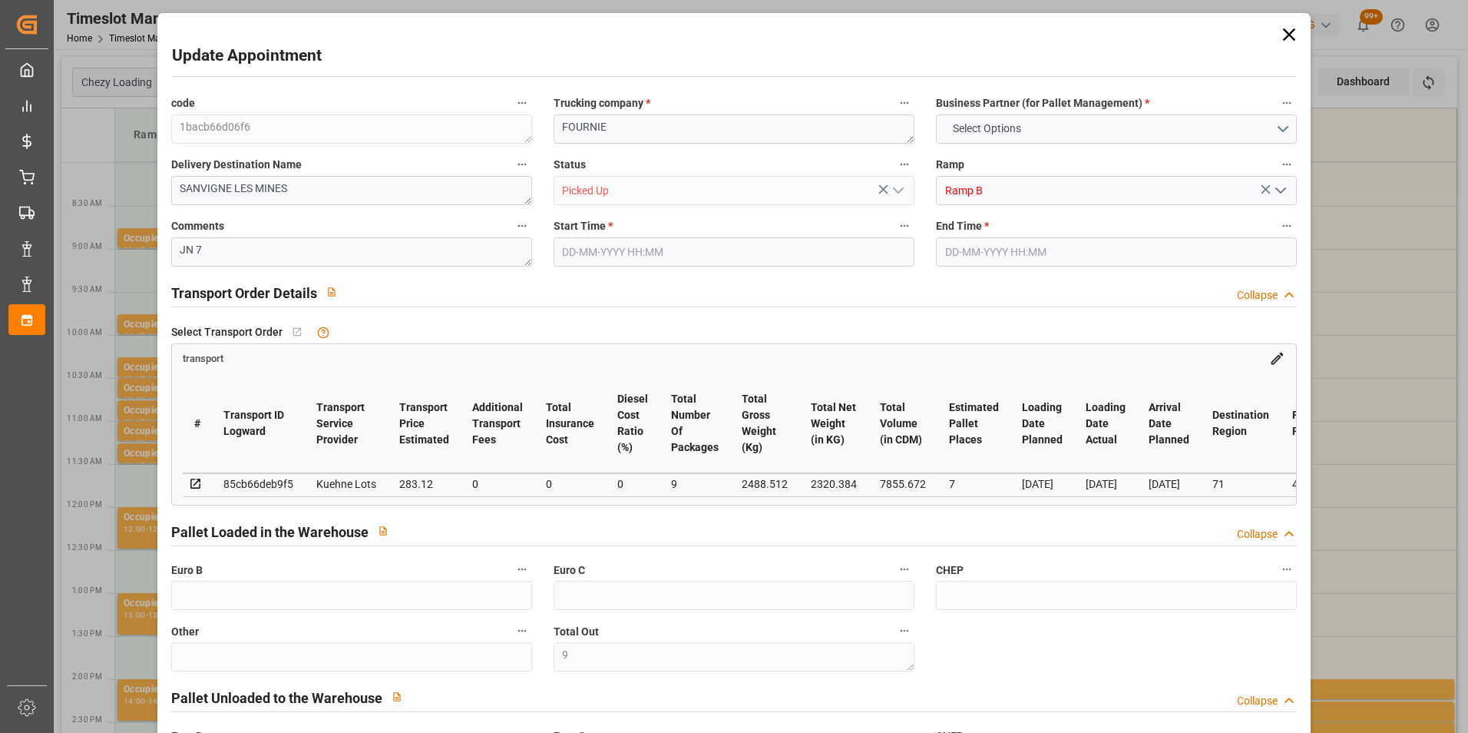
type input "2320.384"
type input "2807.768"
type input "7855.672"
type input "71"
type input "7"
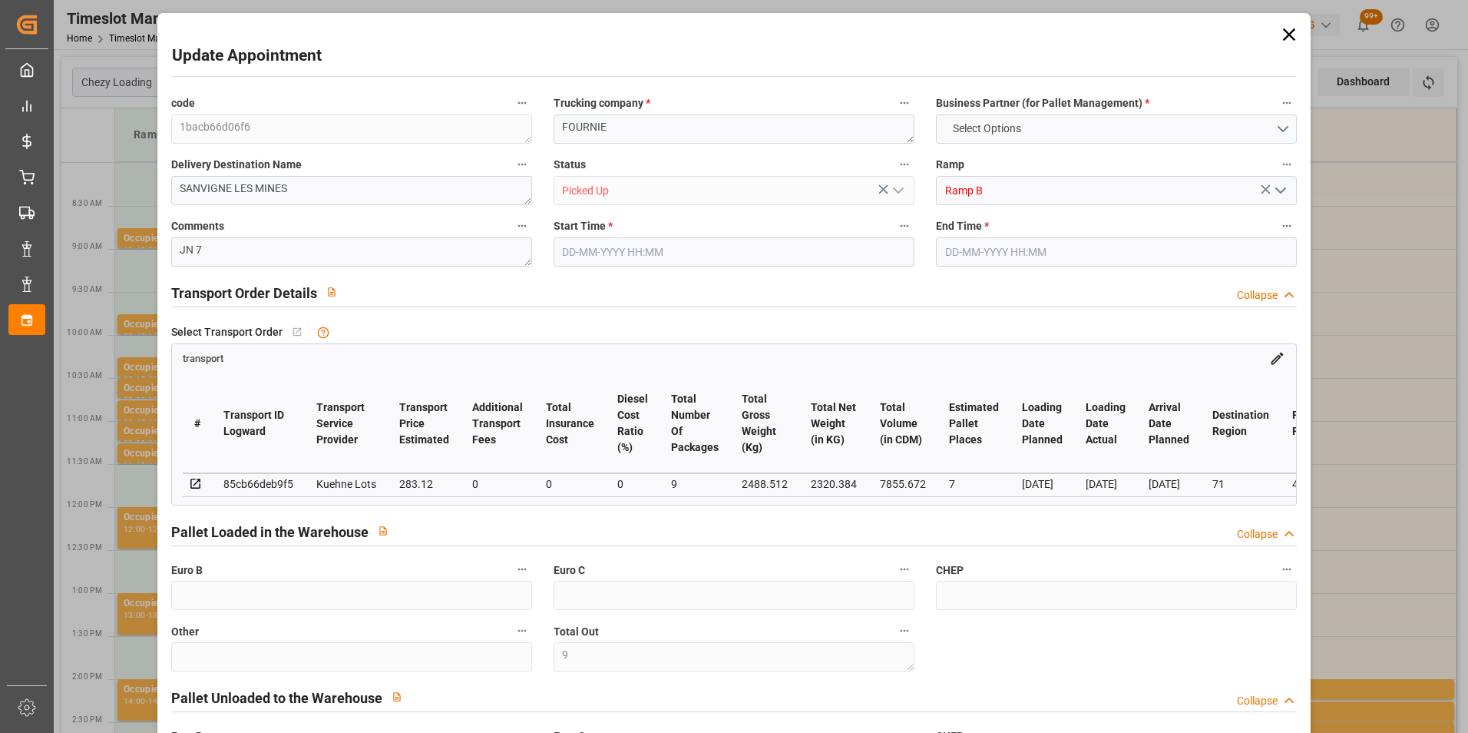
type input "248"
type input "9"
type input "101"
type input "2488.512"
type input "0"
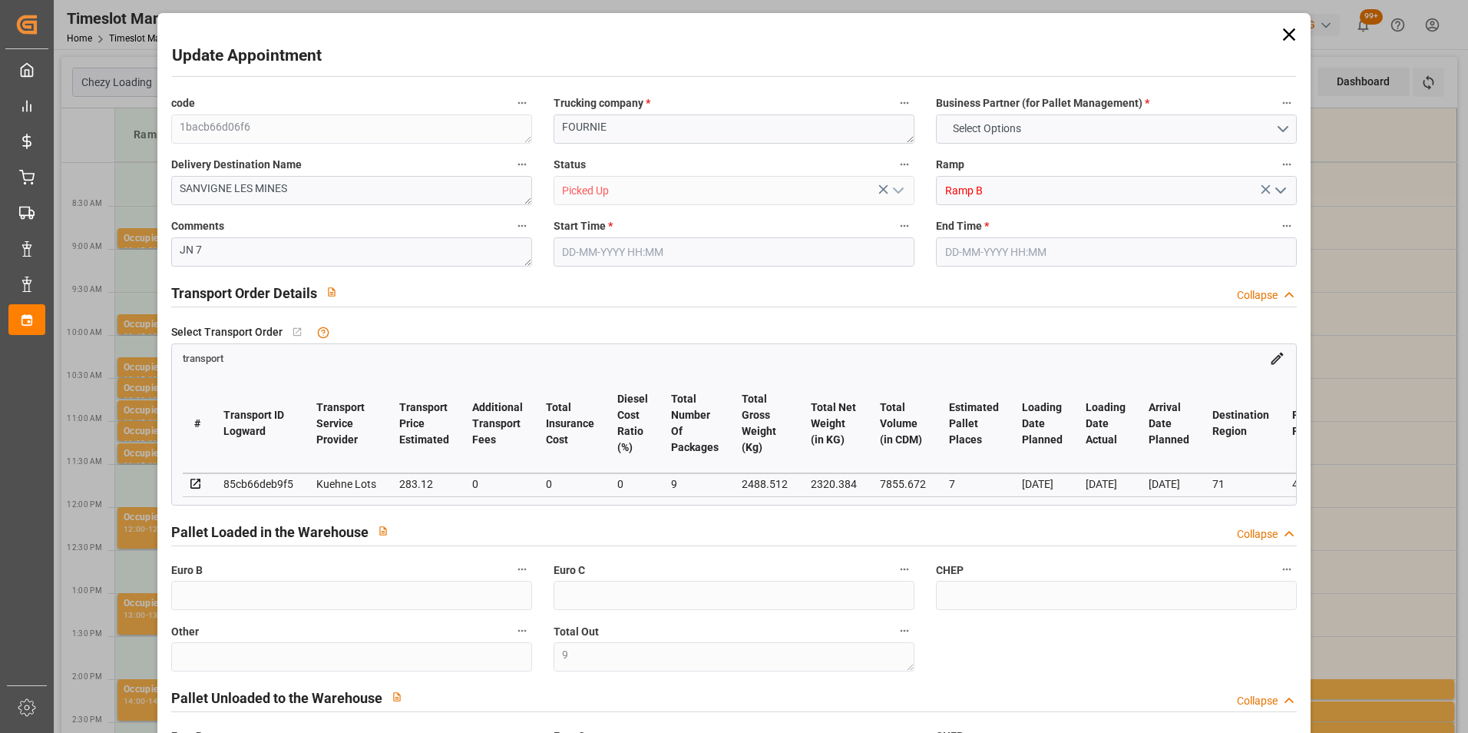
type input "4710.8598"
type input "0"
type input "21"
type input "35"
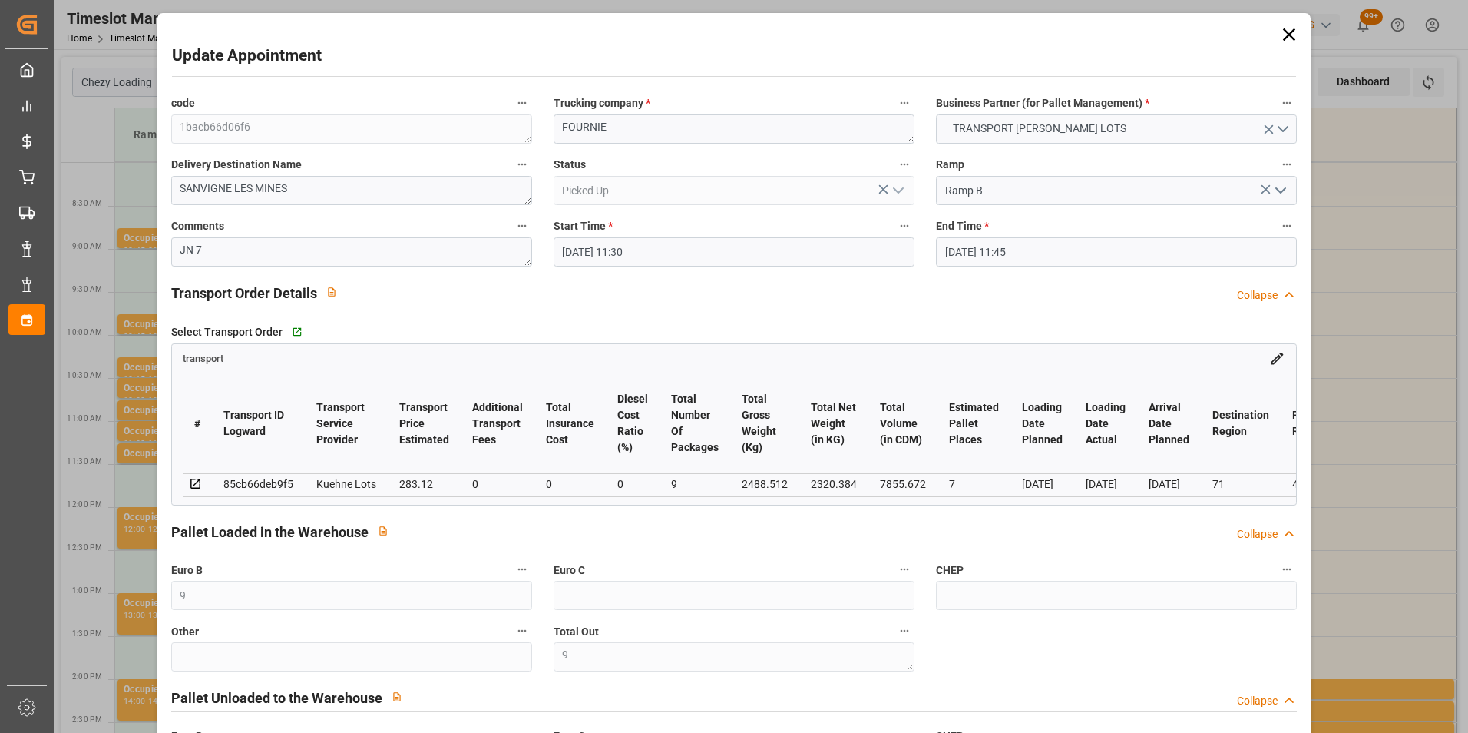
type input "[DATE] 11:30"
type input "[DATE] 11:45"
type input "[DATE] 15:19"
type input "[DATE] 12:38"
type input "[DATE]"
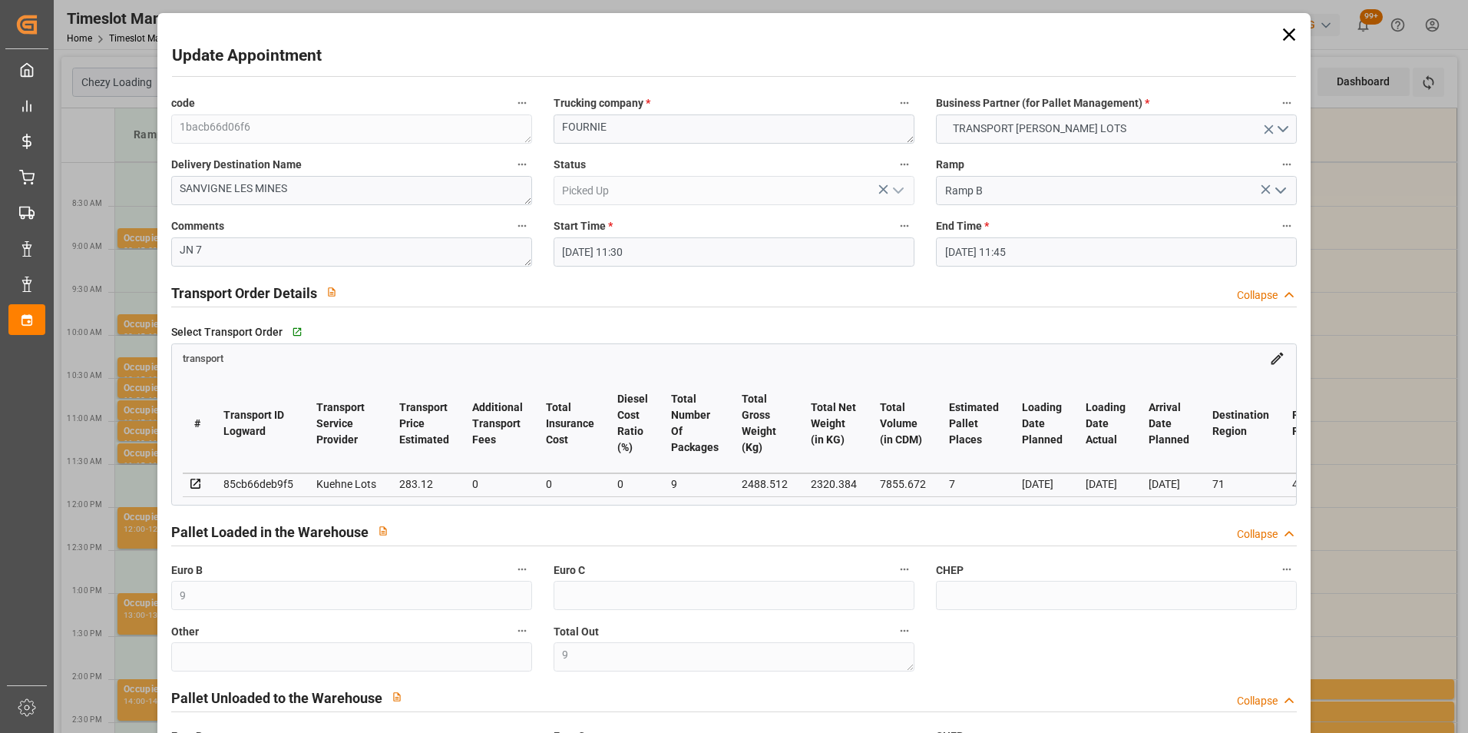
type input "[DATE]"
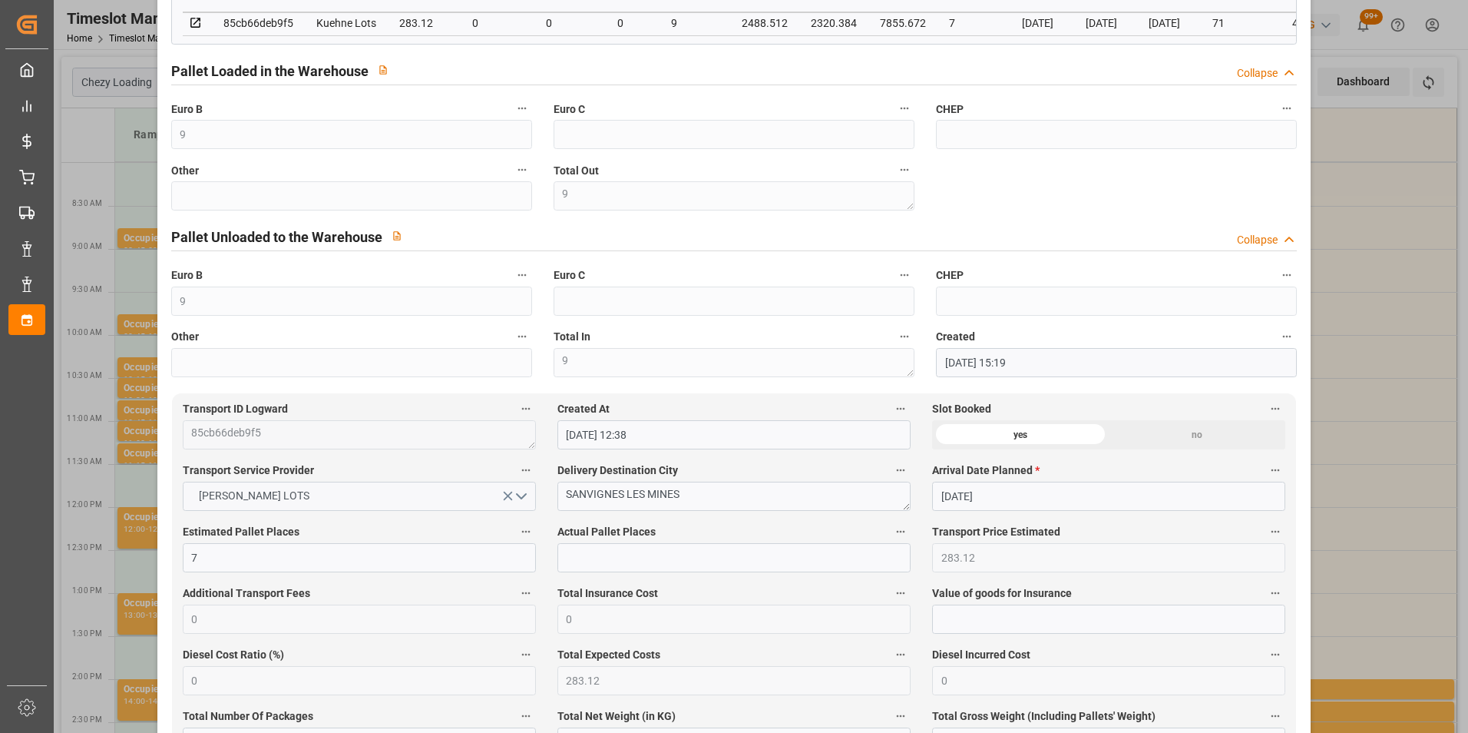
scroll to position [307, 0]
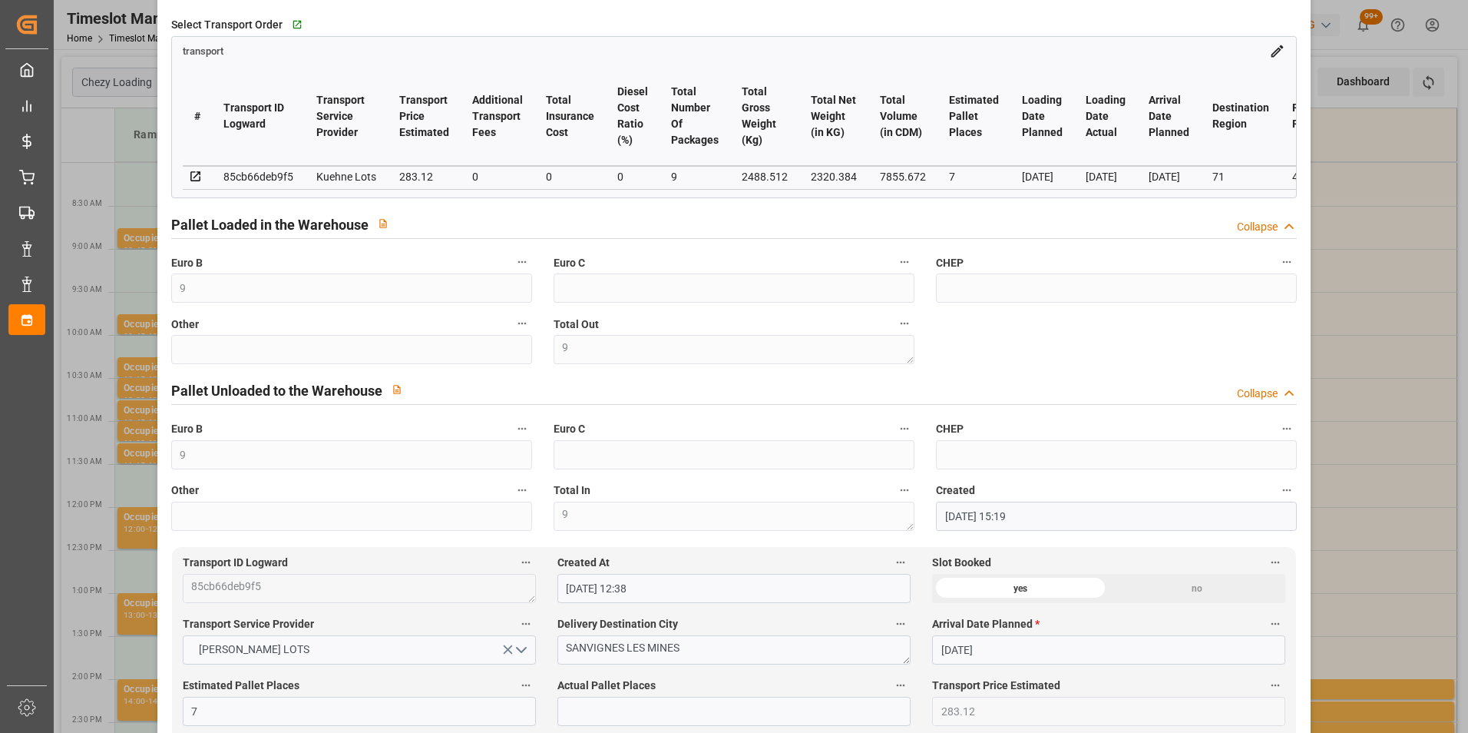
click at [1336, 369] on div "Update Appointment code 1bacb66d06f6 Trucking company * FOURNIE Business Partne…" at bounding box center [734, 366] width 1468 height 733
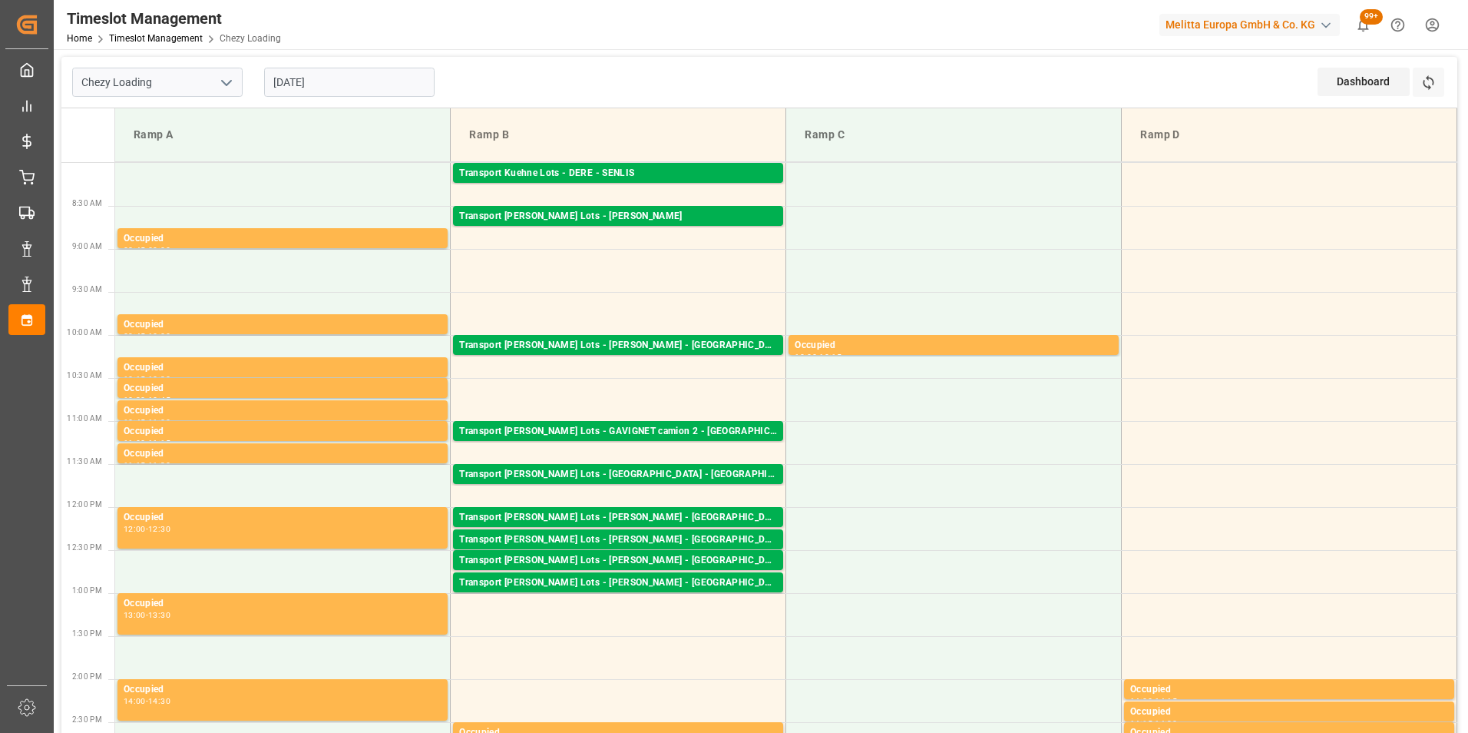
click at [310, 84] on input "[DATE]" at bounding box center [349, 82] width 170 height 29
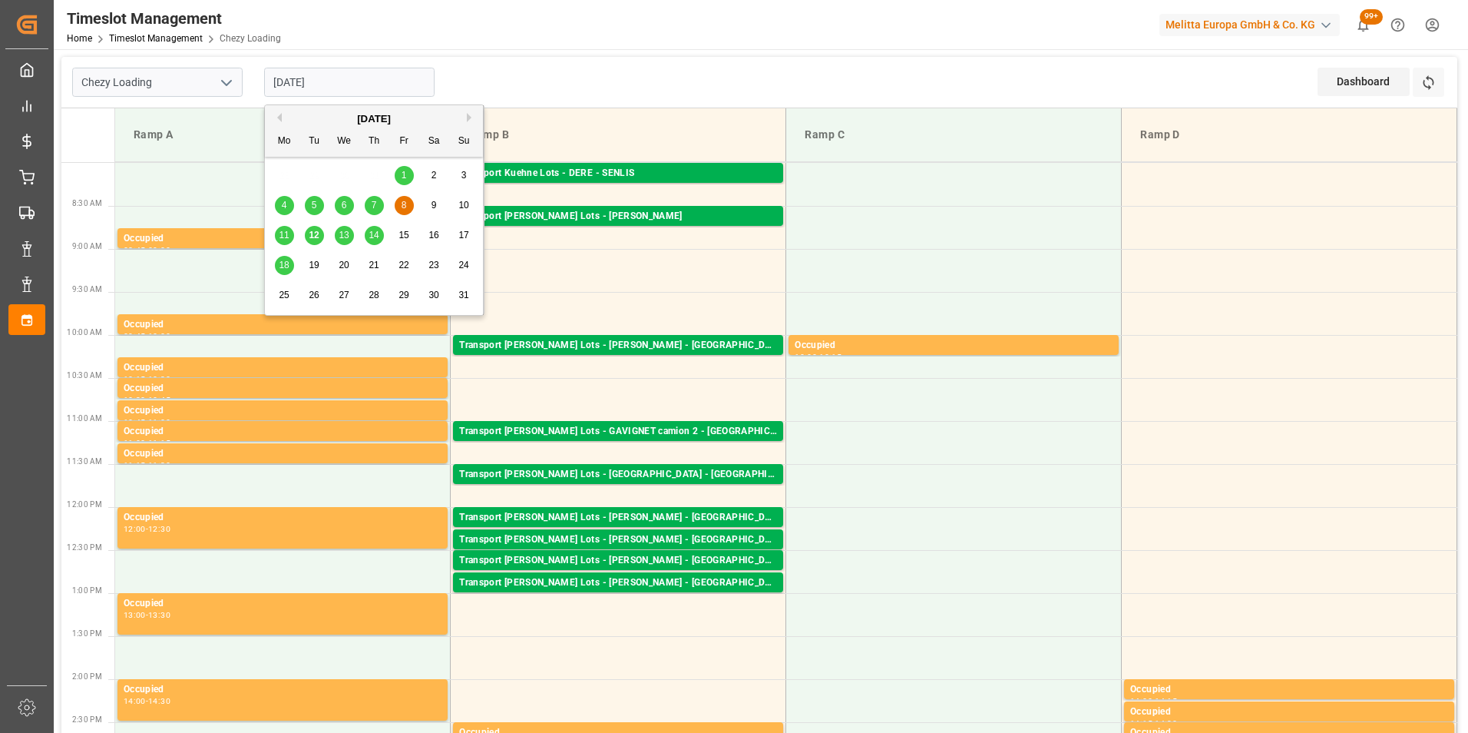
click at [283, 238] on span "11" at bounding box center [284, 235] width 10 height 11
type input "[DATE]"
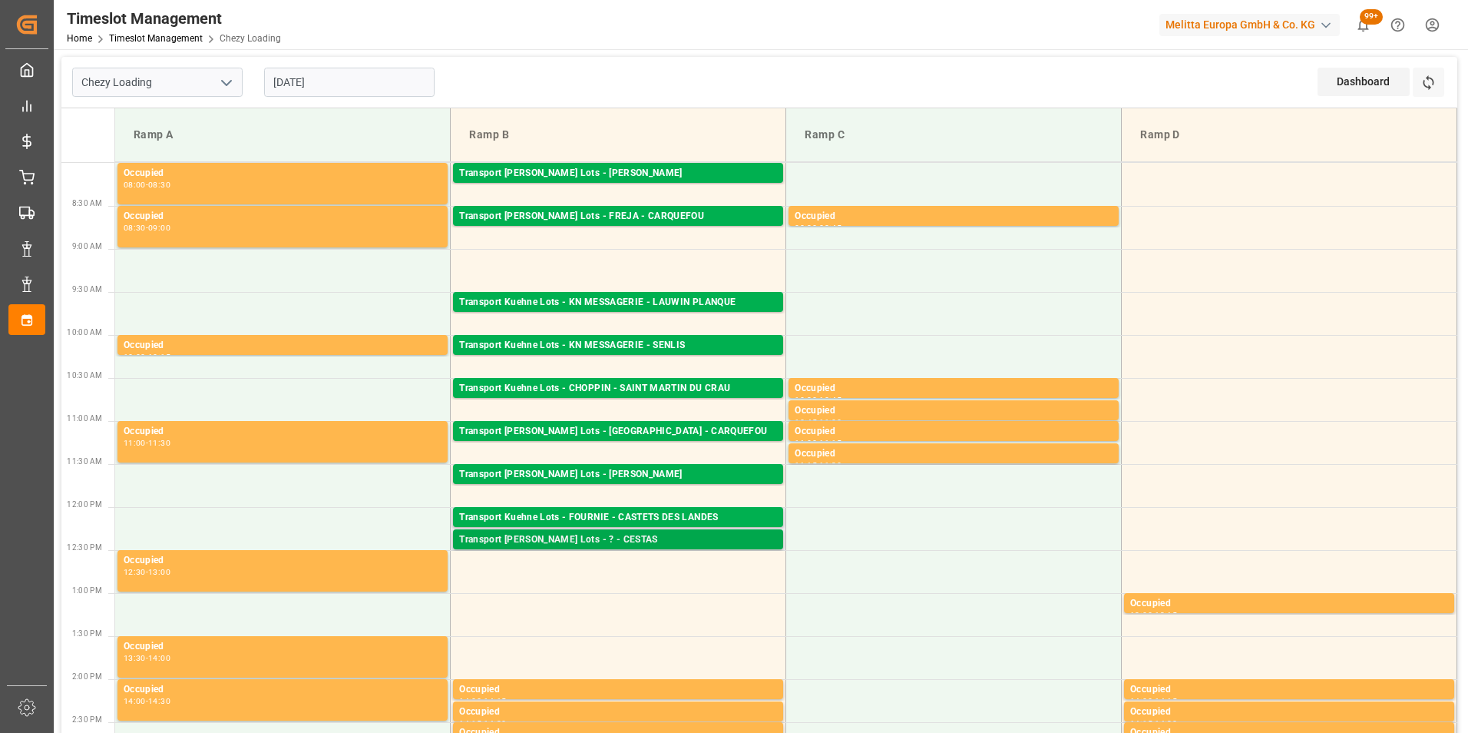
click at [624, 539] on div "Transport [PERSON_NAME] Lots - ? - CESTAS" at bounding box center [618, 539] width 318 height 15
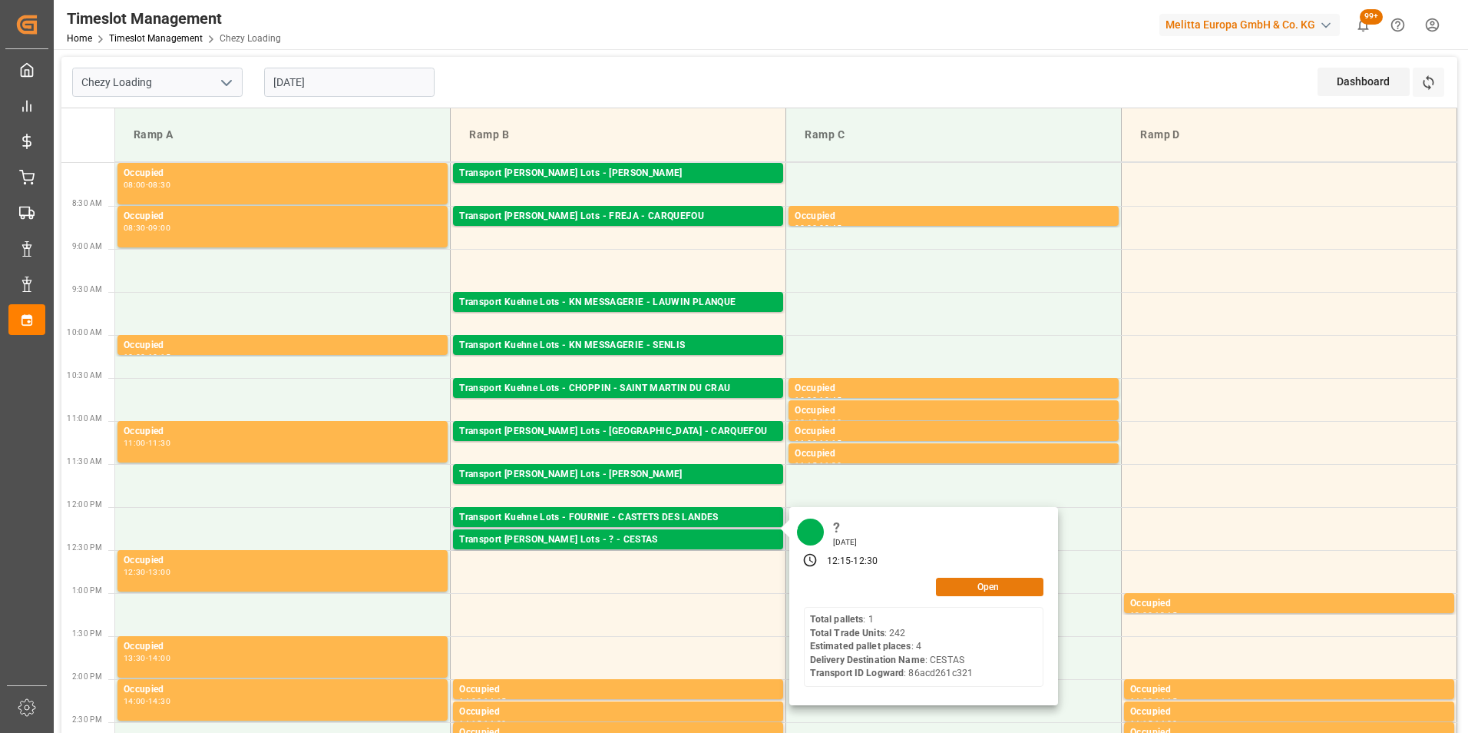
click at [972, 589] on button "Open" at bounding box center [990, 587] width 108 height 18
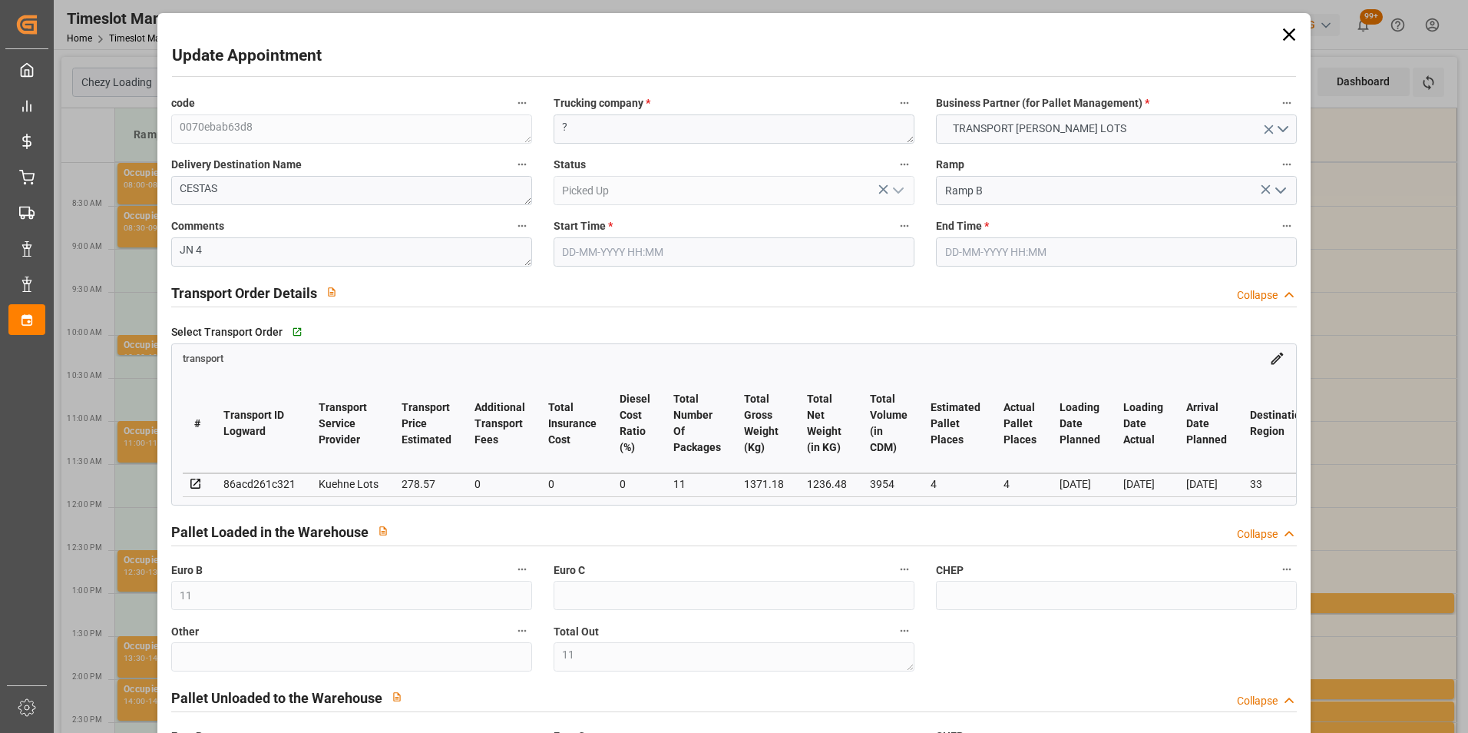
type input "[DATE] 12:15"
type input "[DATE] 12:30"
type input "[DATE] 15:26"
type input "[DATE] 11:53"
type input "[DATE]"
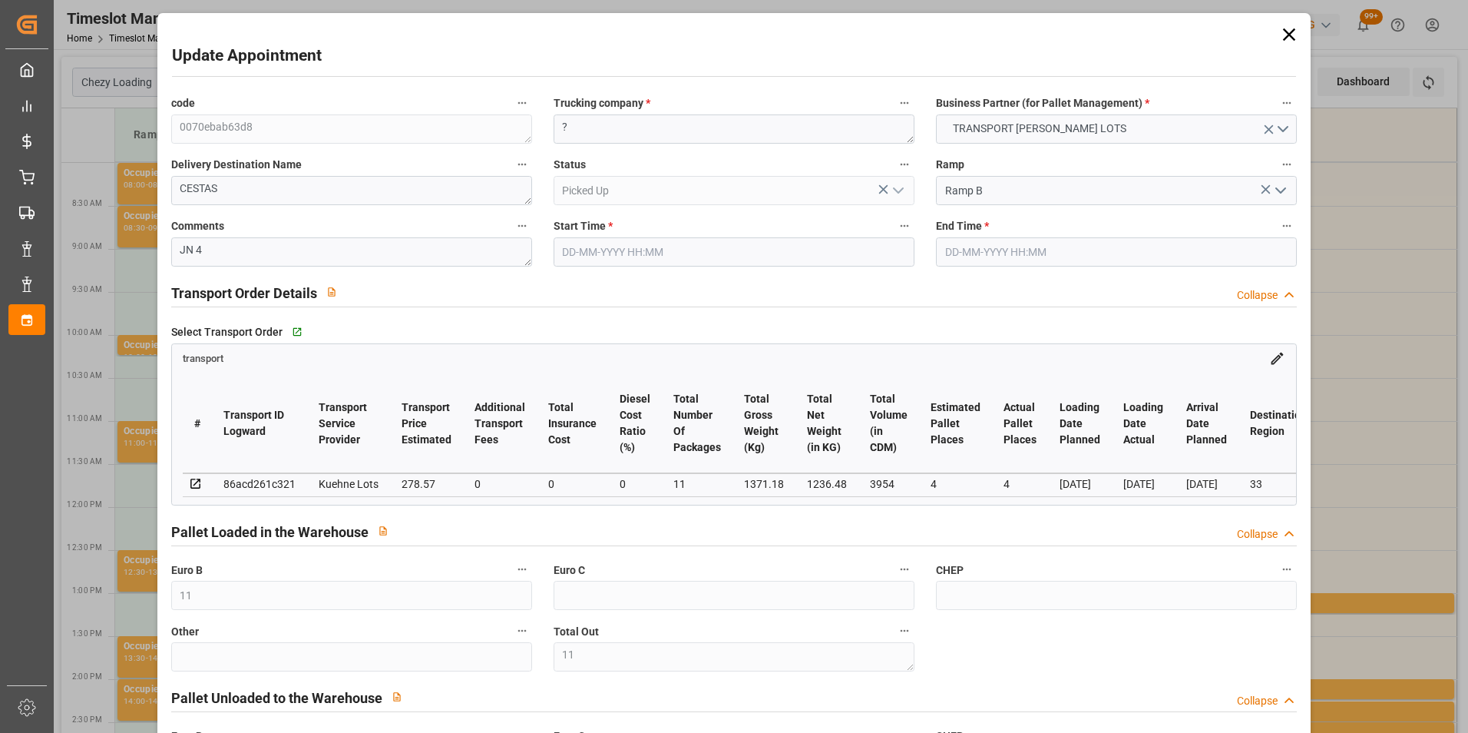
type input "[DATE]"
click at [449, 130] on div "code 0070ebab63d8 Trucking company * ? Business Partner (for Pallet Management)…" at bounding box center [735, 466] width 1148 height 756
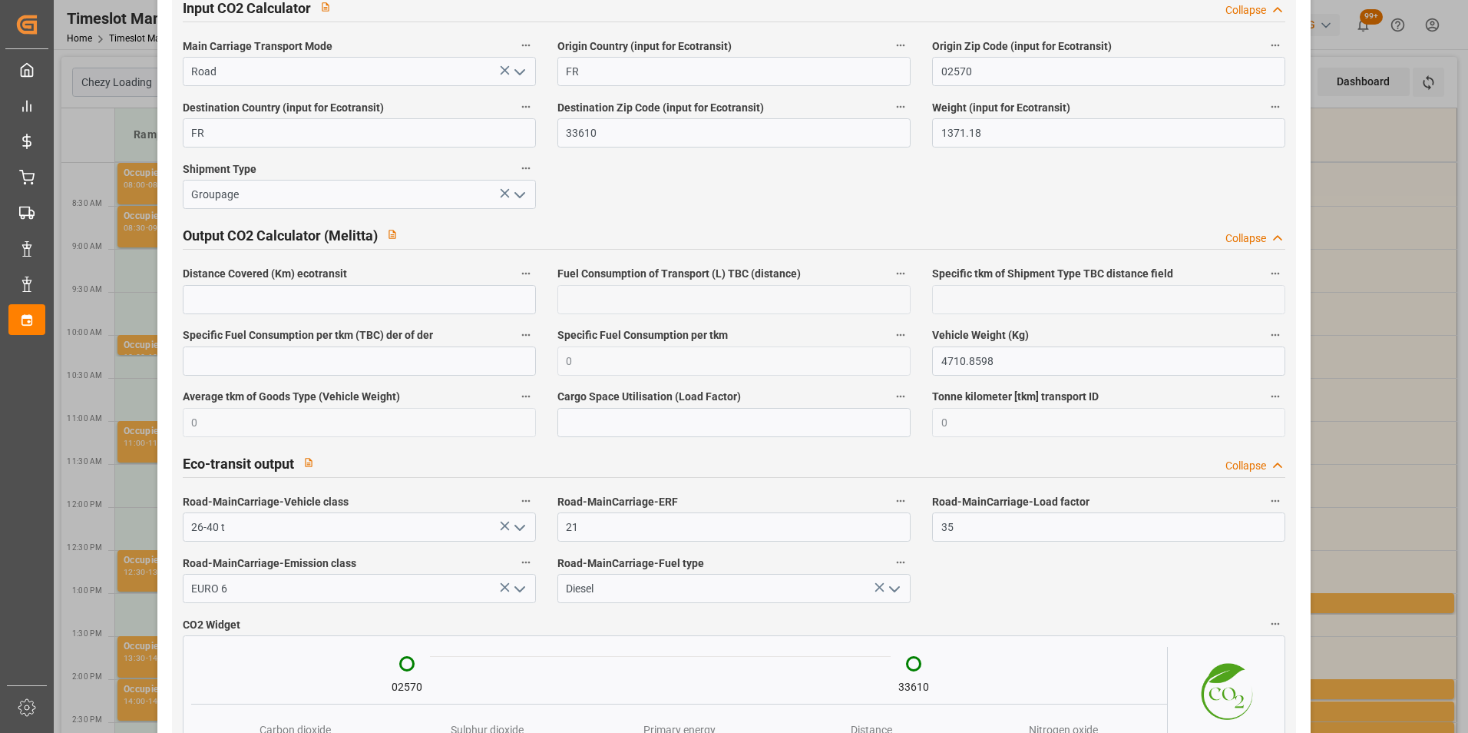
scroll to position [2554, 0]
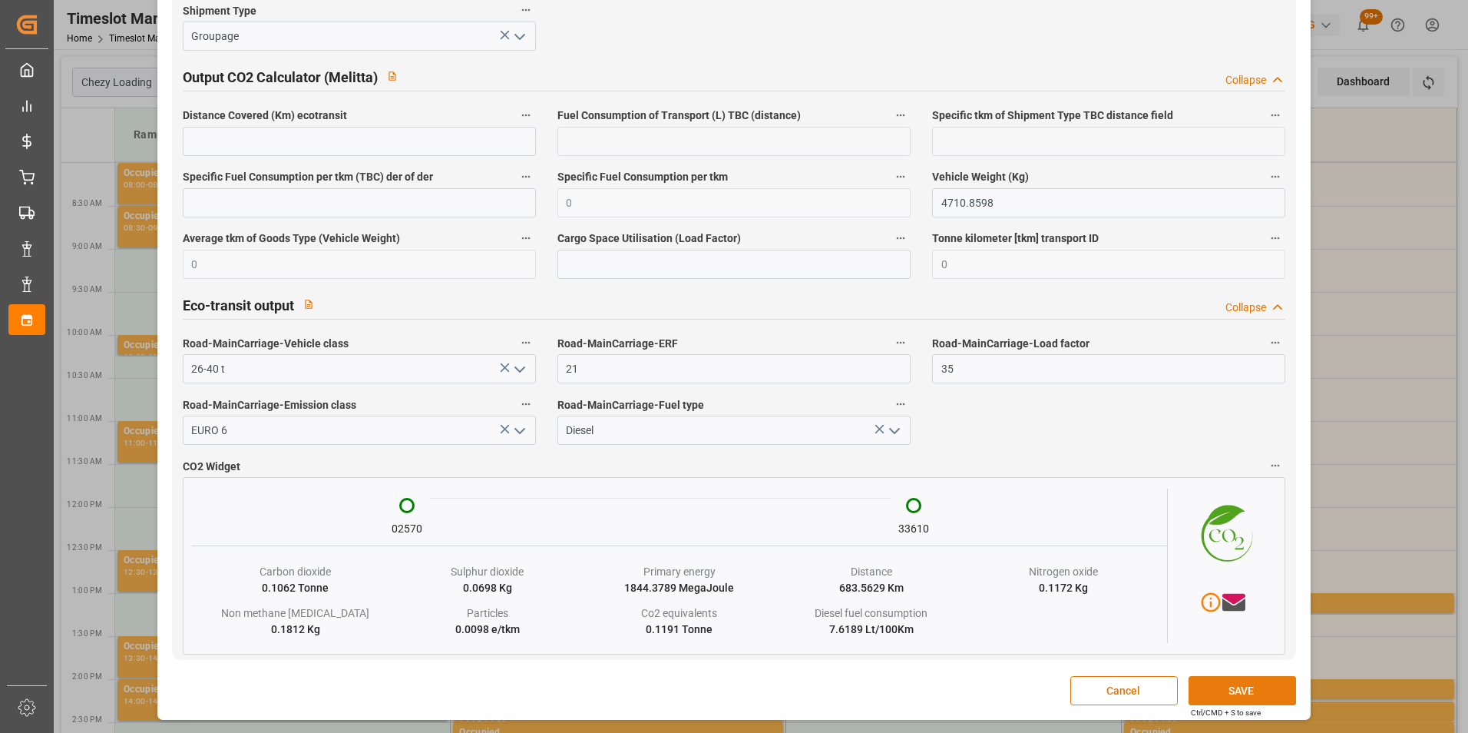
type textarea "FOURNIE"
click at [1250, 694] on button "SAVE" at bounding box center [1243, 690] width 108 height 29
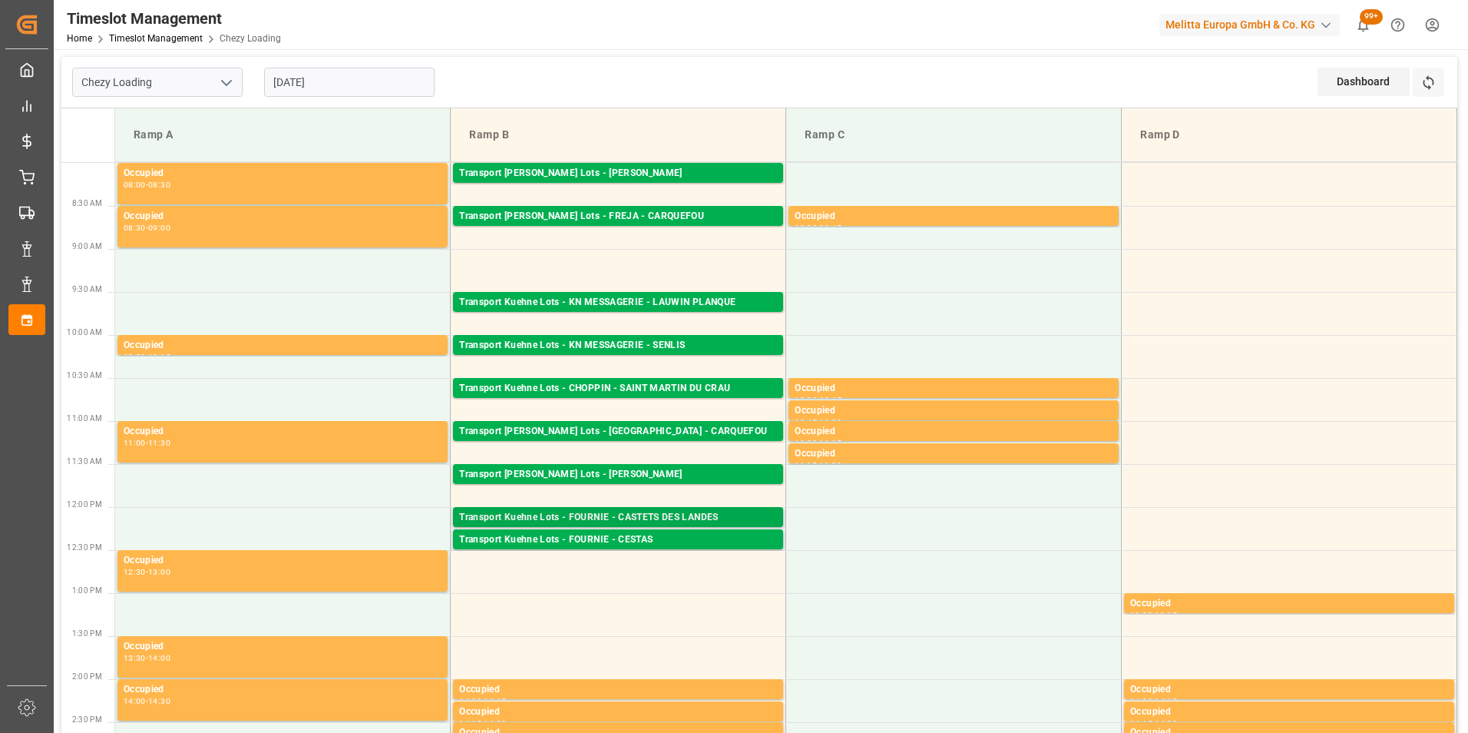
click at [673, 516] on div "Transport Kuehne Lots - FOURNIE - CASTETS DES LANDES" at bounding box center [618, 517] width 318 height 15
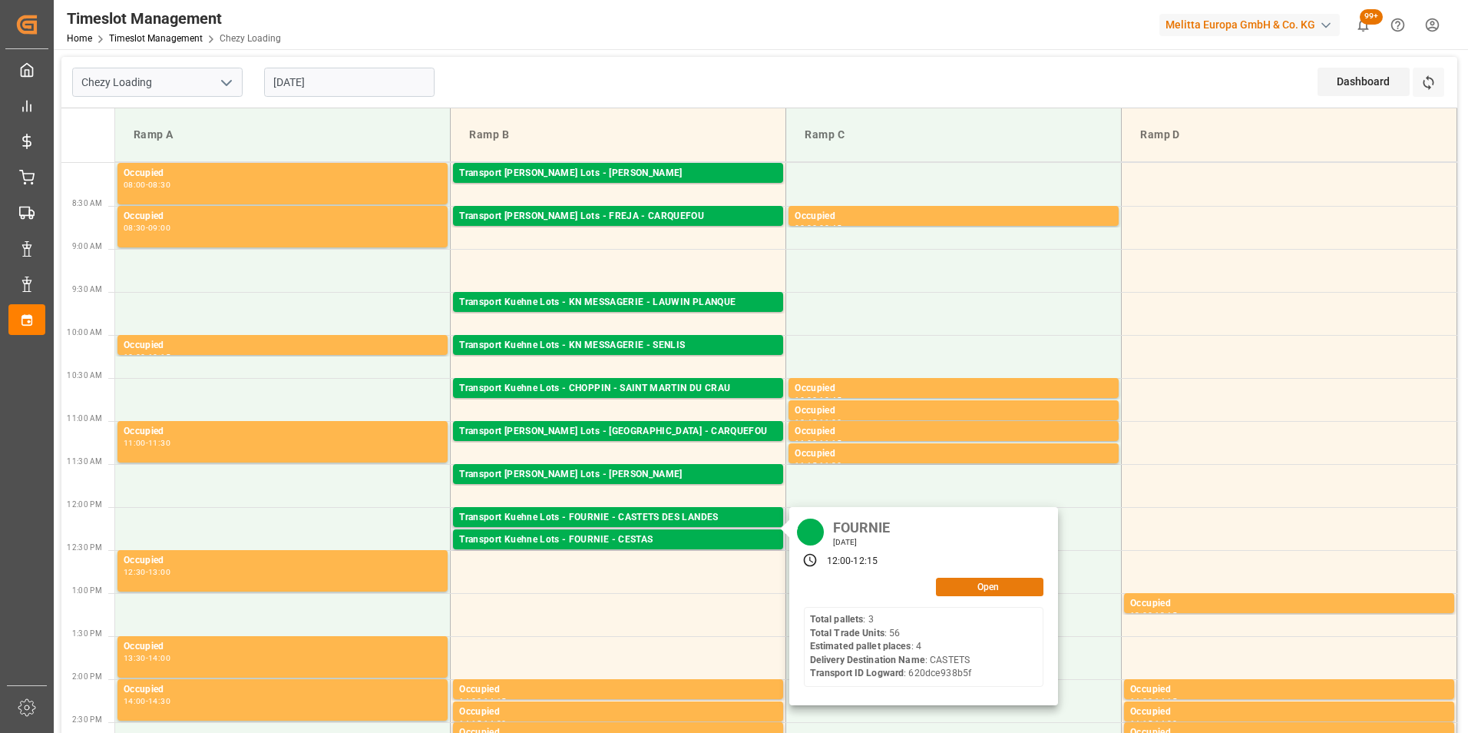
click at [976, 588] on button "Open" at bounding box center [990, 587] width 108 height 18
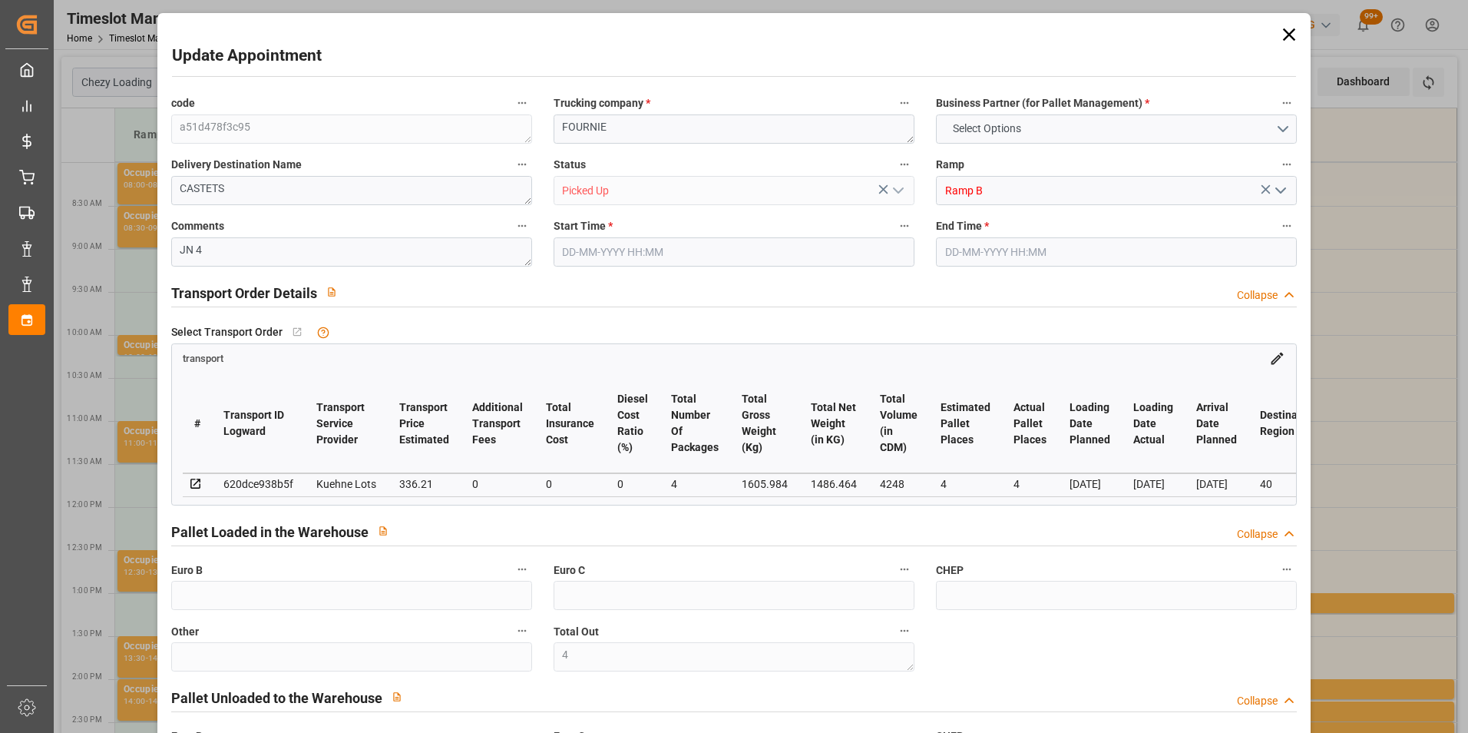
type input "4"
type input "336.21"
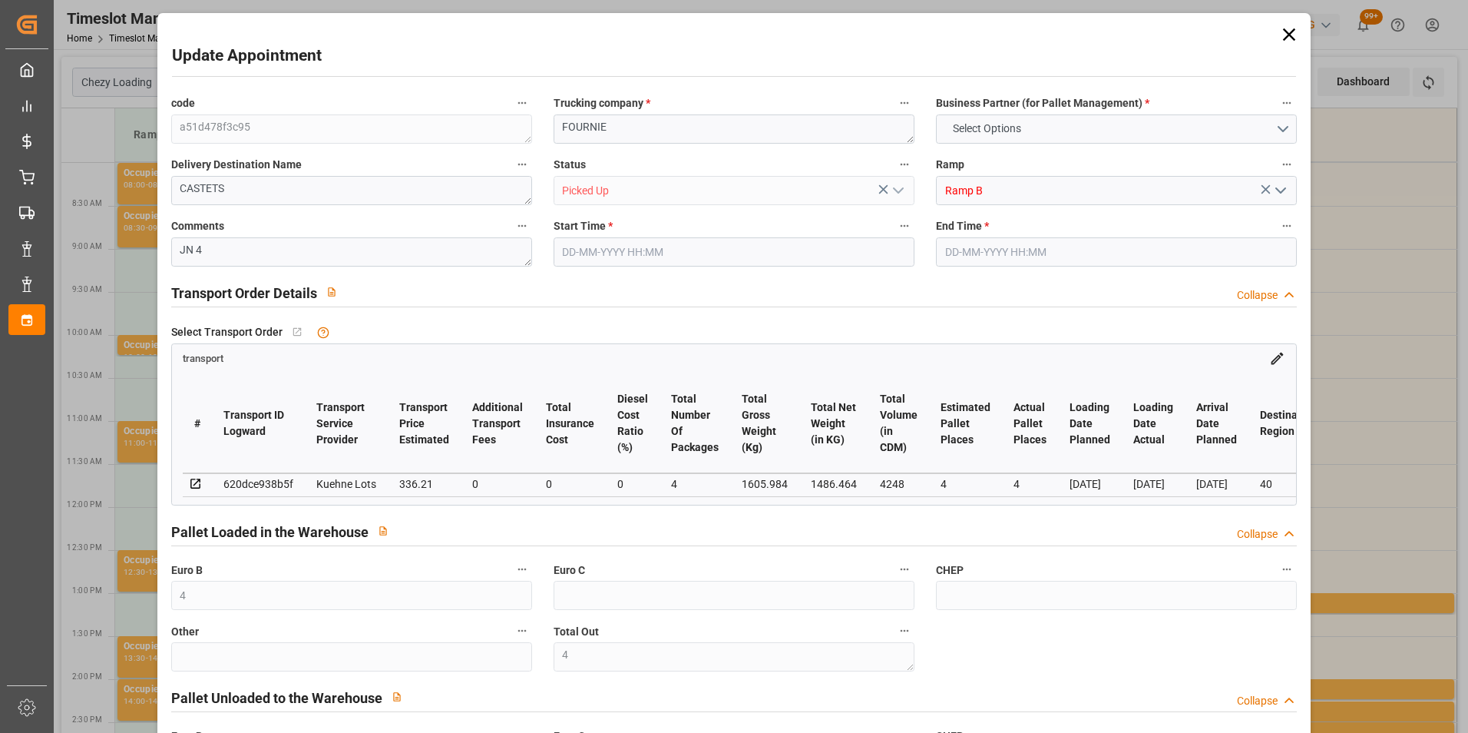
type input "0"
type input "336.21"
type input "0"
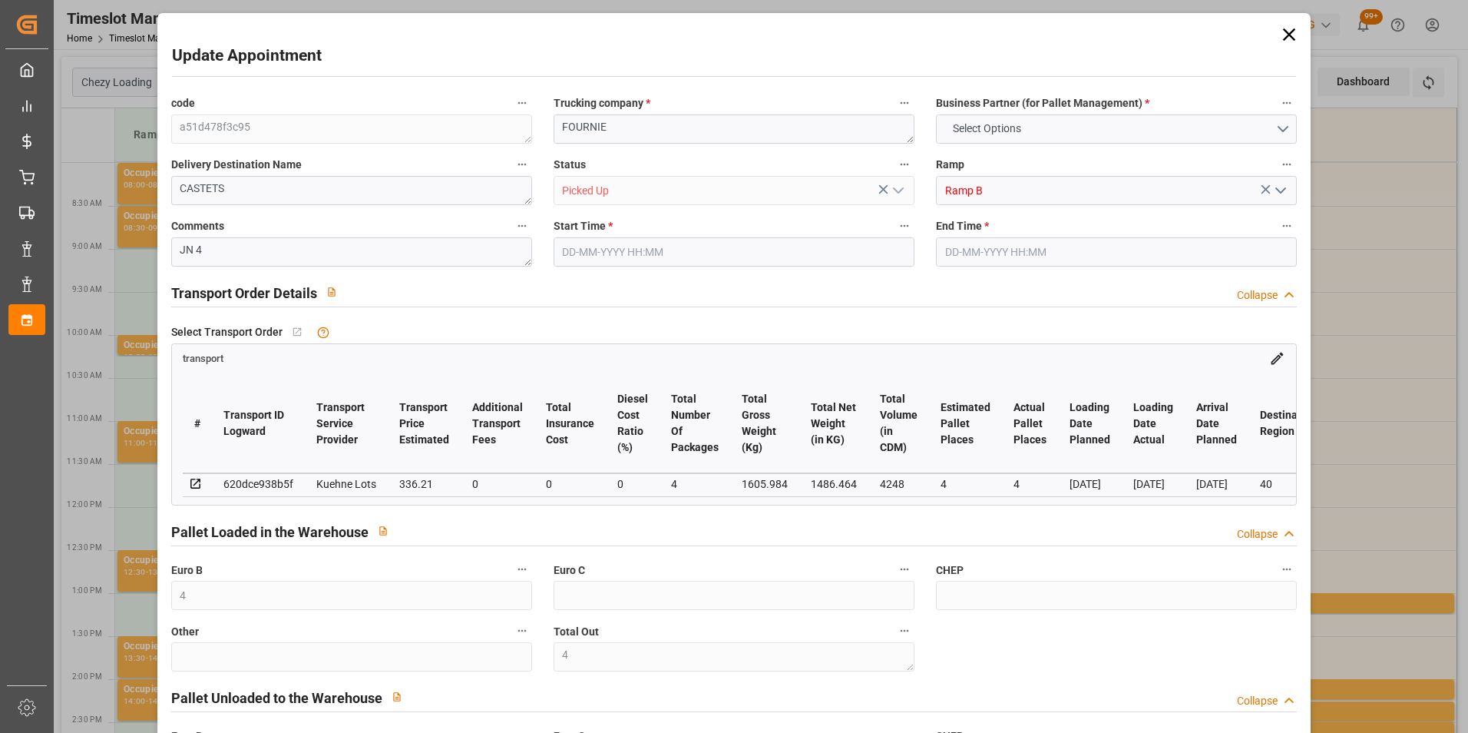
type input "4"
type input "1486.464"
type input "1791"
type input "4248"
type input "40"
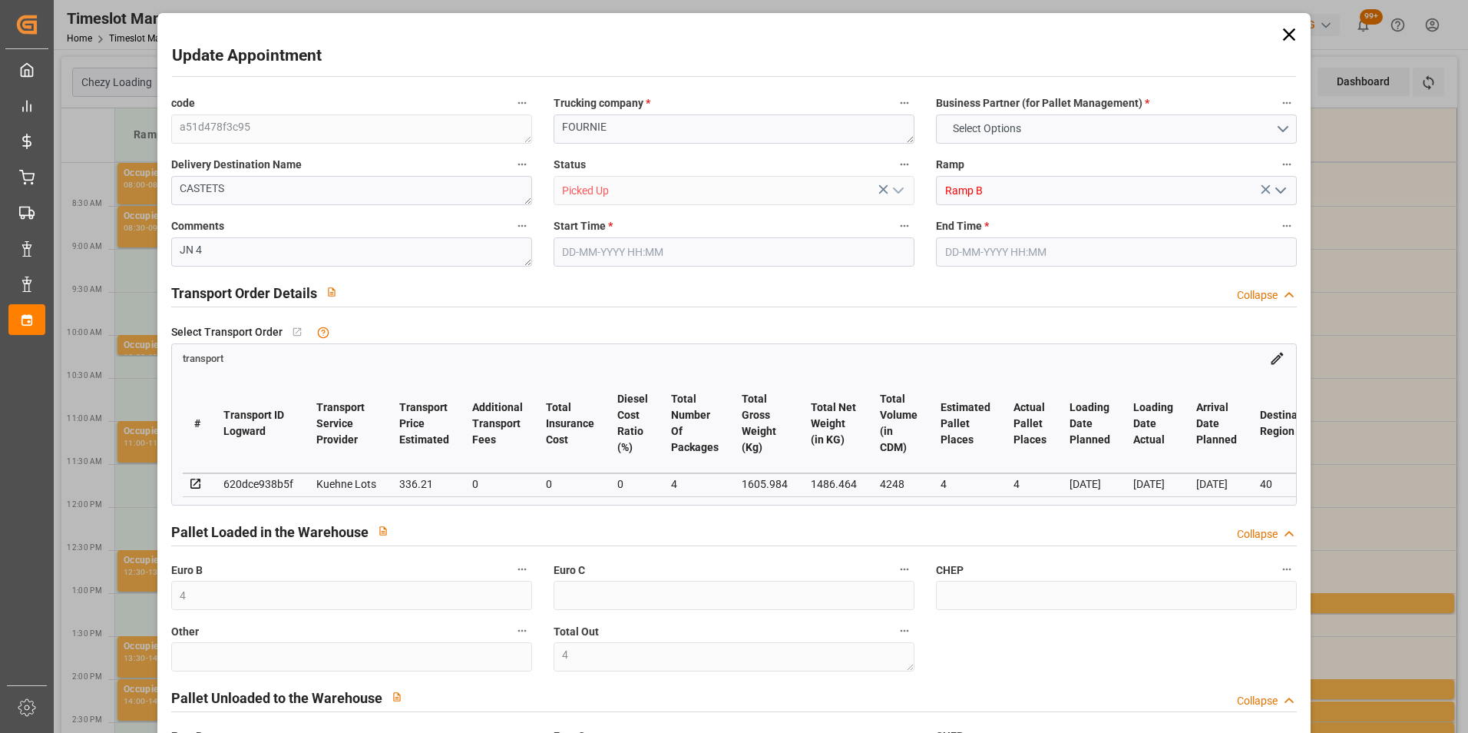
type input "3"
type input "56"
type input "4"
type input "101"
type input "1605.984"
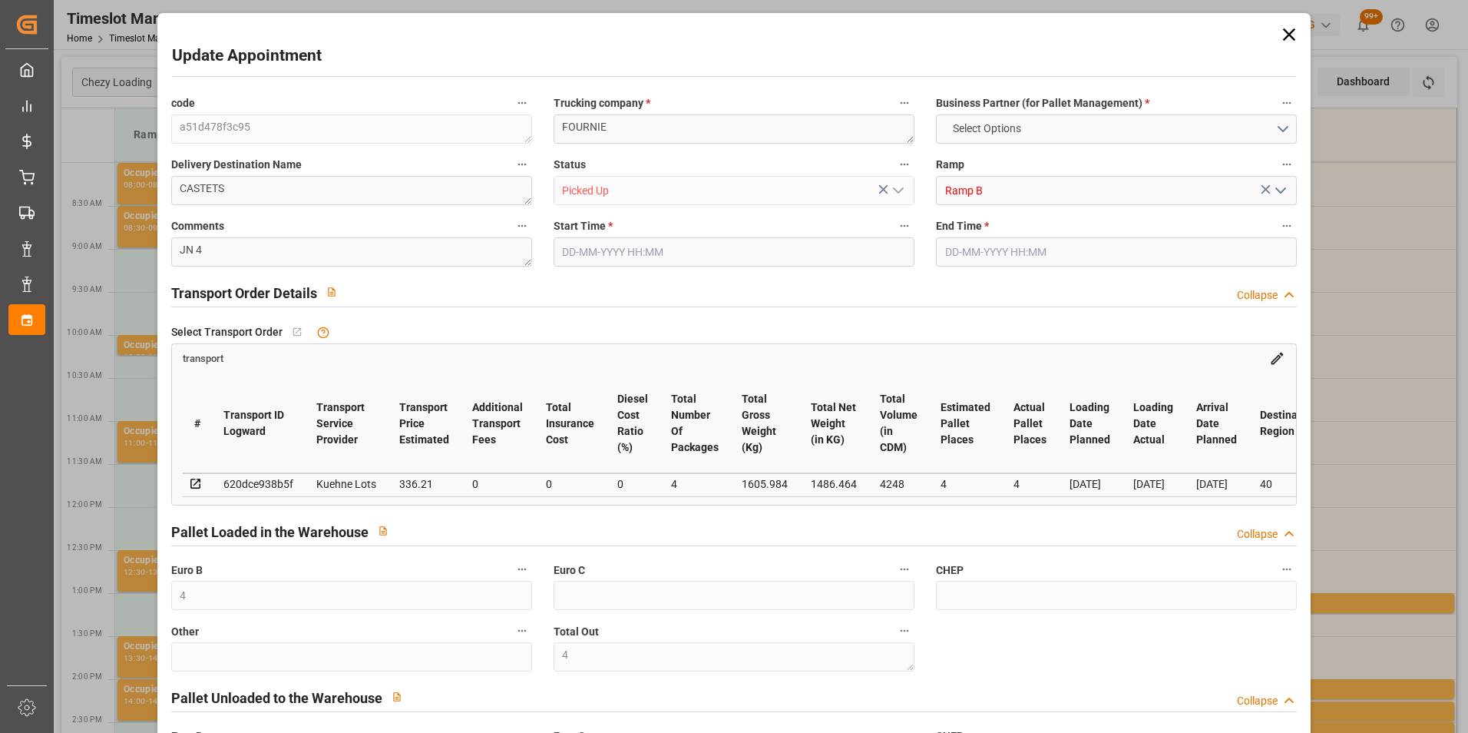
type input "0"
type input "4710.8598"
type input "0"
type input "21"
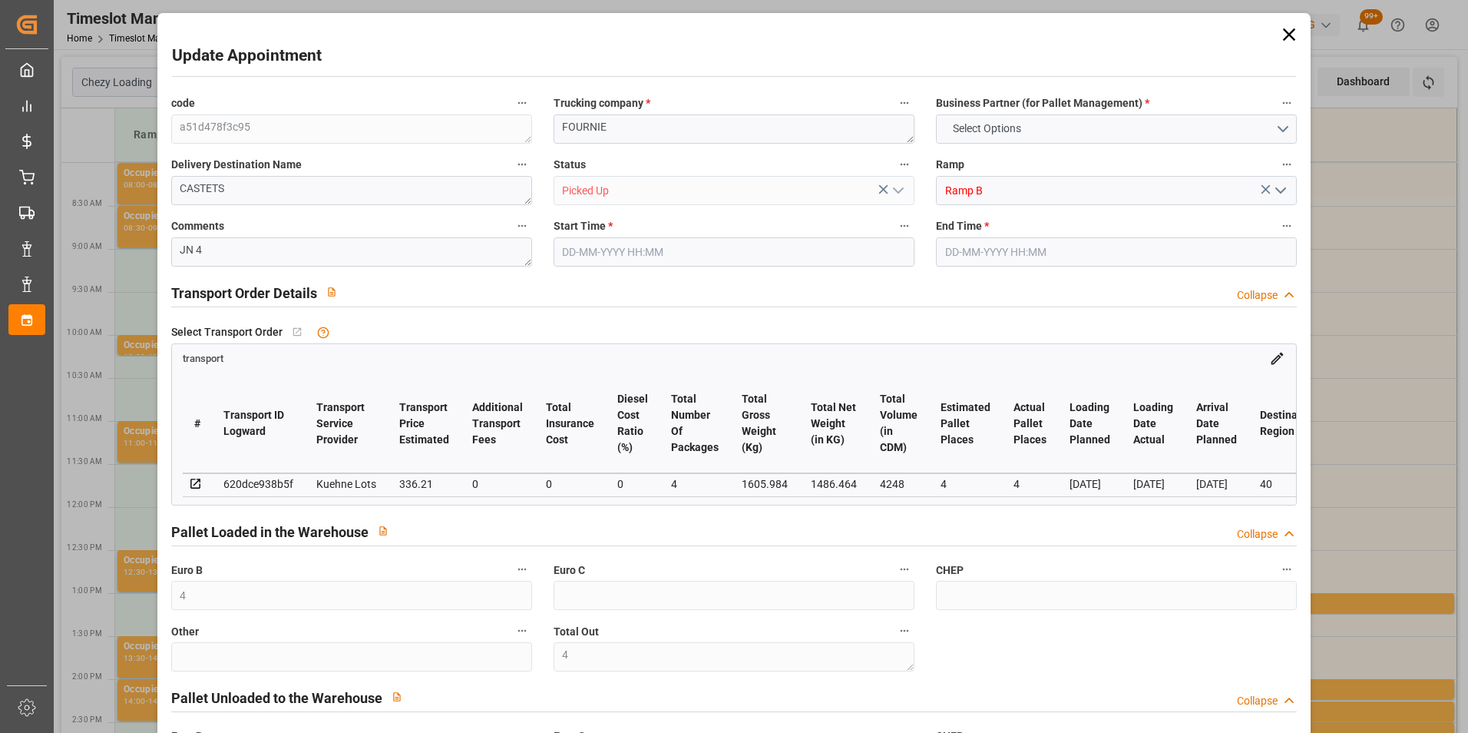
type input "35"
type input "[DATE] 12:00"
type input "[DATE] 12:15"
type input "[DATE] 15:01"
type input "[DATE] 12:32"
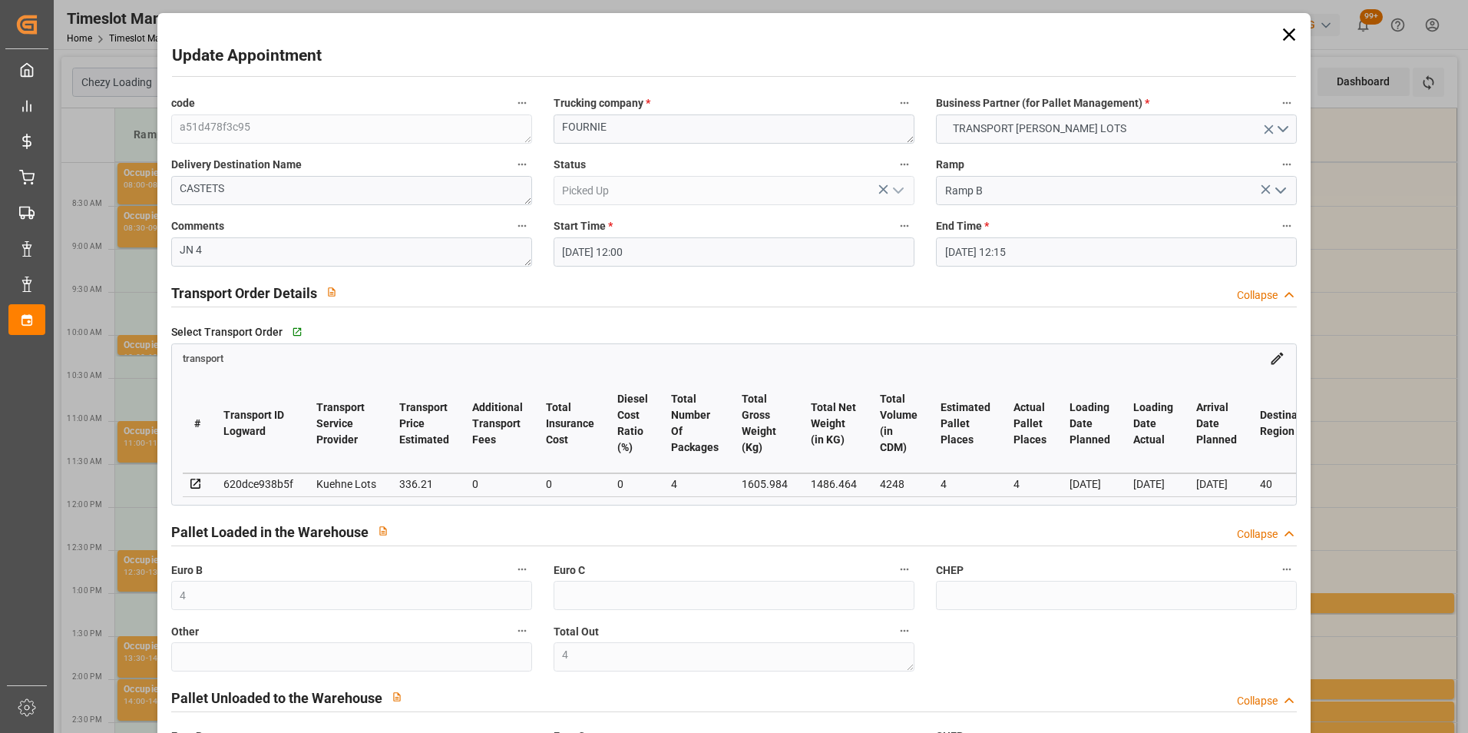
type input "[DATE]"
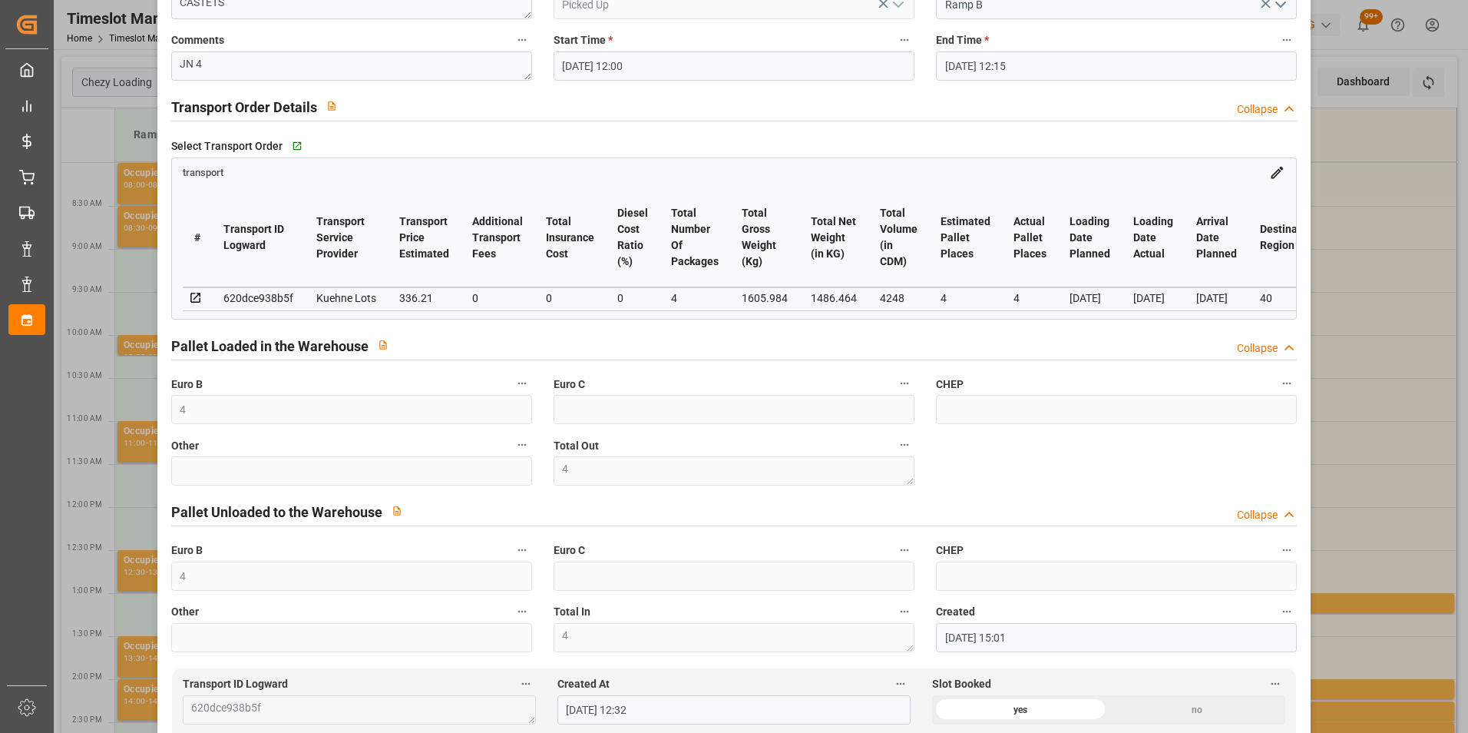
scroll to position [154, 0]
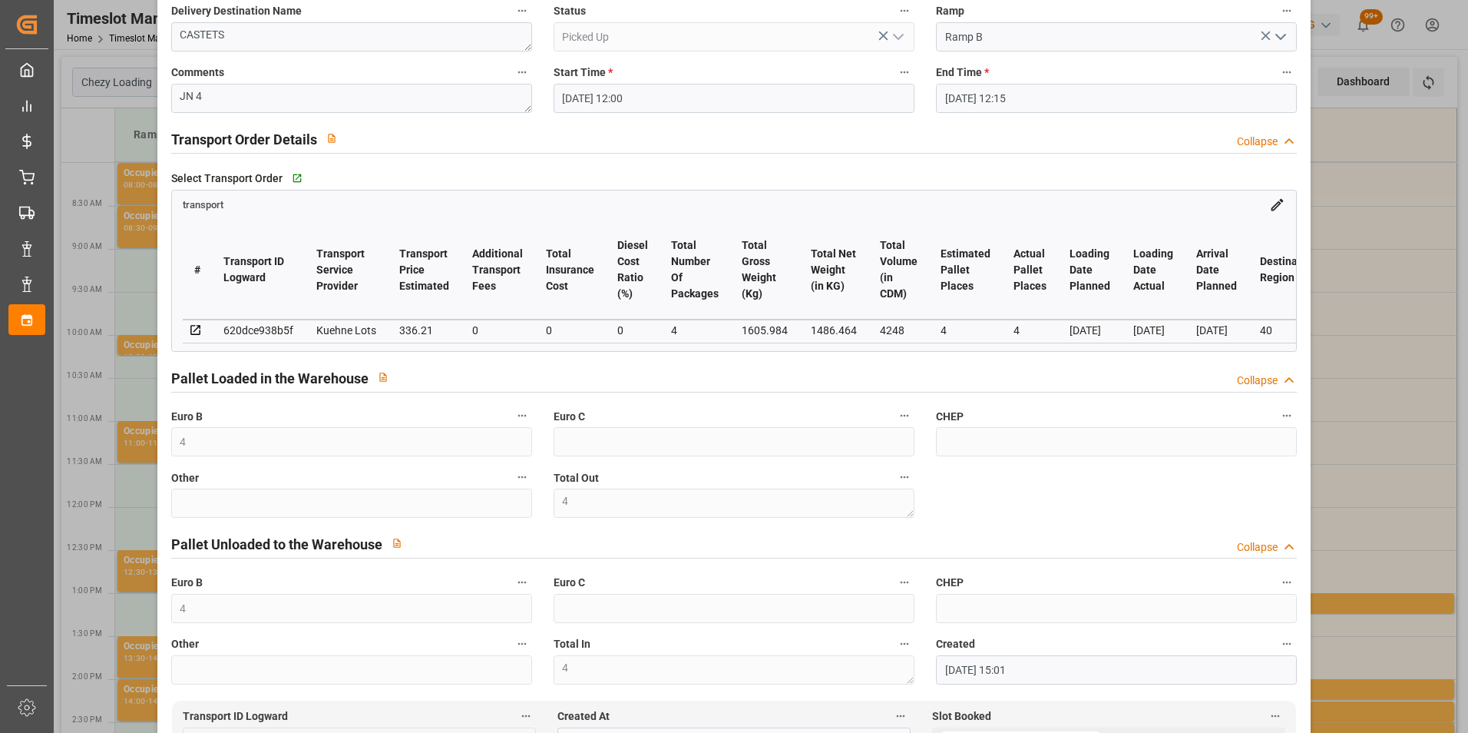
click at [1330, 342] on div "Update Appointment code a51d478f3c95 Trucking company * FOURNIE Business Partne…" at bounding box center [734, 366] width 1468 height 733
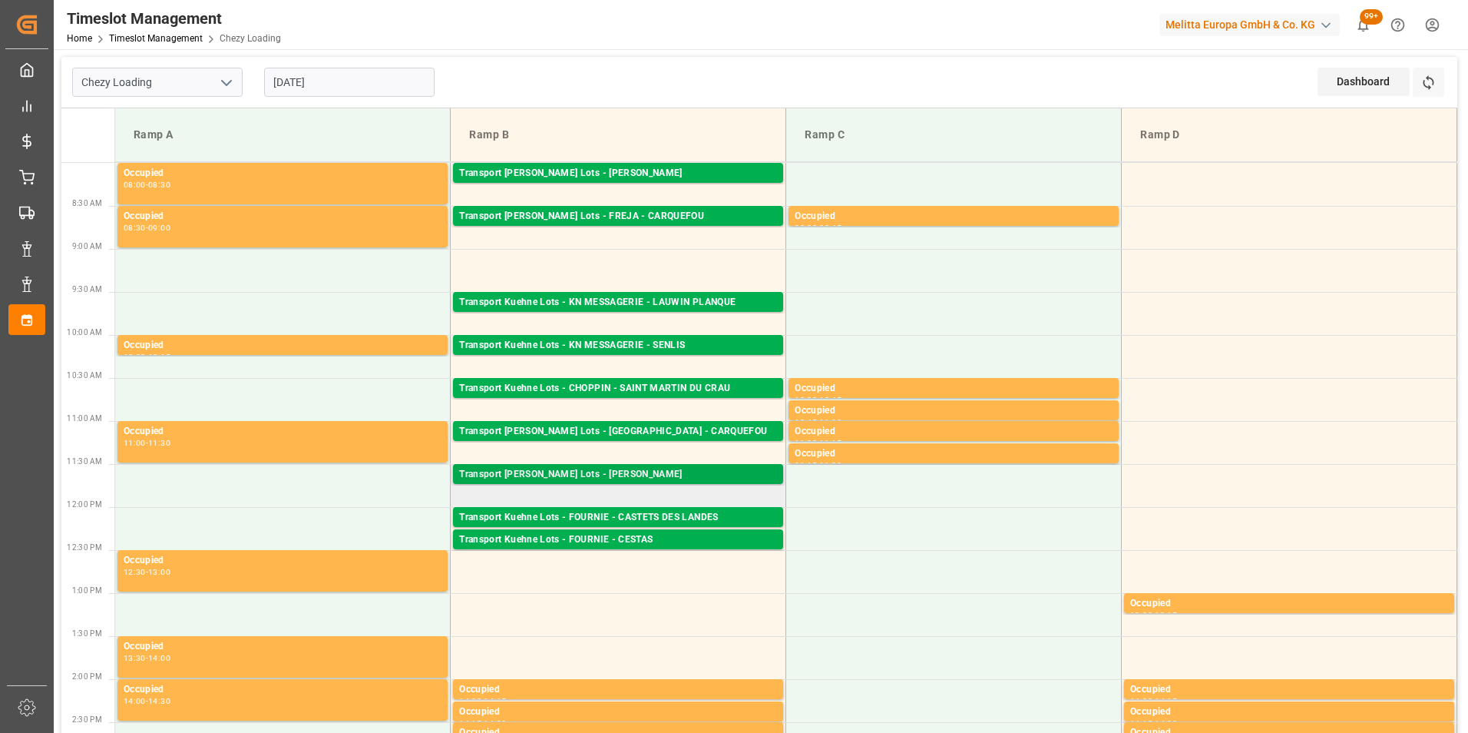
click at [608, 479] on div "Transport [PERSON_NAME] Lots - [PERSON_NAME]" at bounding box center [618, 474] width 318 height 15
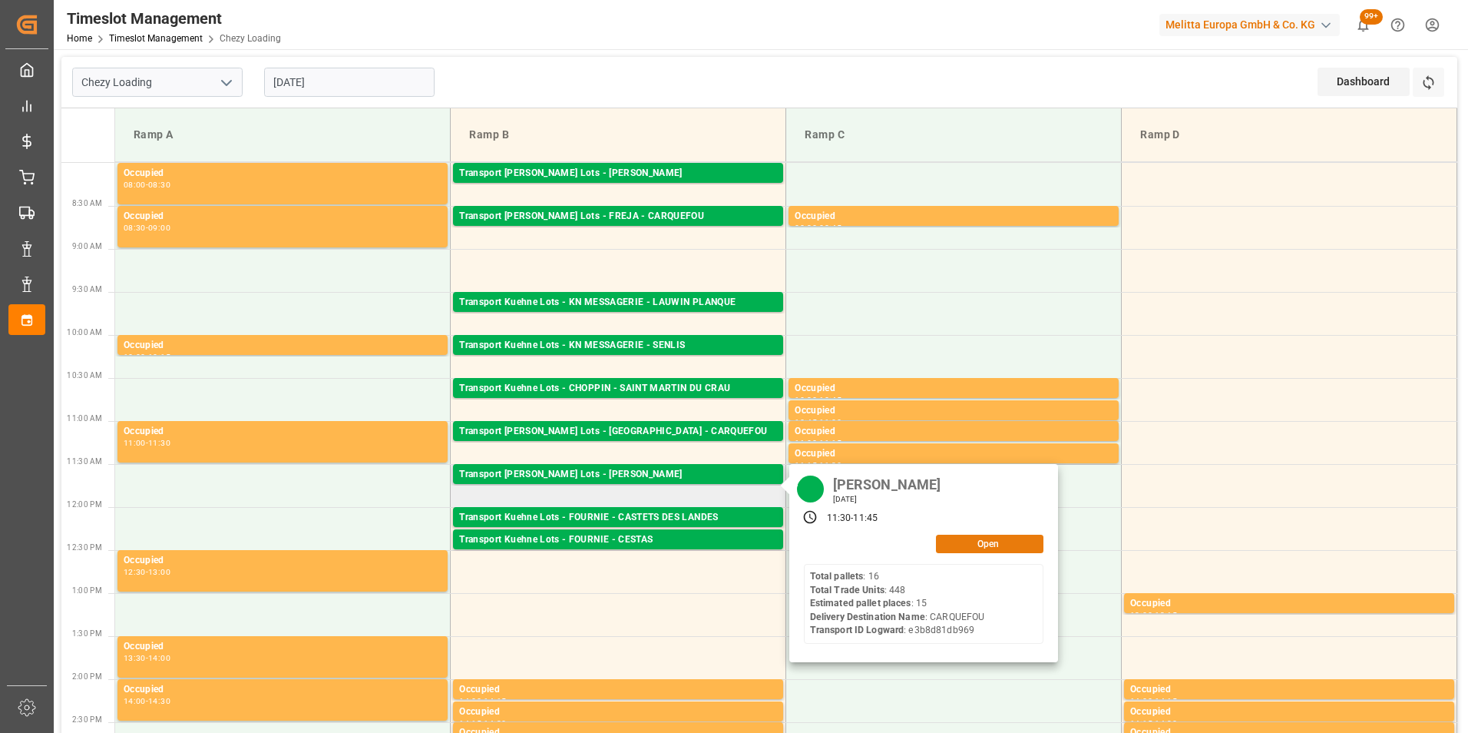
click at [978, 541] on button "Open" at bounding box center [990, 544] width 108 height 18
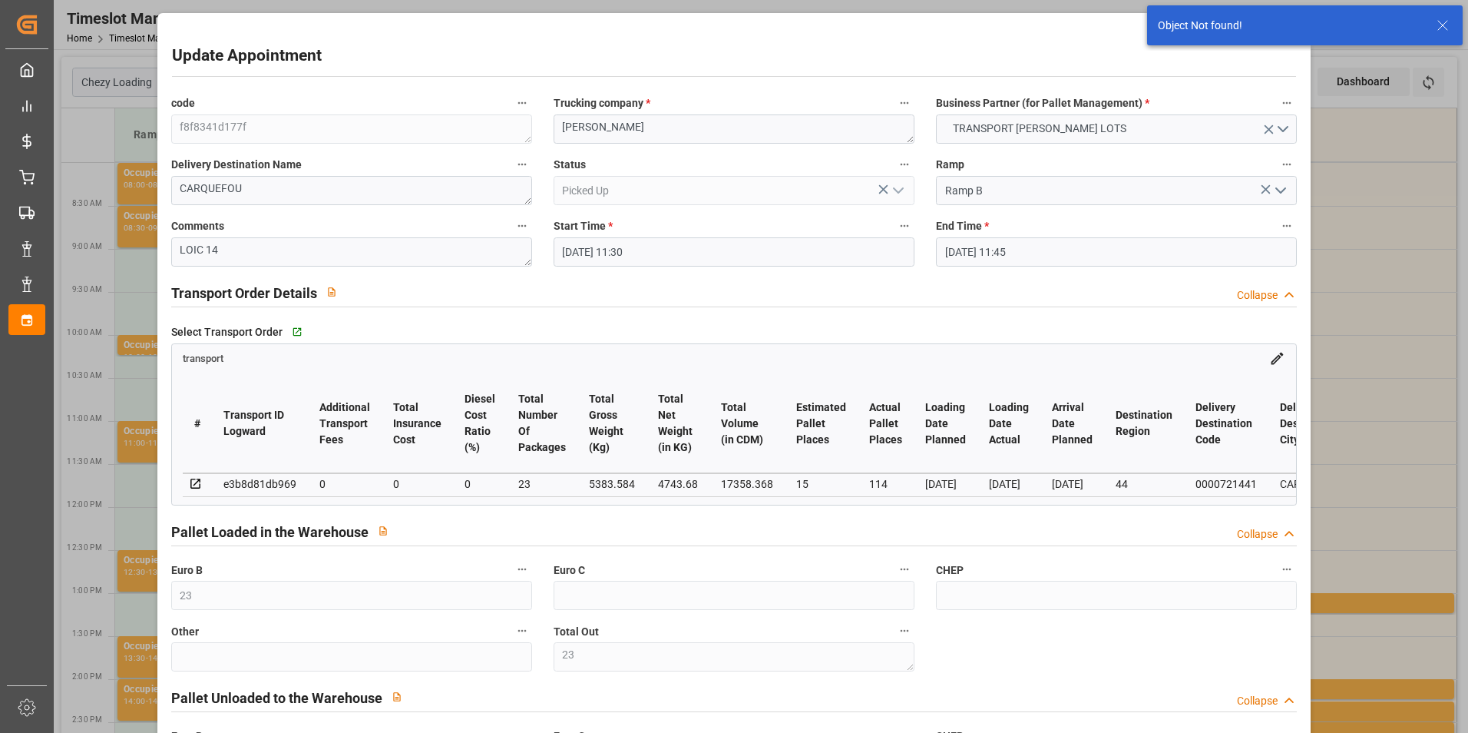
scroll to position [199, 0]
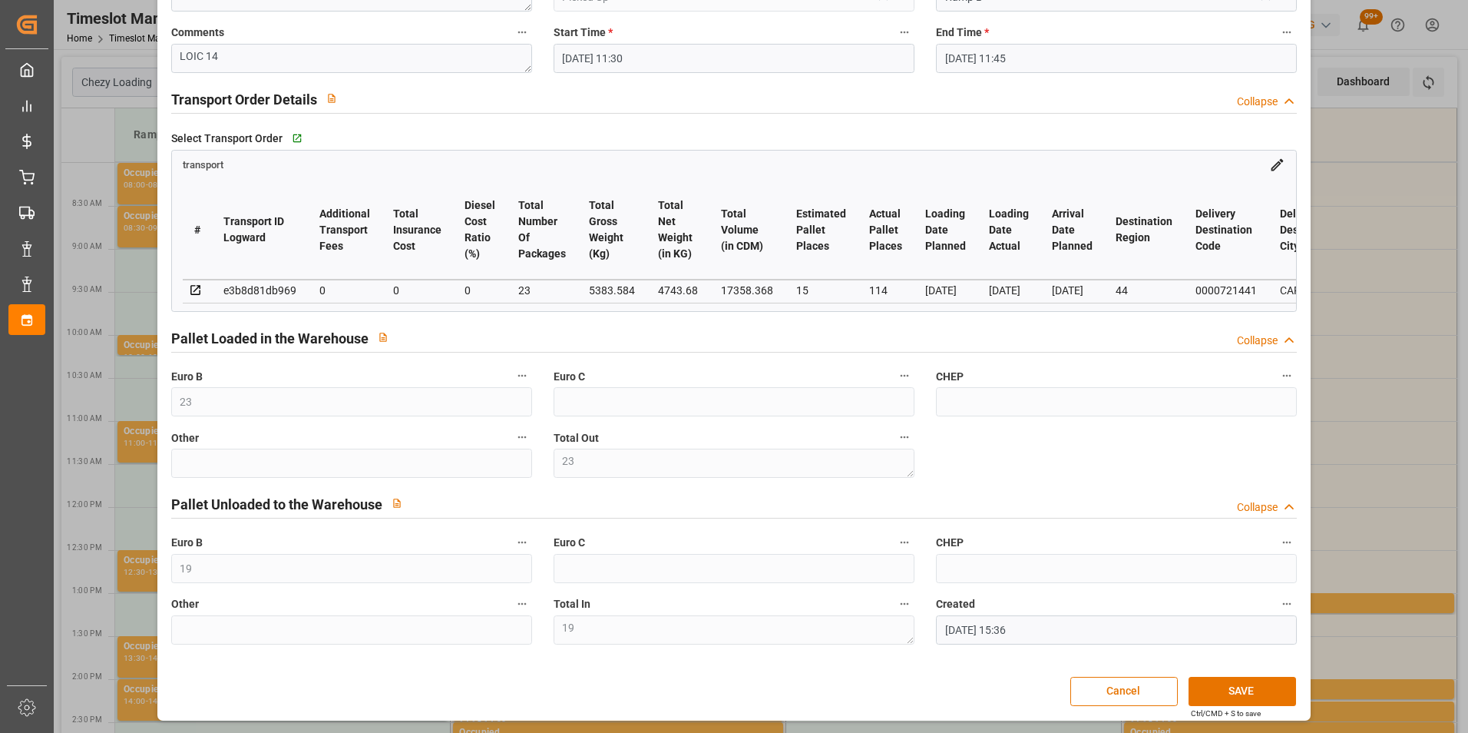
click at [1365, 381] on div "Update Appointment code f8f8341d177f Trucking company * ANTOINE Business Partne…" at bounding box center [734, 366] width 1468 height 733
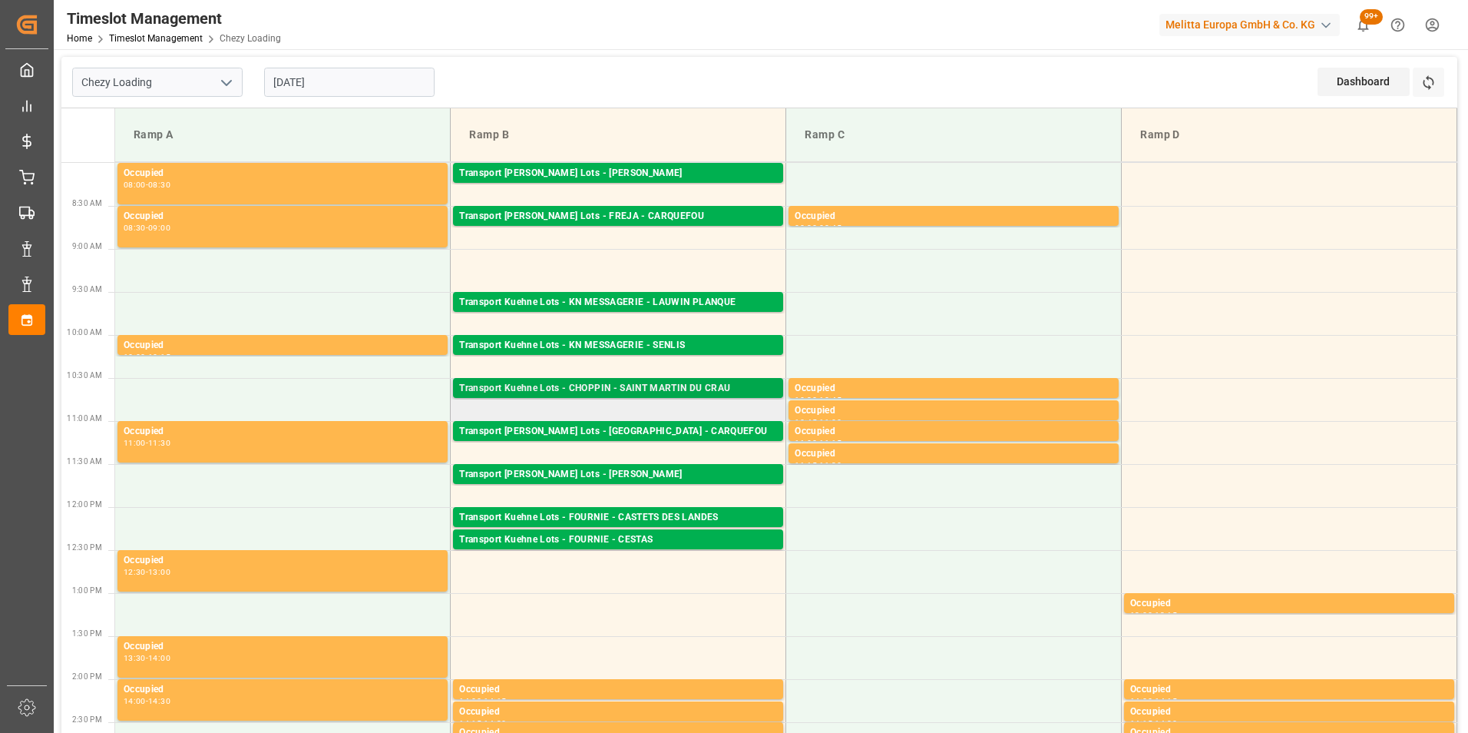
click at [648, 392] on div "Transport Kuehne Lots - CHOPPIN - SAINT MARTIN DU CRAU" at bounding box center [618, 388] width 318 height 15
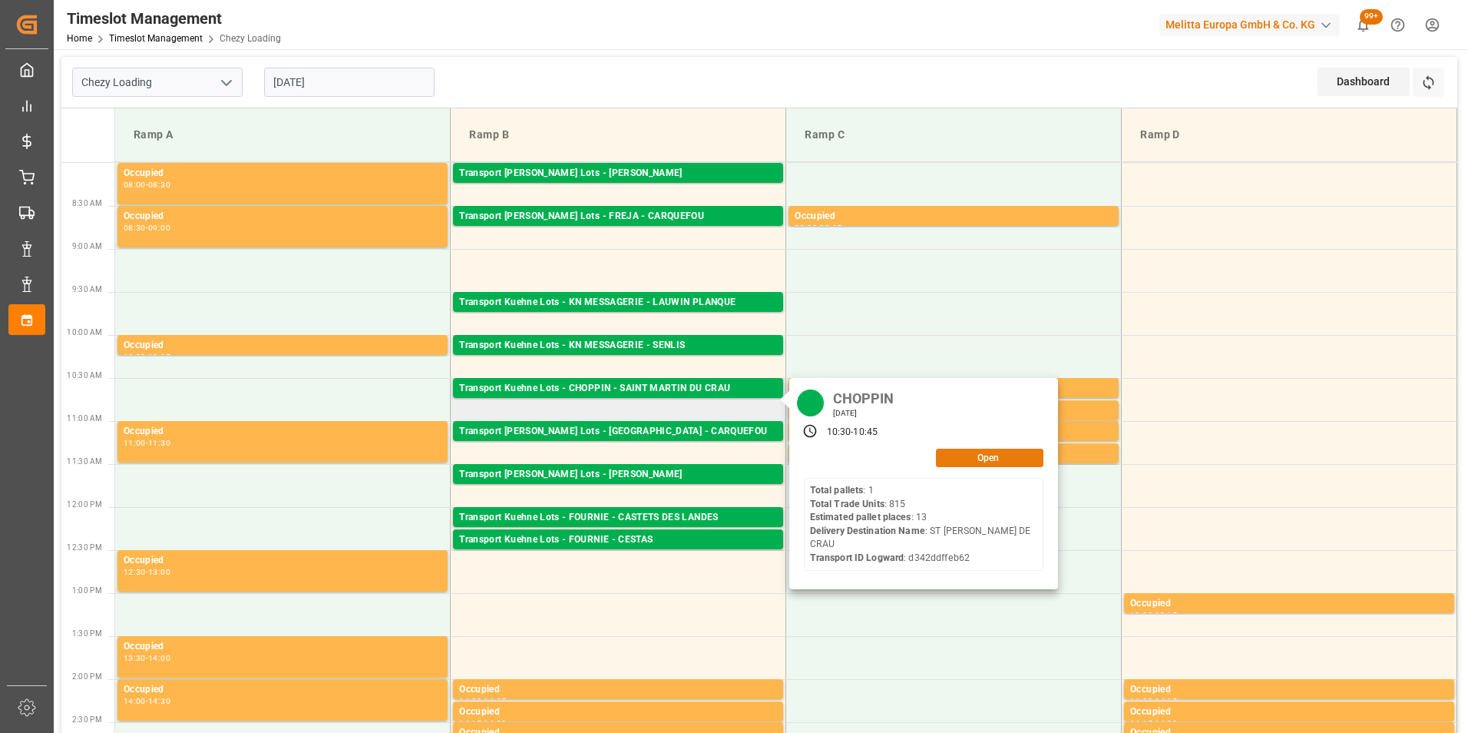
click at [955, 456] on button "Open" at bounding box center [990, 458] width 108 height 18
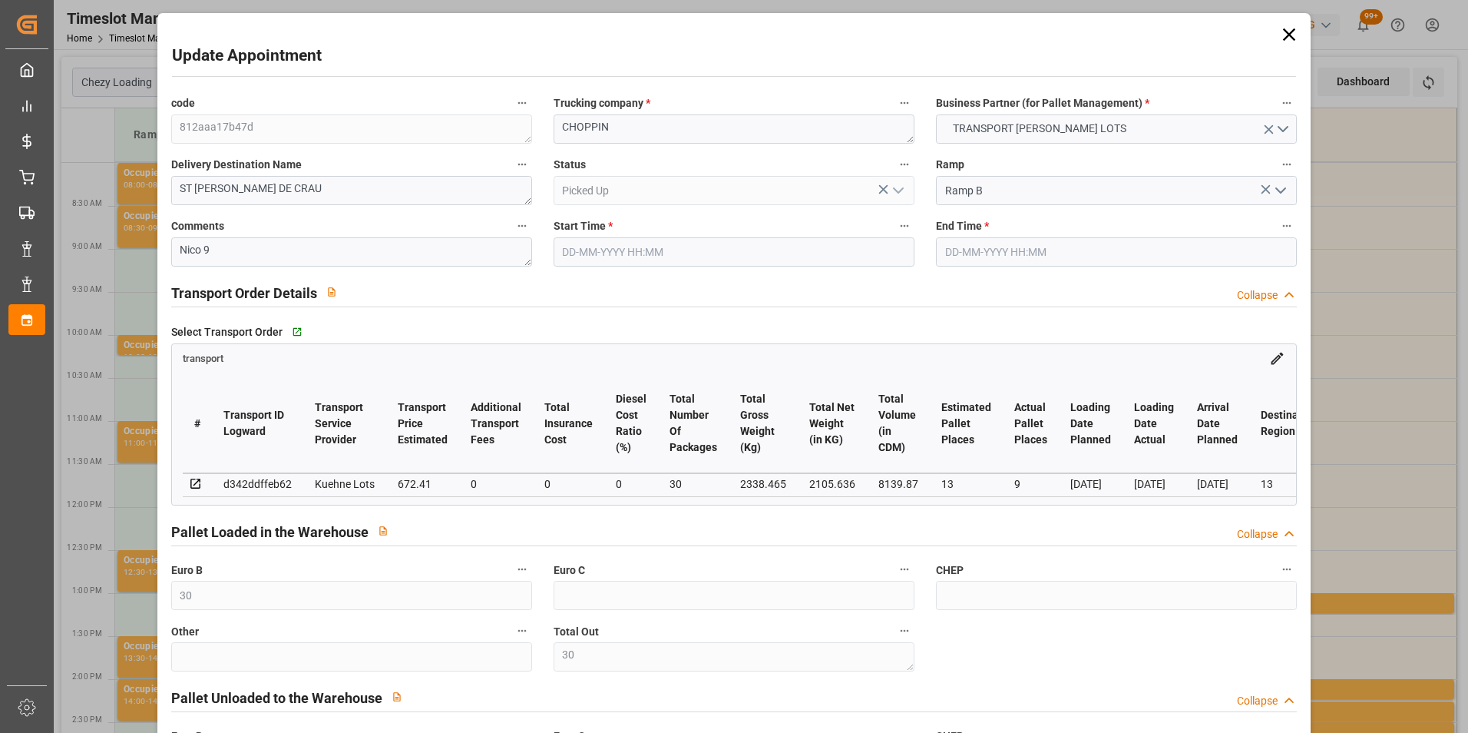
type input "[DATE] 10:30"
type input "[DATE] 10:45"
type input "[DATE] 15:37"
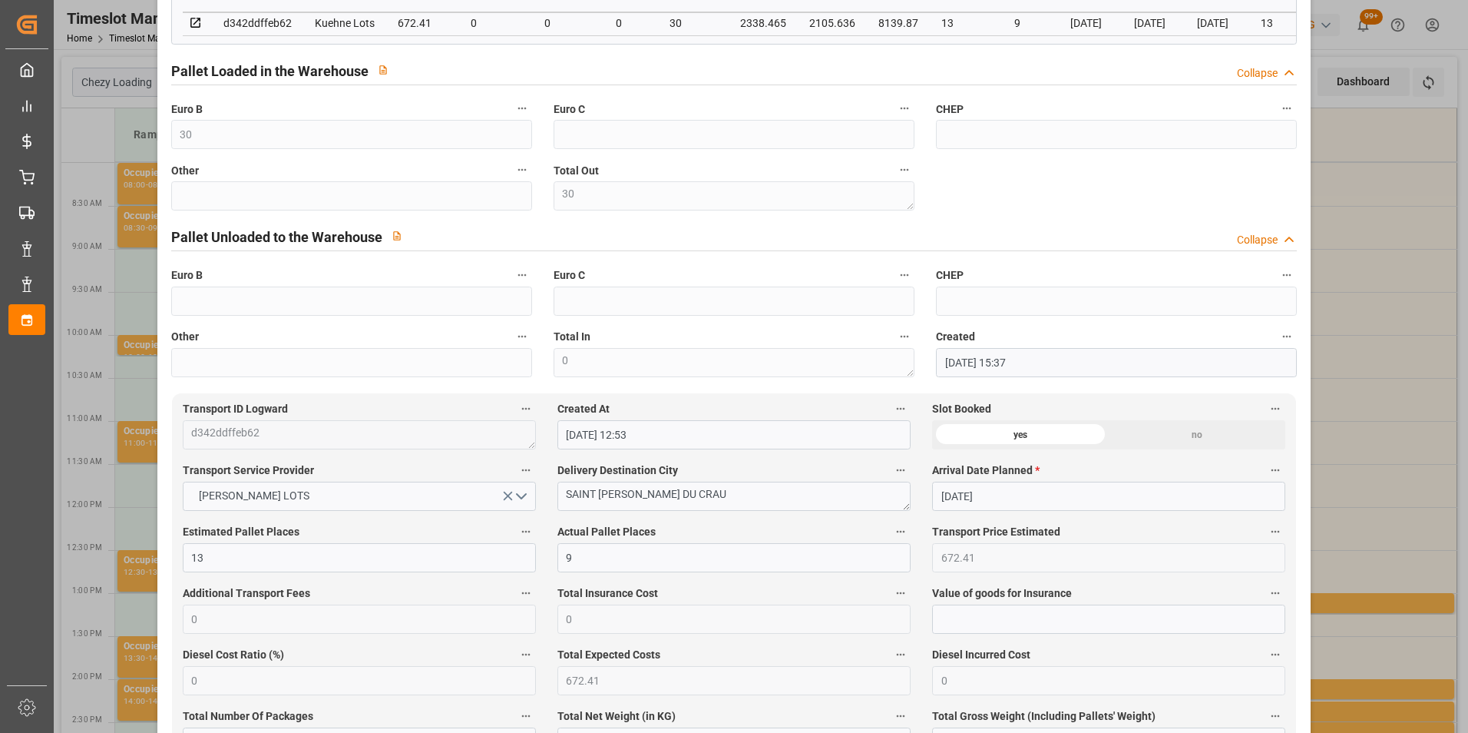
scroll to position [384, 0]
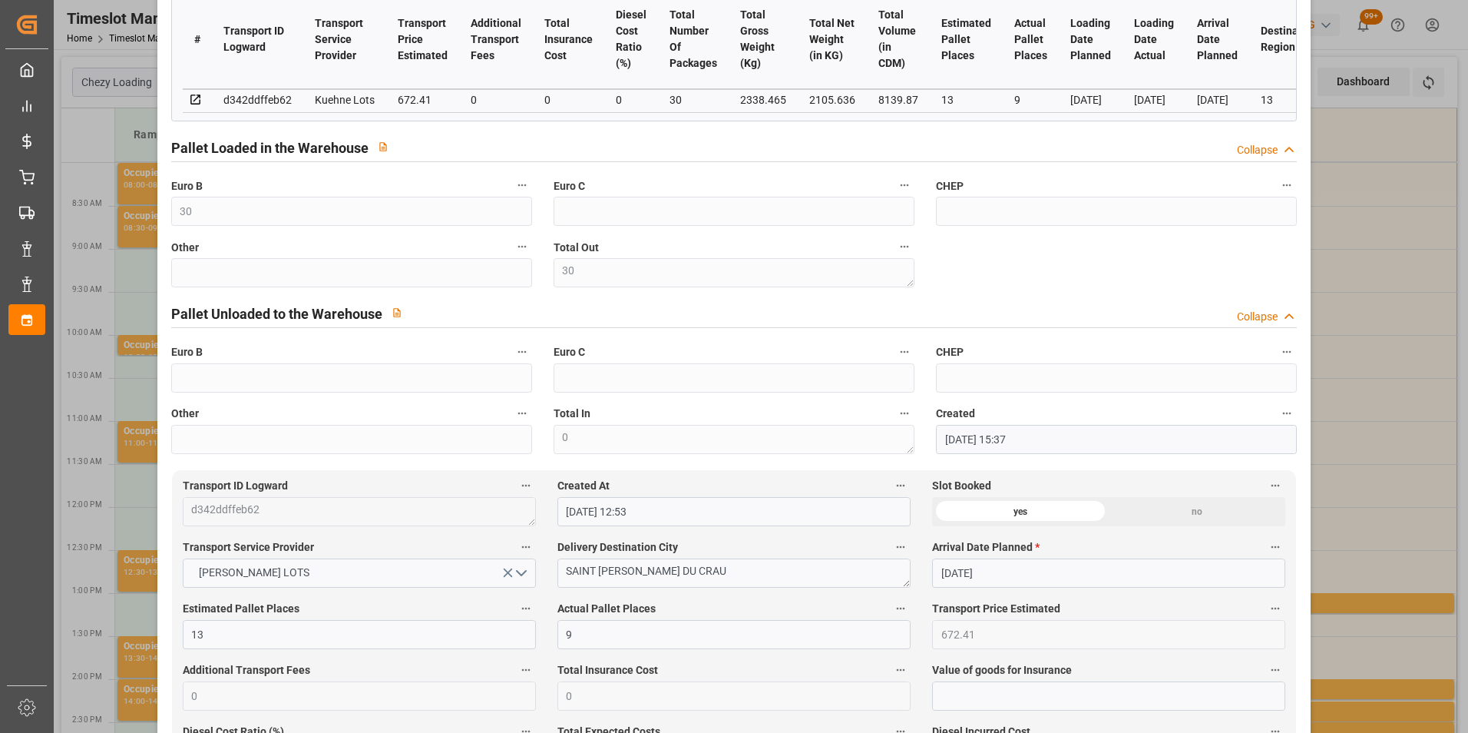
click at [1399, 338] on div "Update Appointment code 812aaa17b47d Trucking company * CHOPPIN Business Partne…" at bounding box center [734, 366] width 1468 height 733
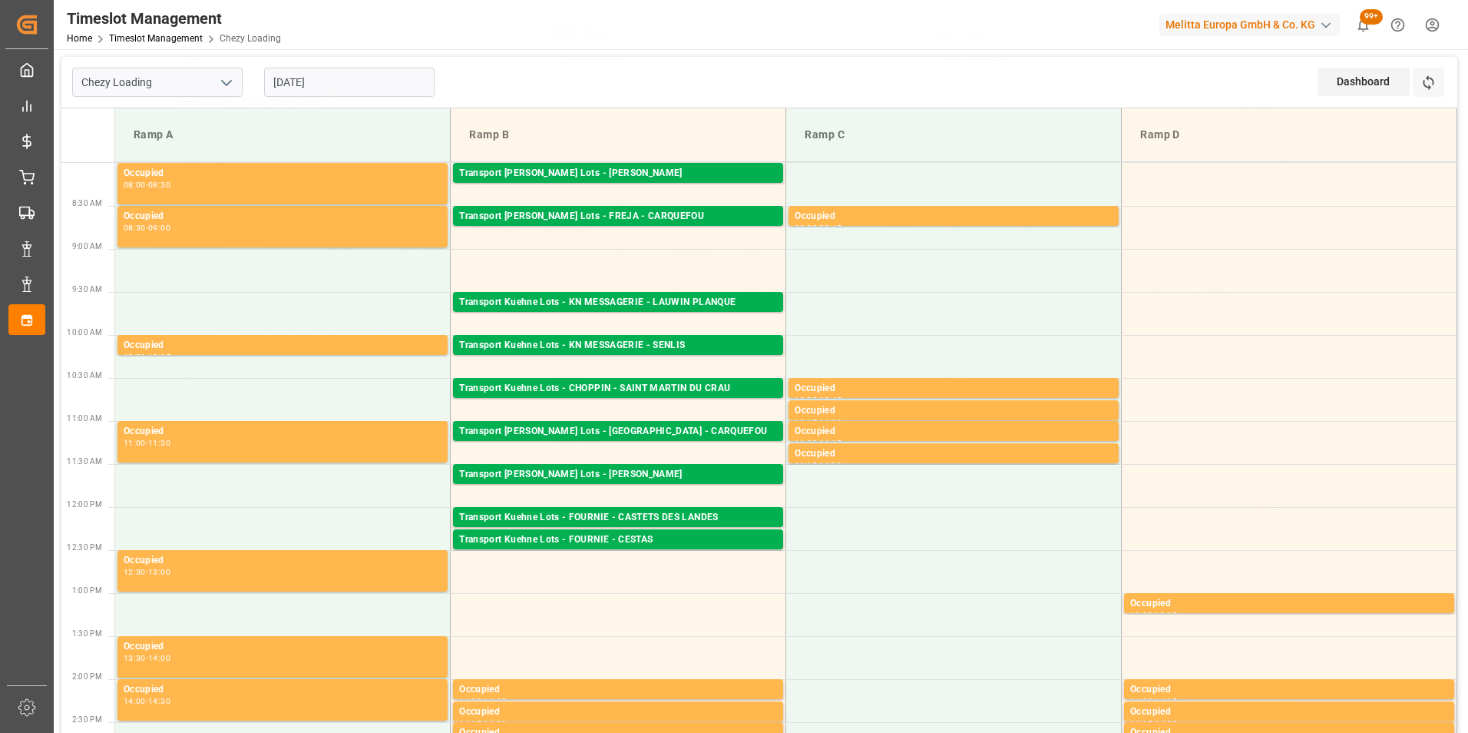
scroll to position [199, 0]
click at [1137, 362] on td at bounding box center [1290, 356] width 336 height 43
click at [619, 212] on div "Transport [PERSON_NAME] Lots - FREJA - CARQUEFOU" at bounding box center [618, 216] width 318 height 15
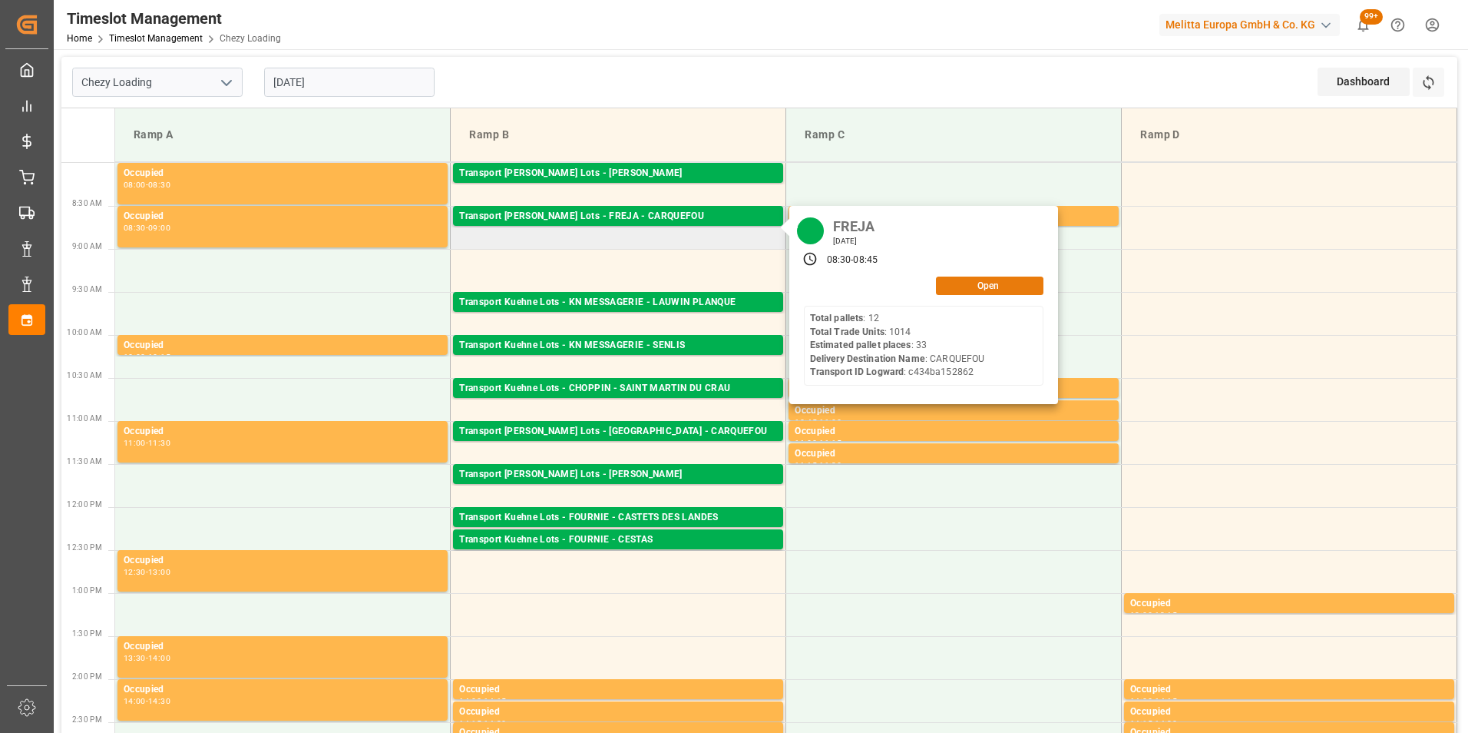
click at [971, 283] on button "Open" at bounding box center [990, 285] width 108 height 18
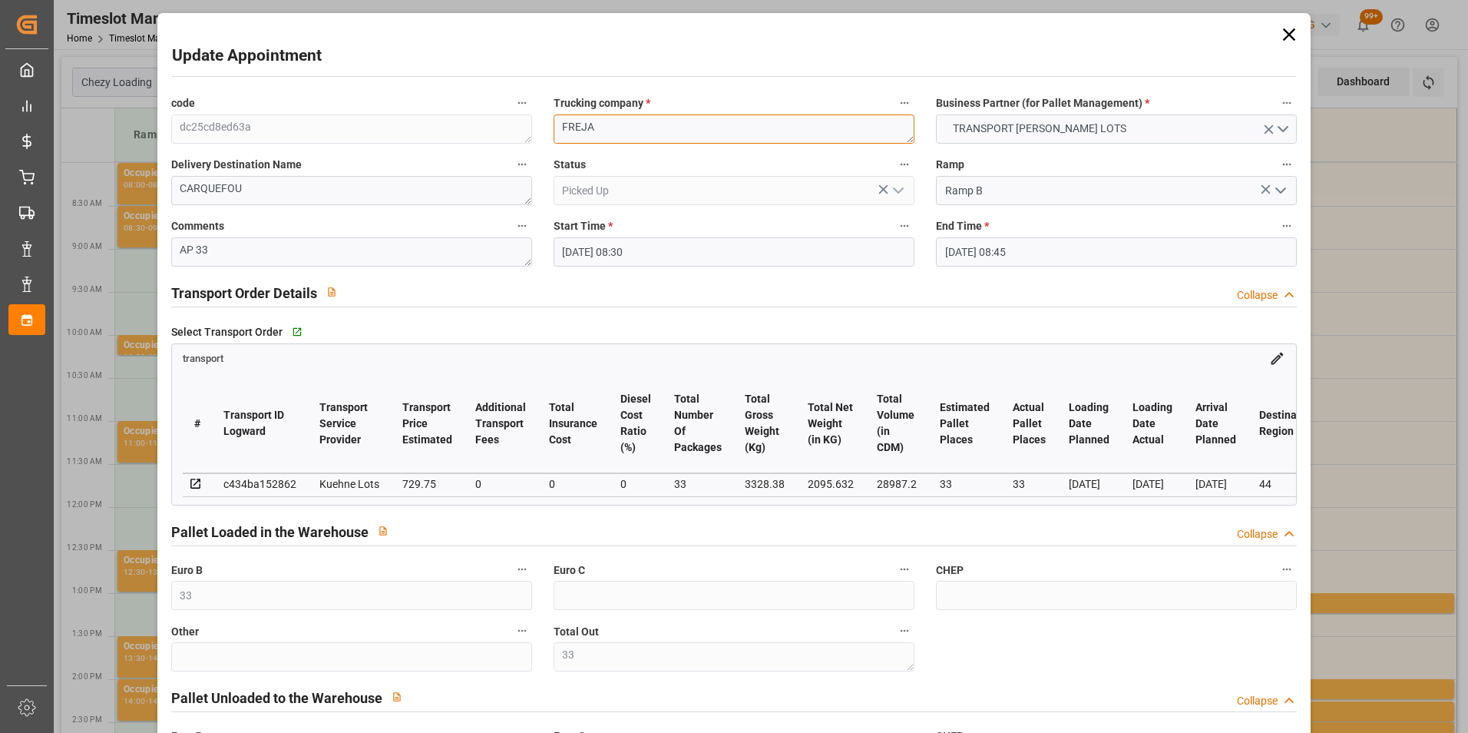
click at [487, 121] on div "code dc25cd8ed63a Trucking company * FREJA Business Partner (for Pallet Managem…" at bounding box center [735, 466] width 1148 height 756
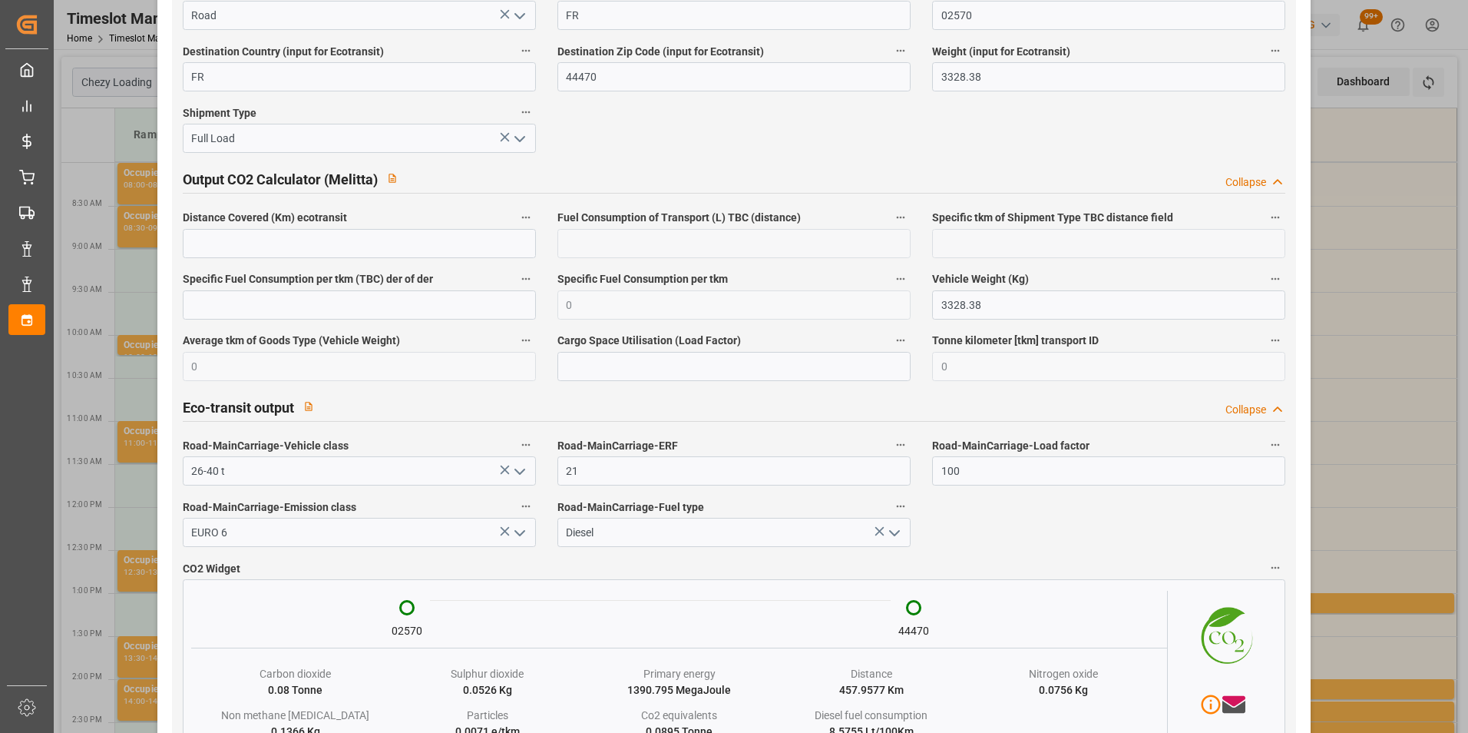
scroll to position [2554, 0]
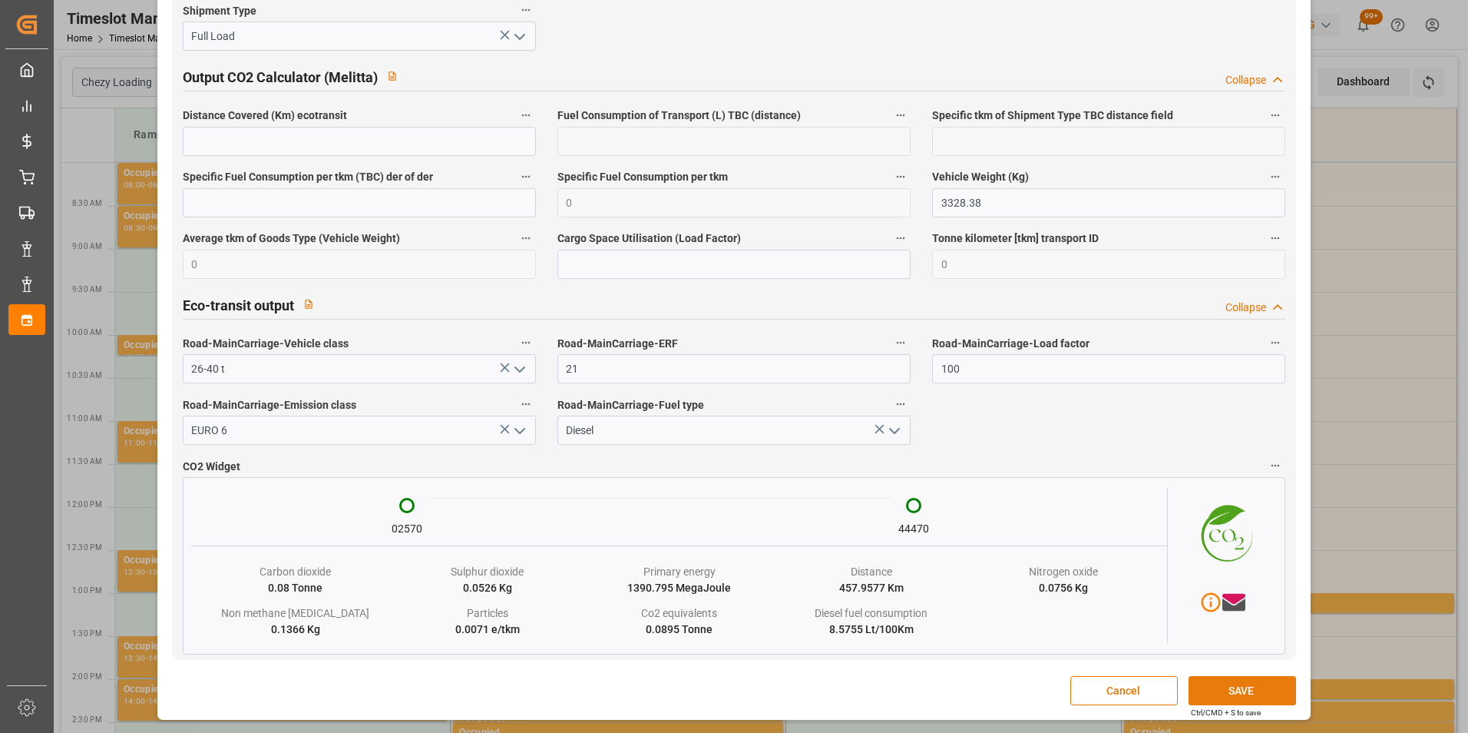
click at [1235, 690] on button "SAVE" at bounding box center [1243, 690] width 108 height 29
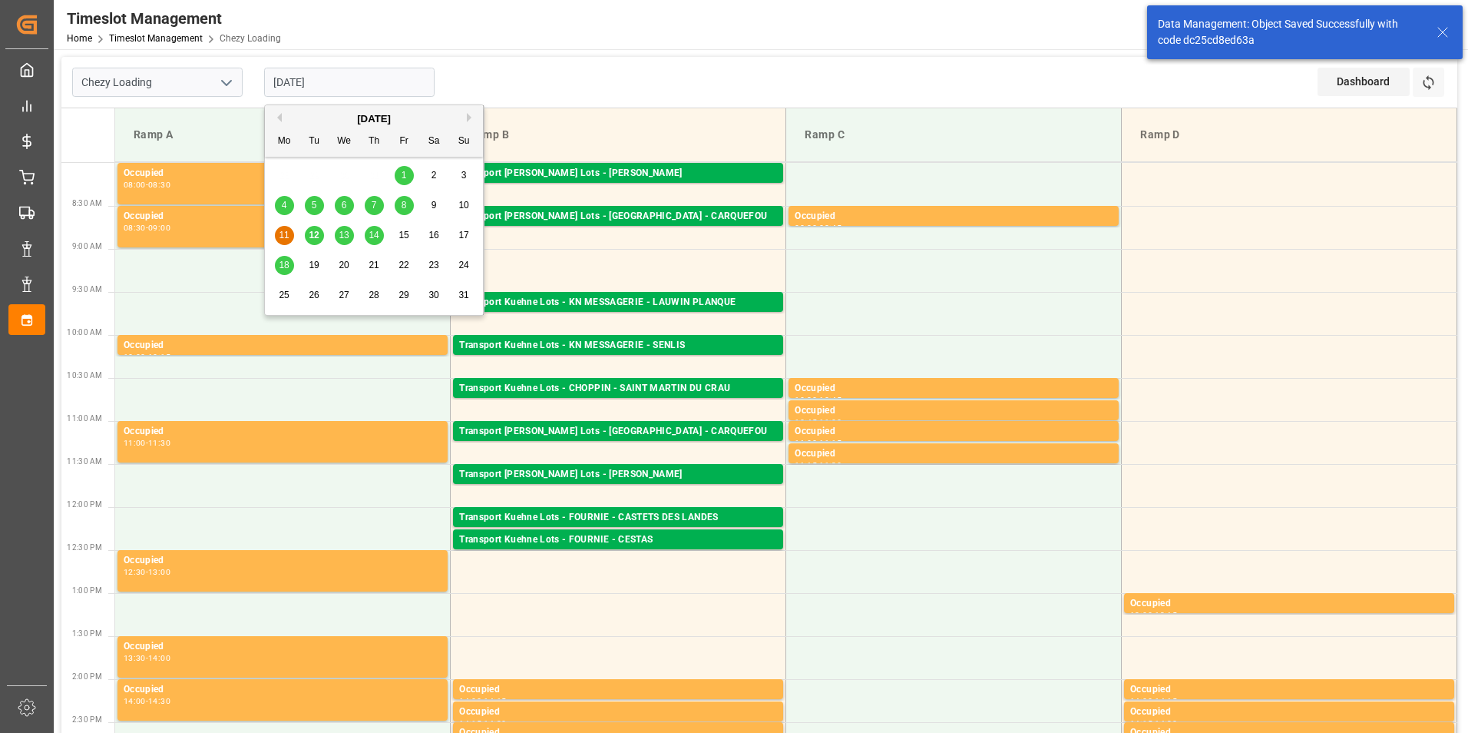
click at [306, 76] on input "[DATE]" at bounding box center [349, 82] width 170 height 29
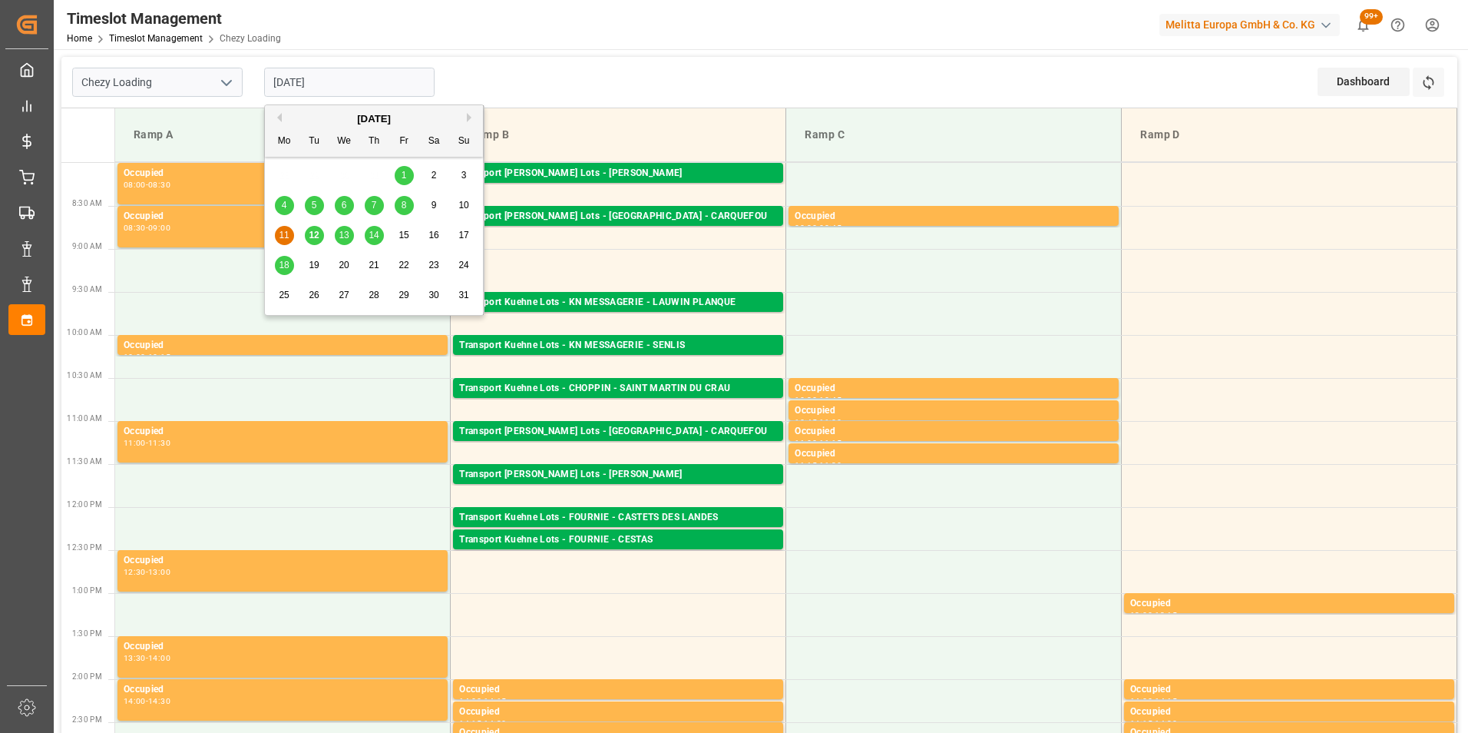
click at [317, 233] on span "12" at bounding box center [314, 235] width 10 height 11
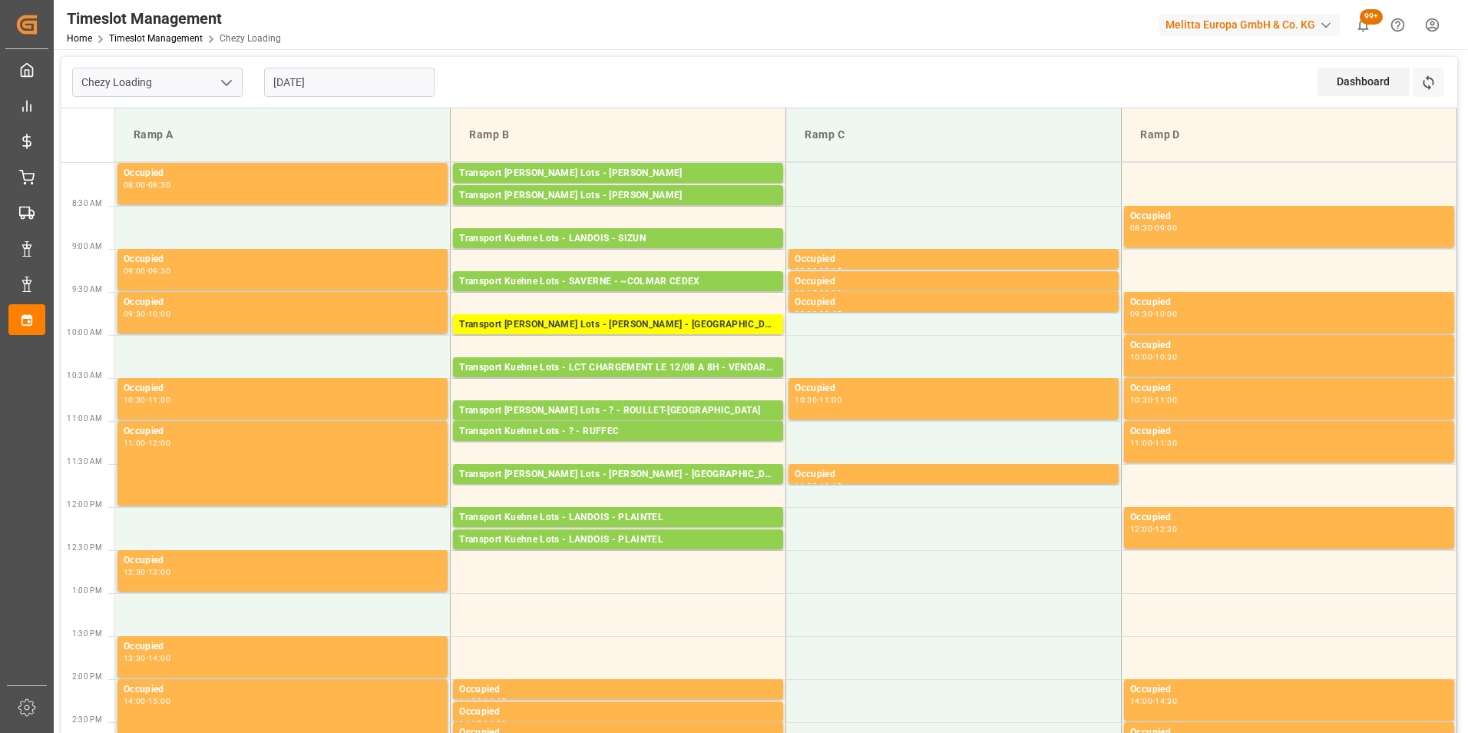
click at [323, 84] on input "[DATE]" at bounding box center [349, 82] width 170 height 29
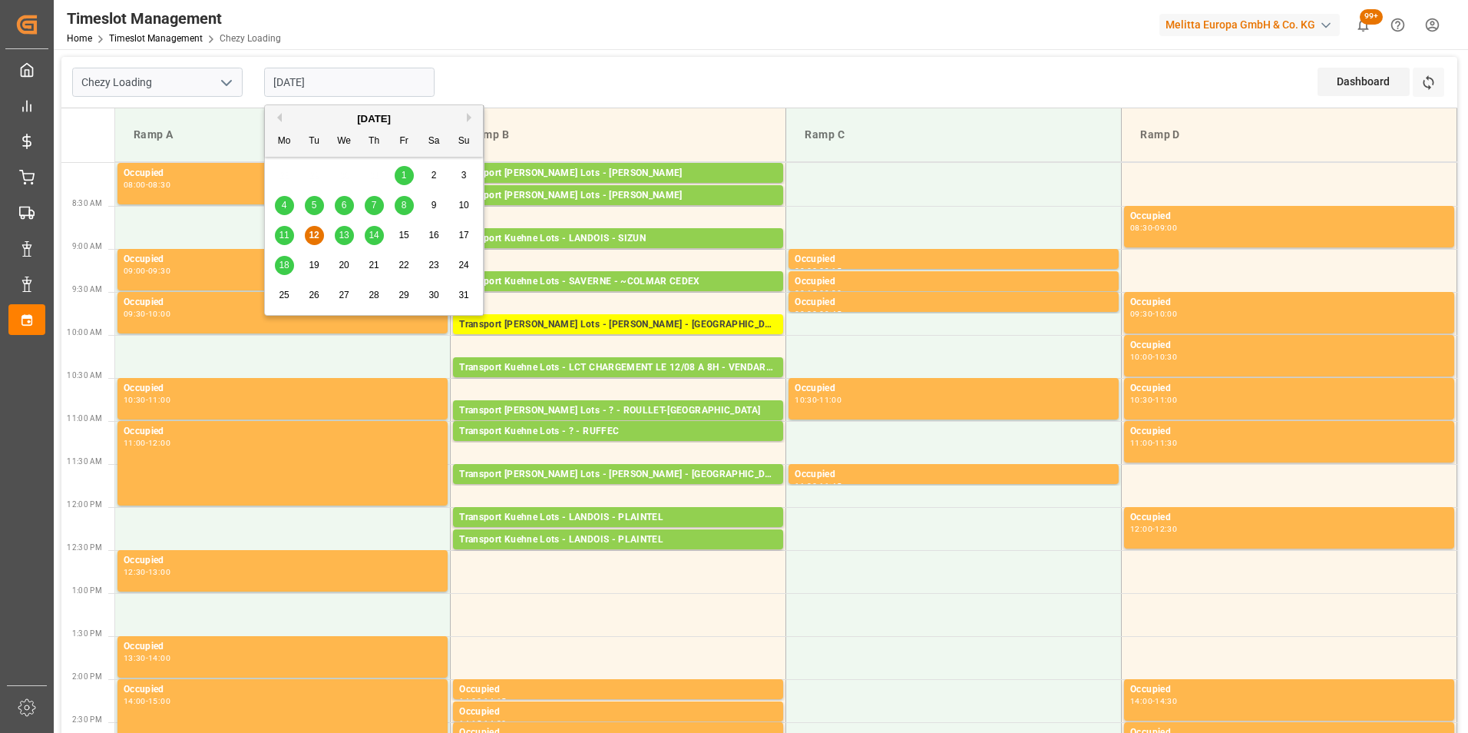
click at [344, 234] on span "13" at bounding box center [344, 235] width 10 height 11
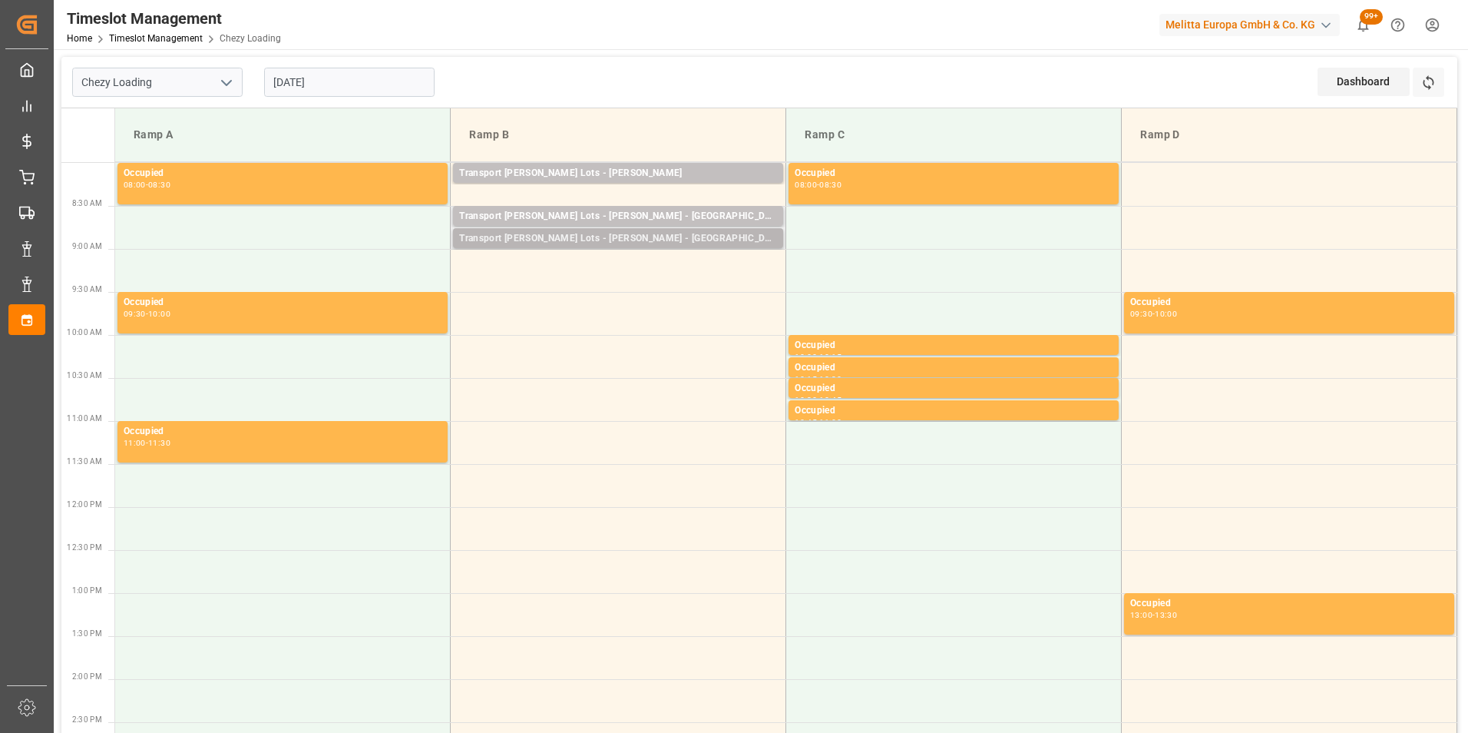
click at [667, 237] on div "Transport [PERSON_NAME] Lots - [PERSON_NAME] - [GEOGRAPHIC_DATA]" at bounding box center [618, 238] width 318 height 15
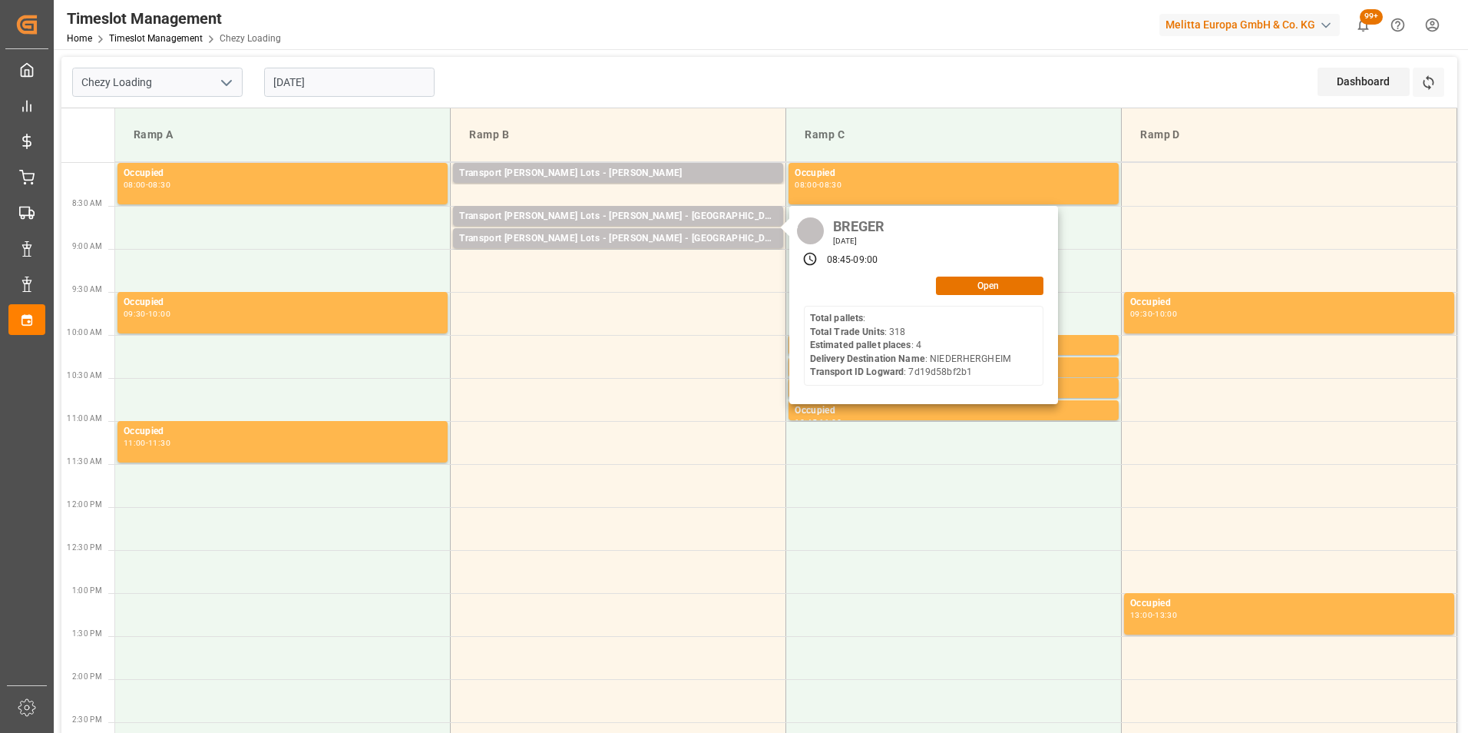
click at [349, 87] on input "[DATE]" at bounding box center [349, 82] width 170 height 29
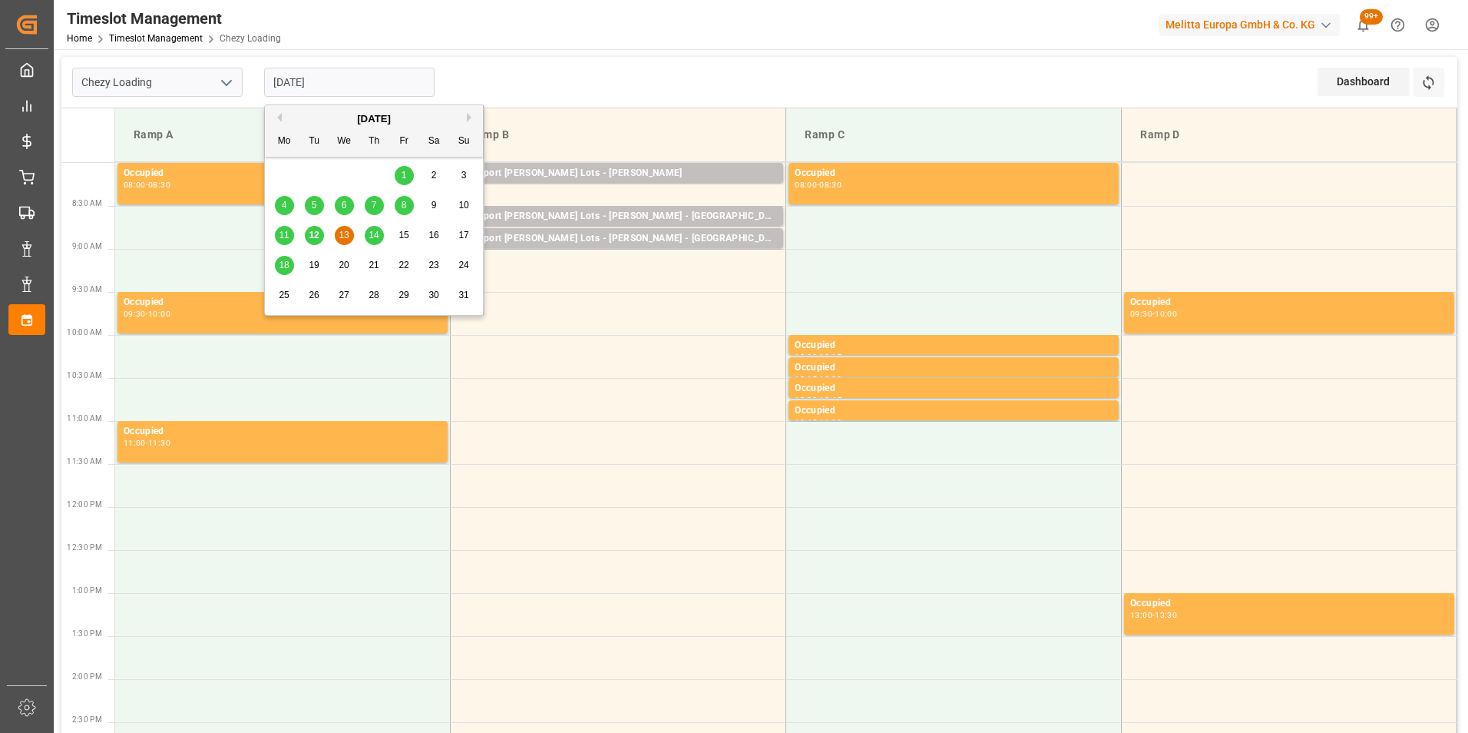
click at [372, 240] on span "14" at bounding box center [374, 235] width 10 height 11
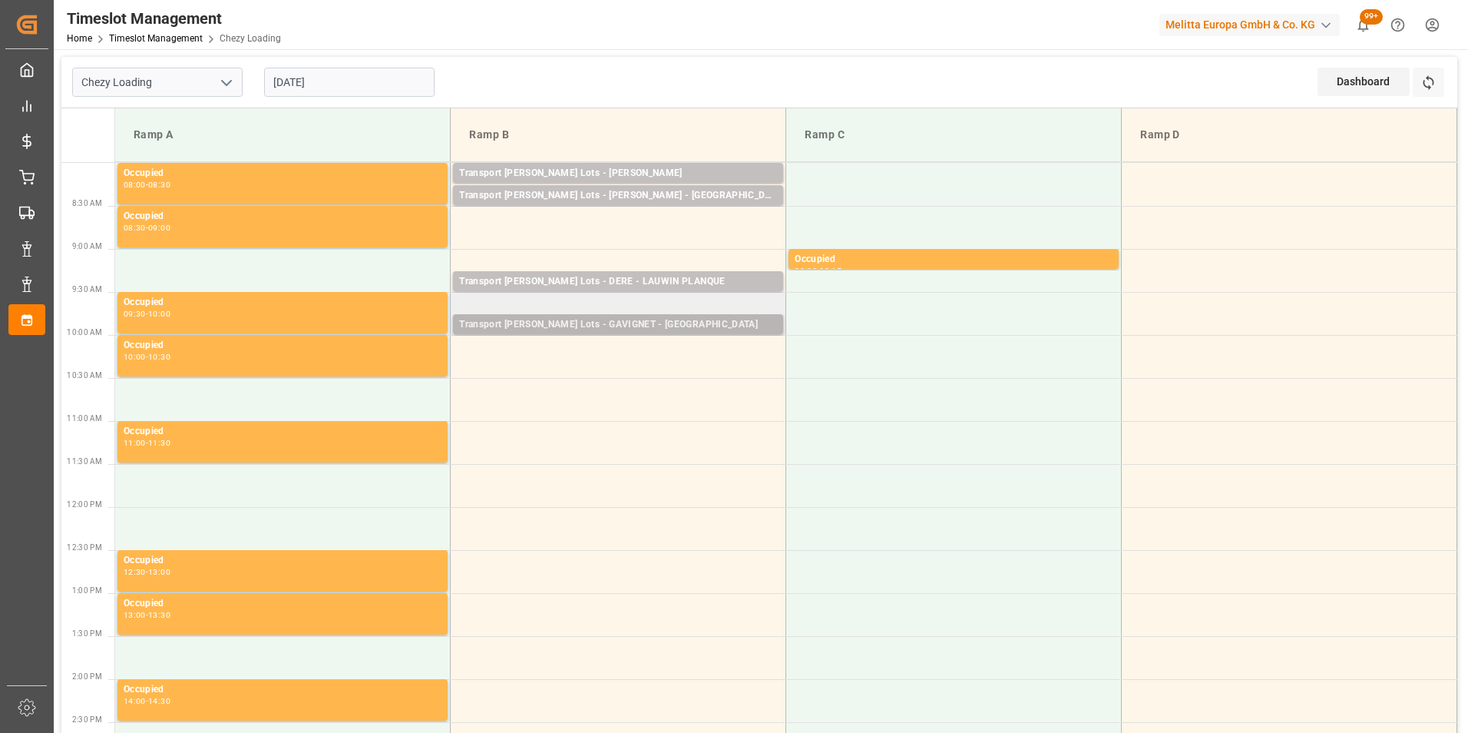
click at [690, 323] on div "Transport [PERSON_NAME] Lots - GAVIGNET - [GEOGRAPHIC_DATA]" at bounding box center [618, 324] width 318 height 15
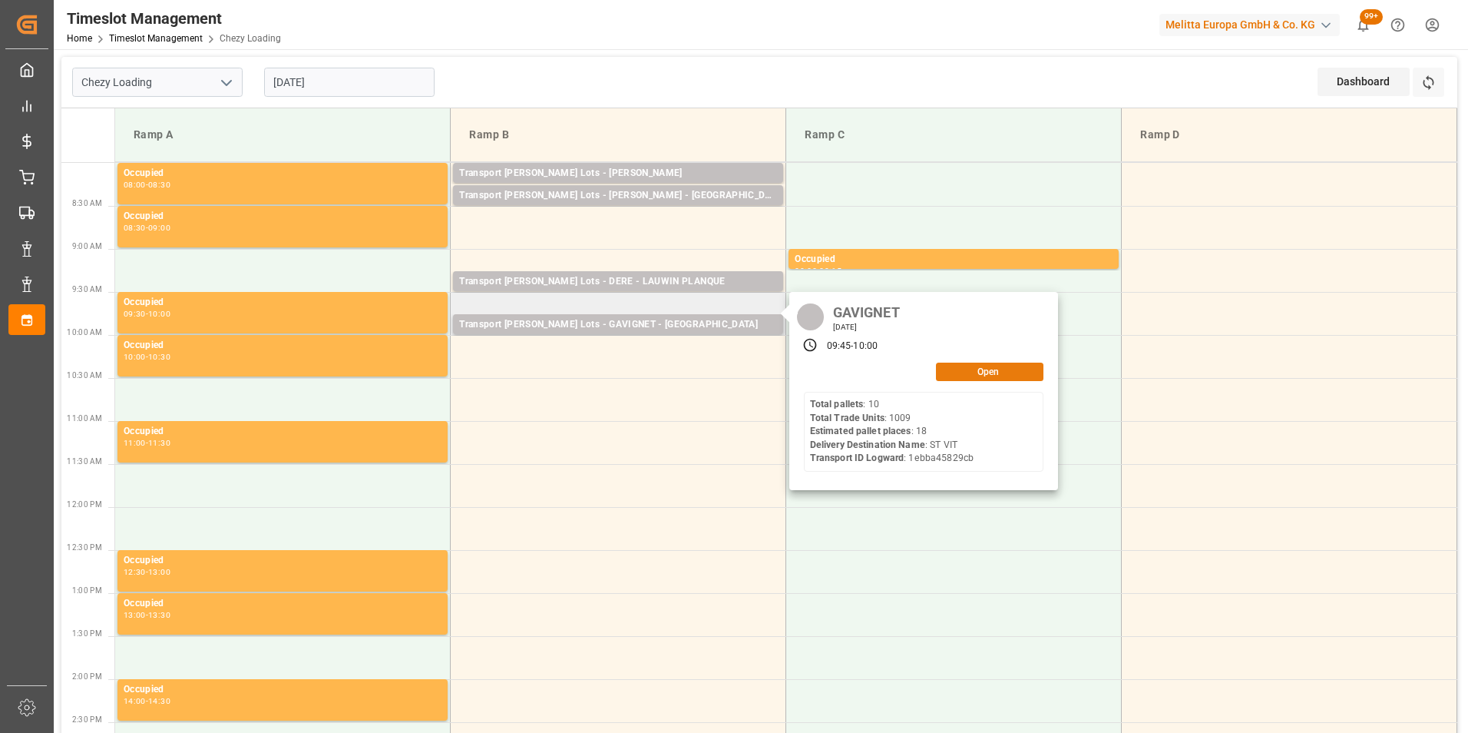
click at [983, 372] on button "Open" at bounding box center [990, 371] width 108 height 18
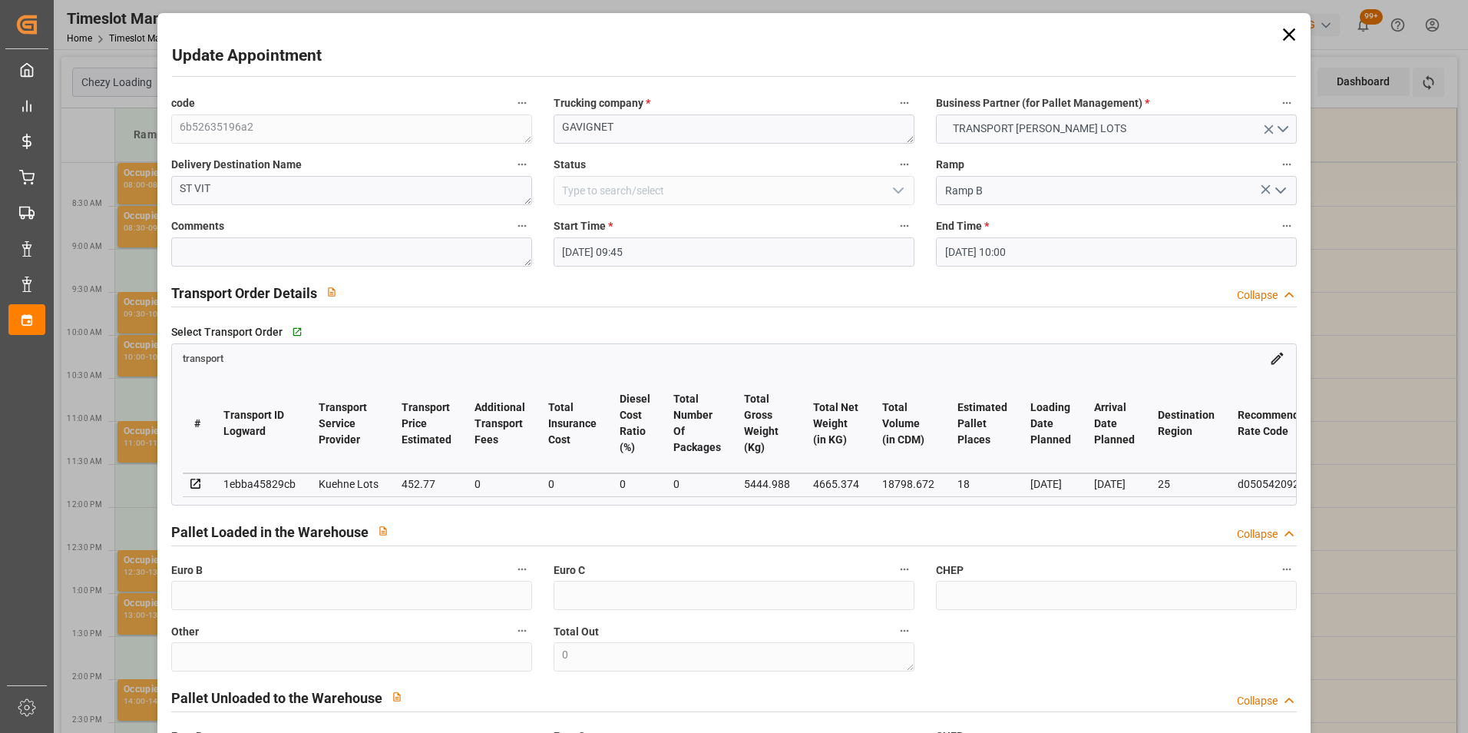
click at [614, 253] on input "[DATE] 09:45" at bounding box center [734, 251] width 361 height 29
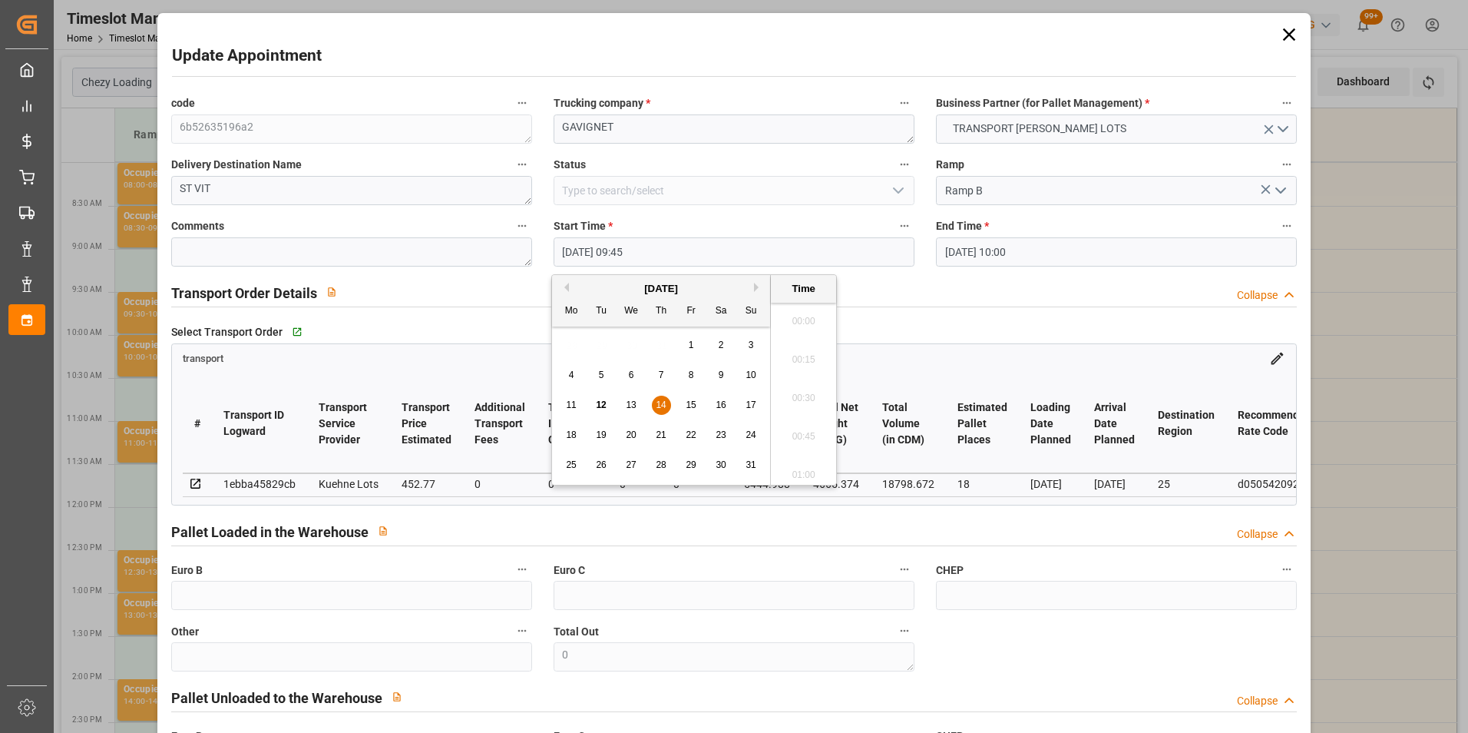
scroll to position [1426, 0]
click at [628, 402] on span "13" at bounding box center [631, 404] width 10 height 11
click at [810, 323] on li "09:15" at bounding box center [803, 316] width 65 height 38
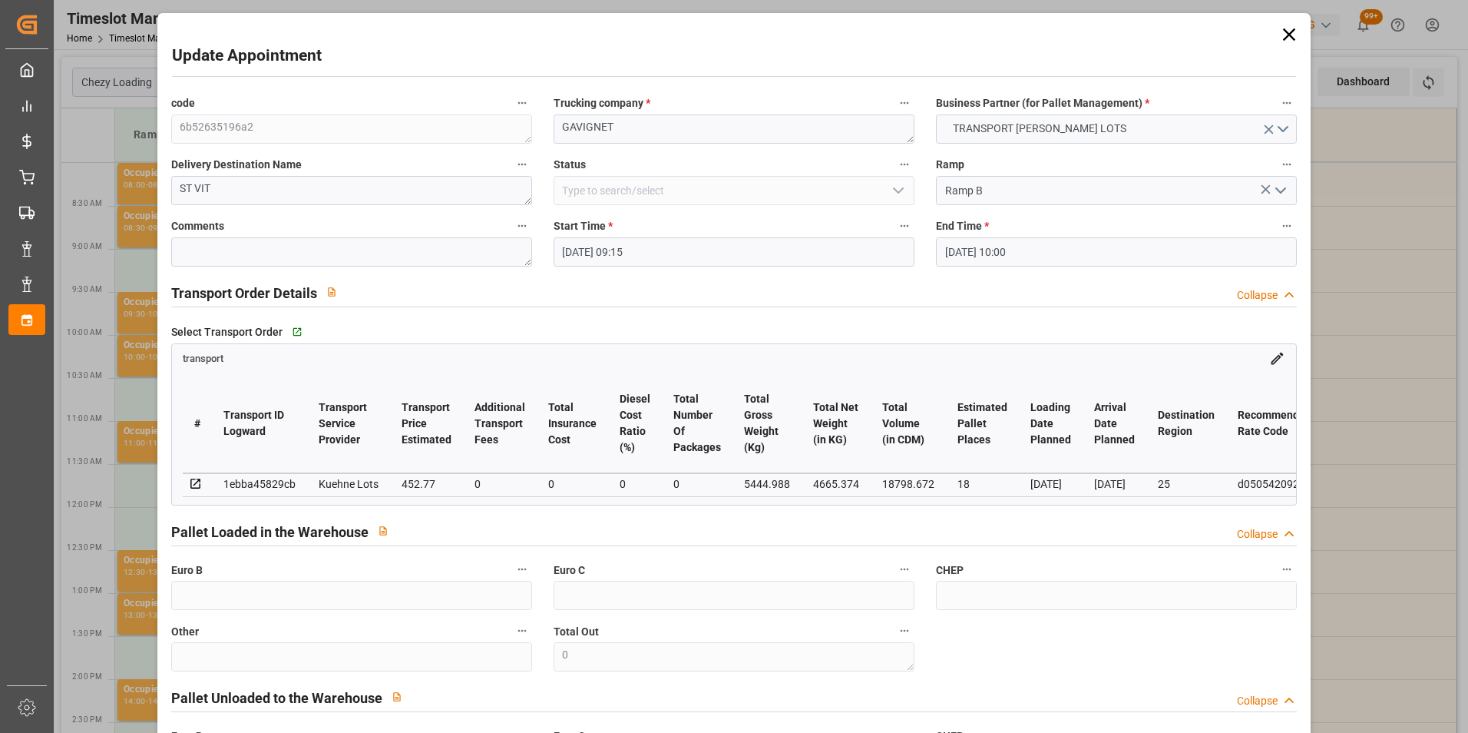
click at [1005, 249] on input "[DATE] 10:00" at bounding box center [1116, 251] width 361 height 29
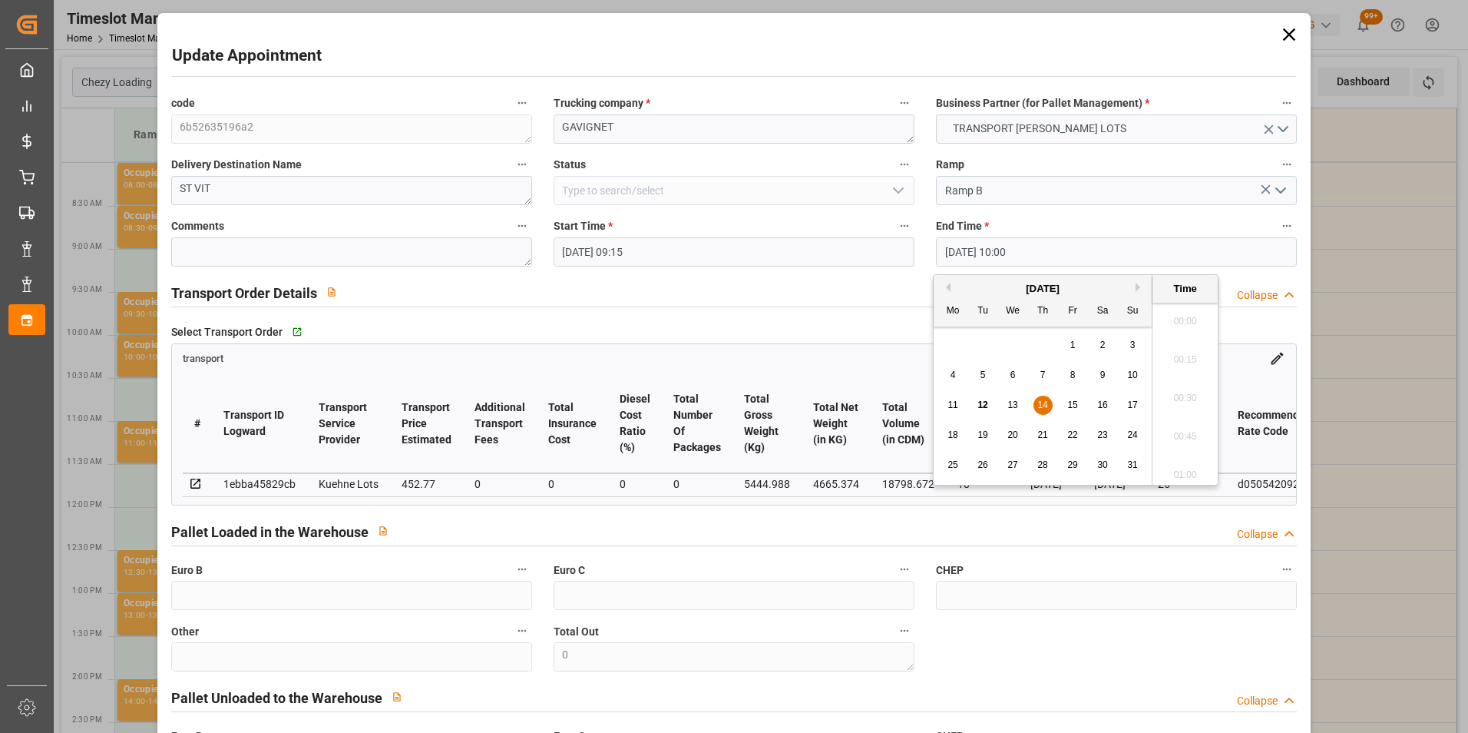
scroll to position [1465, 0]
click at [1018, 405] on div "13" at bounding box center [1013, 405] width 19 height 18
click at [1189, 317] on li "09:30" at bounding box center [1185, 316] width 65 height 38
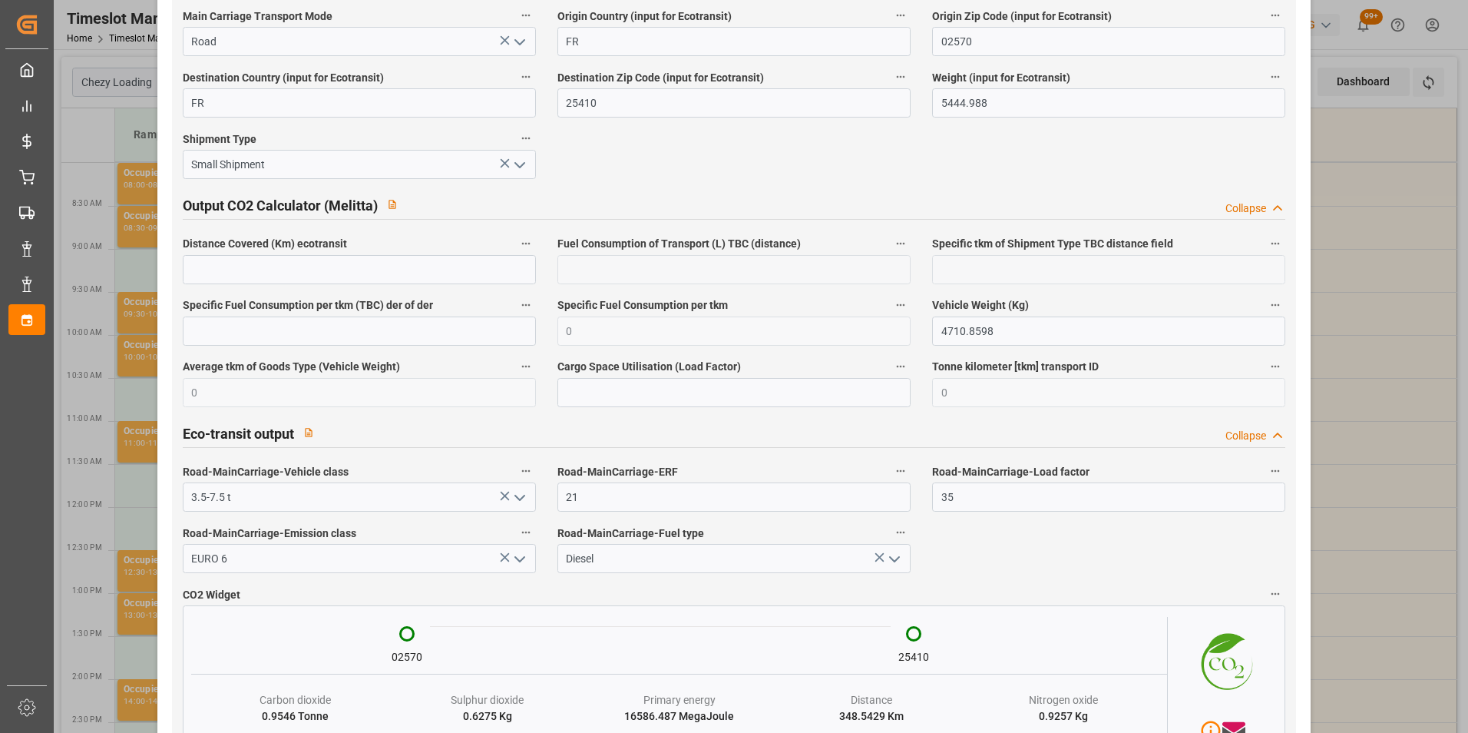
scroll to position [2529, 0]
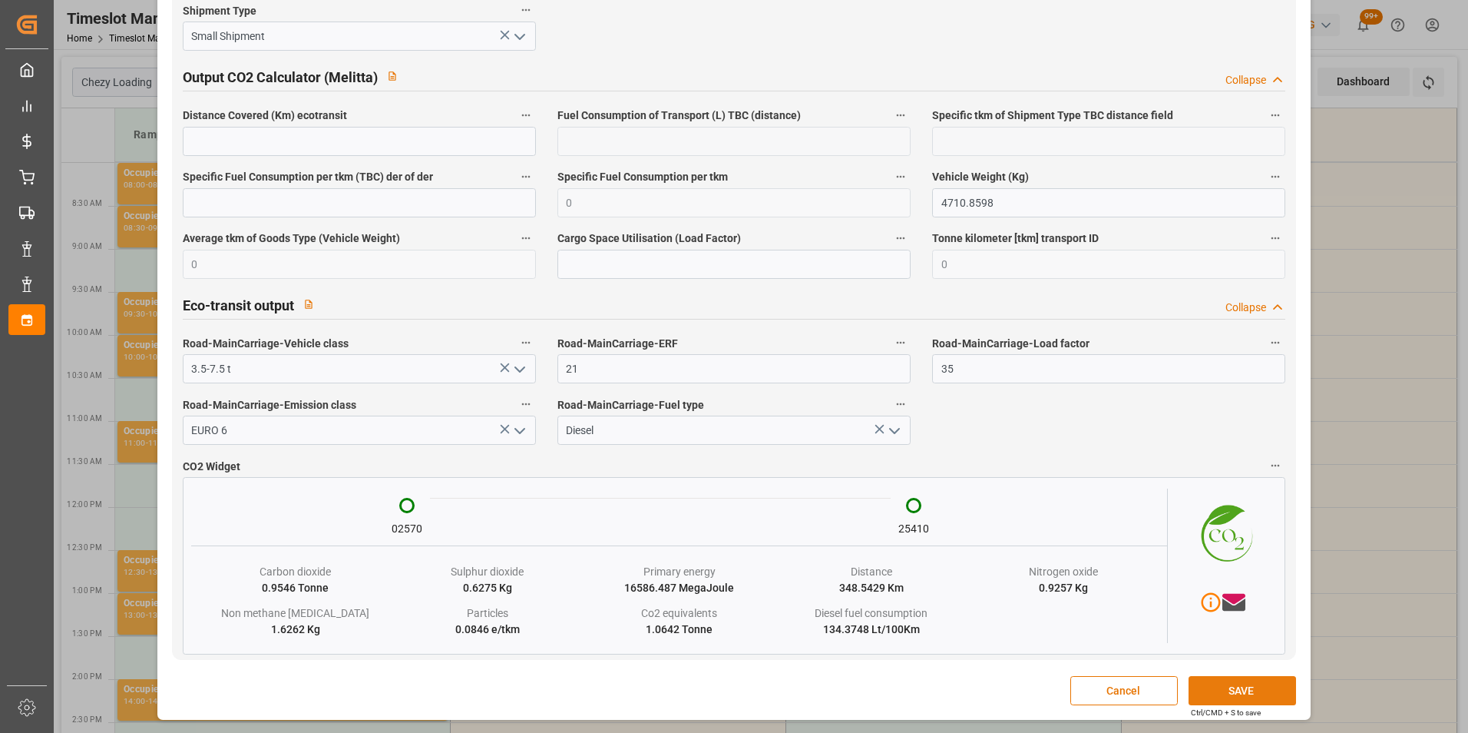
click at [1208, 684] on button "SAVE" at bounding box center [1243, 690] width 108 height 29
